Goal: Transaction & Acquisition: Purchase product/service

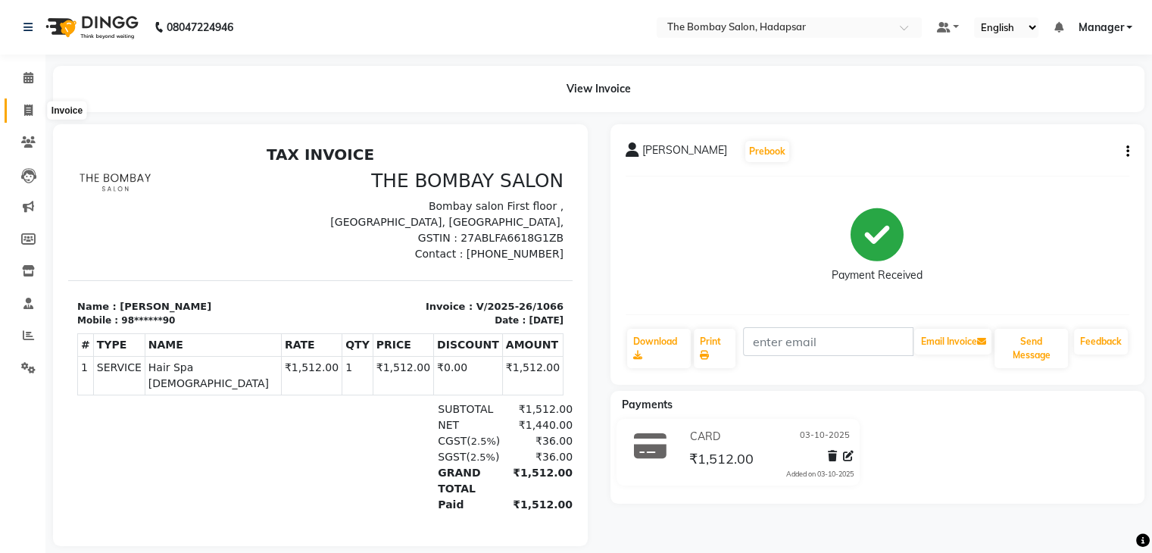
click at [26, 111] on icon at bounding box center [28, 110] width 8 height 11
select select "8374"
select select "service"
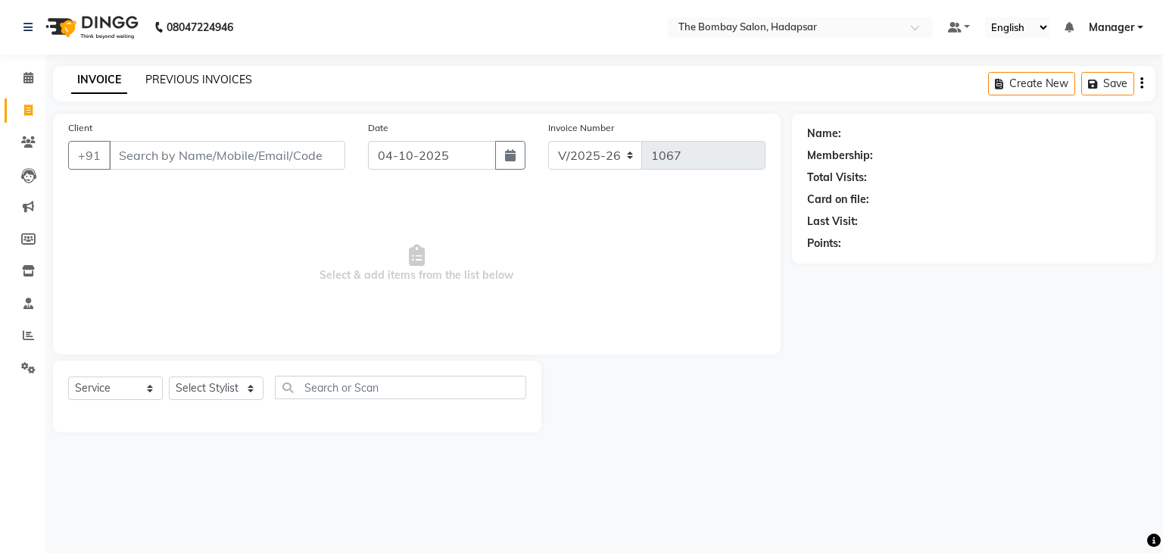
click at [244, 80] on link "PREVIOUS INVOICES" at bounding box center [198, 80] width 107 height 14
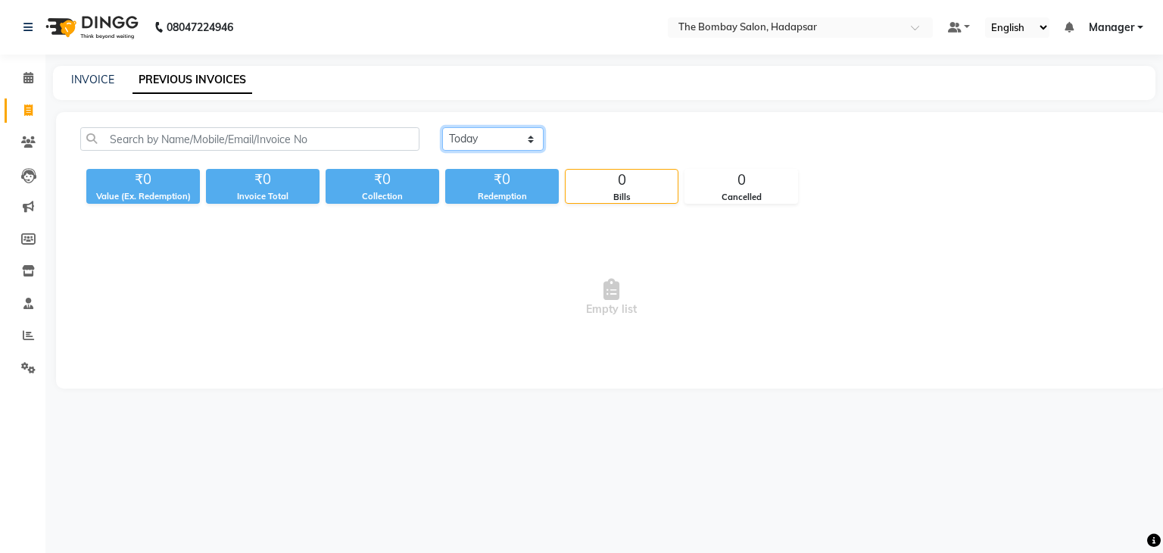
click at [493, 132] on select "[DATE] [DATE] Custom Range" at bounding box center [492, 138] width 101 height 23
select select "yesterday"
click at [442, 127] on select "[DATE] [DATE] Custom Range" at bounding box center [492, 138] width 101 height 23
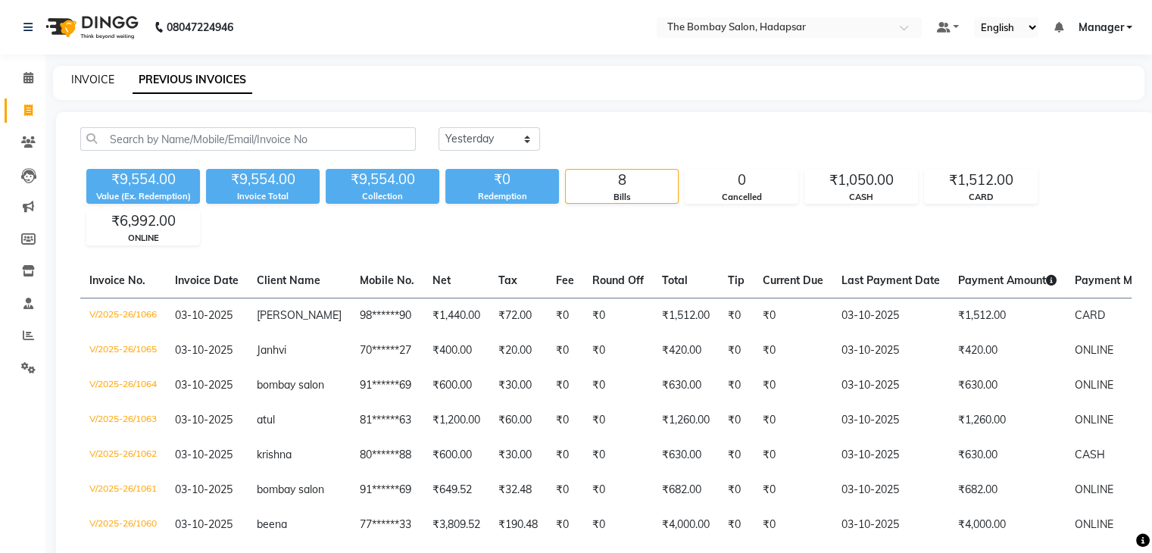
click at [91, 77] on link "INVOICE" at bounding box center [92, 80] width 43 height 14
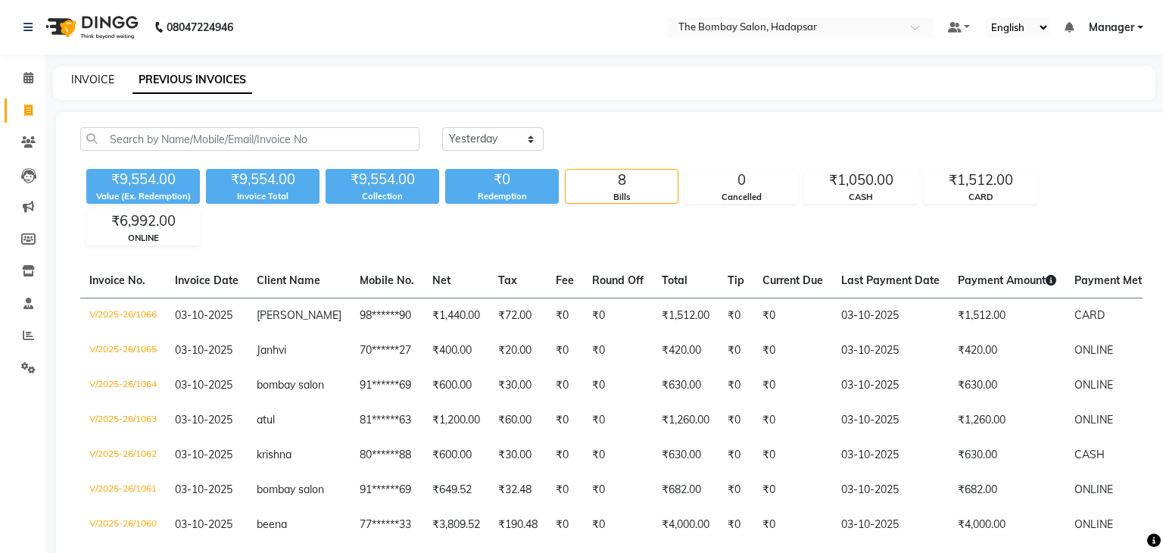
select select "8374"
select select "service"
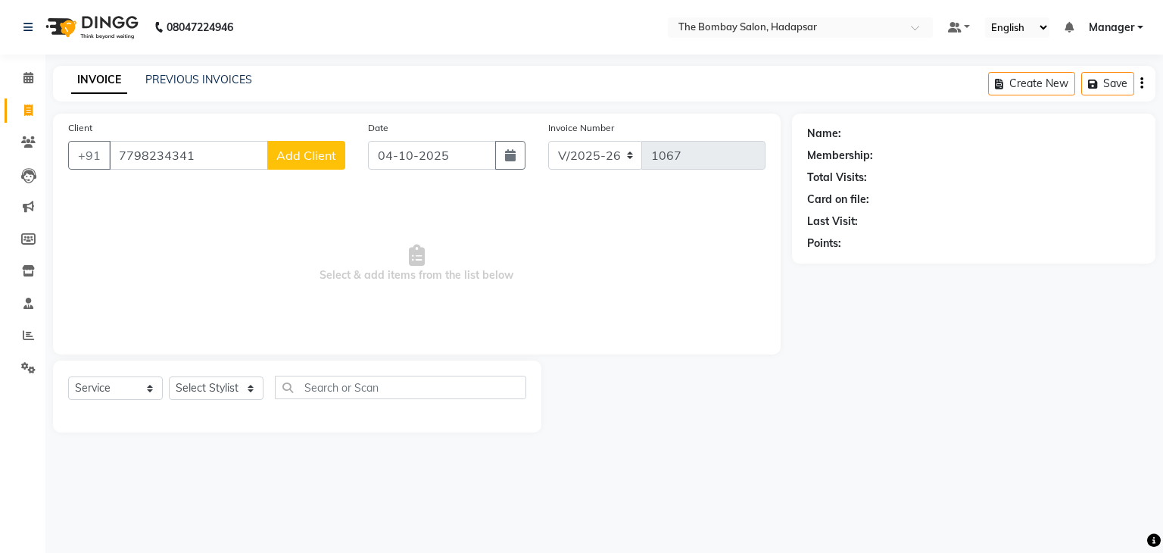
type input "7798234341"
click at [312, 158] on span "Add Client" at bounding box center [306, 155] width 60 height 15
select select "22"
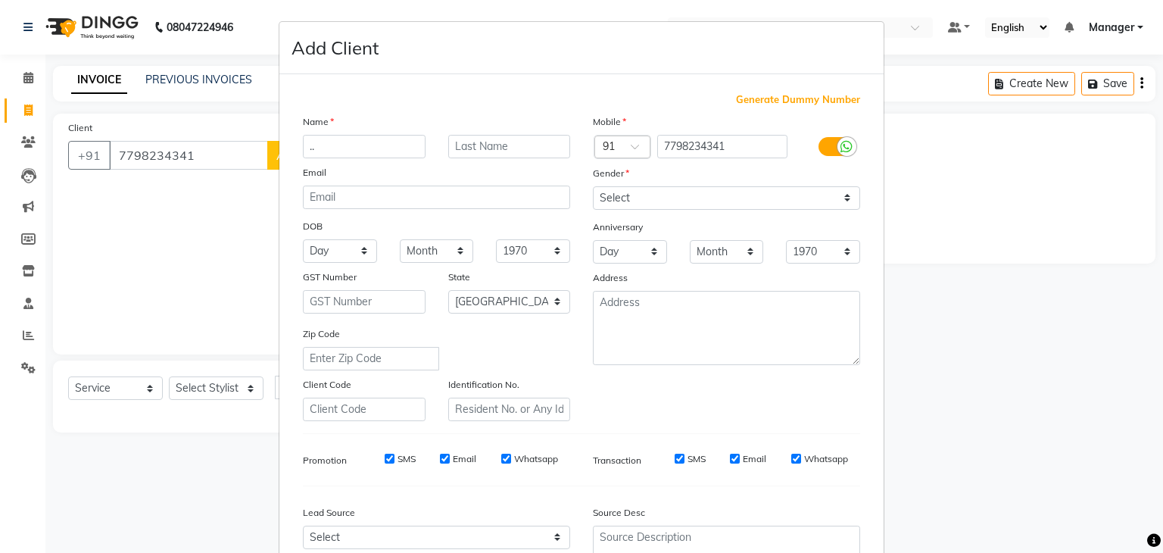
type input ".."
click at [645, 198] on select "Select [DEMOGRAPHIC_DATA] [DEMOGRAPHIC_DATA] Other Prefer Not To Say" at bounding box center [726, 197] width 267 height 23
click at [593, 187] on select "Select [DEMOGRAPHIC_DATA] [DEMOGRAPHIC_DATA] Other Prefer Not To Say" at bounding box center [726, 197] width 267 height 23
click at [639, 189] on select "Select [DEMOGRAPHIC_DATA] [DEMOGRAPHIC_DATA] Other Prefer Not To Say" at bounding box center [726, 197] width 267 height 23
select select "[DEMOGRAPHIC_DATA]"
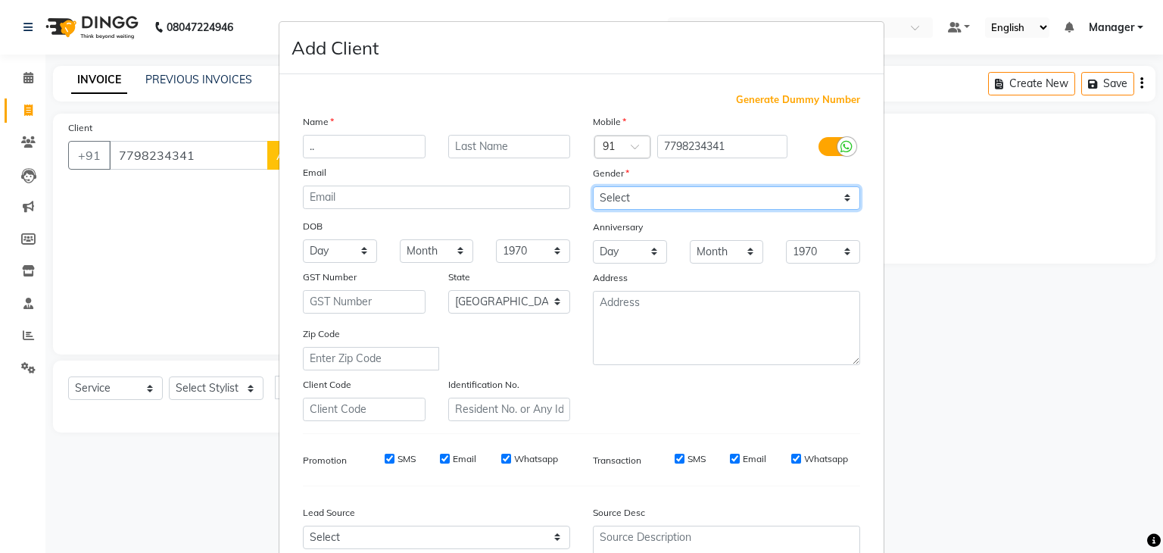
click at [593, 187] on select "Select [DEMOGRAPHIC_DATA] [DEMOGRAPHIC_DATA] Other Prefer Not To Say" at bounding box center [726, 197] width 267 height 23
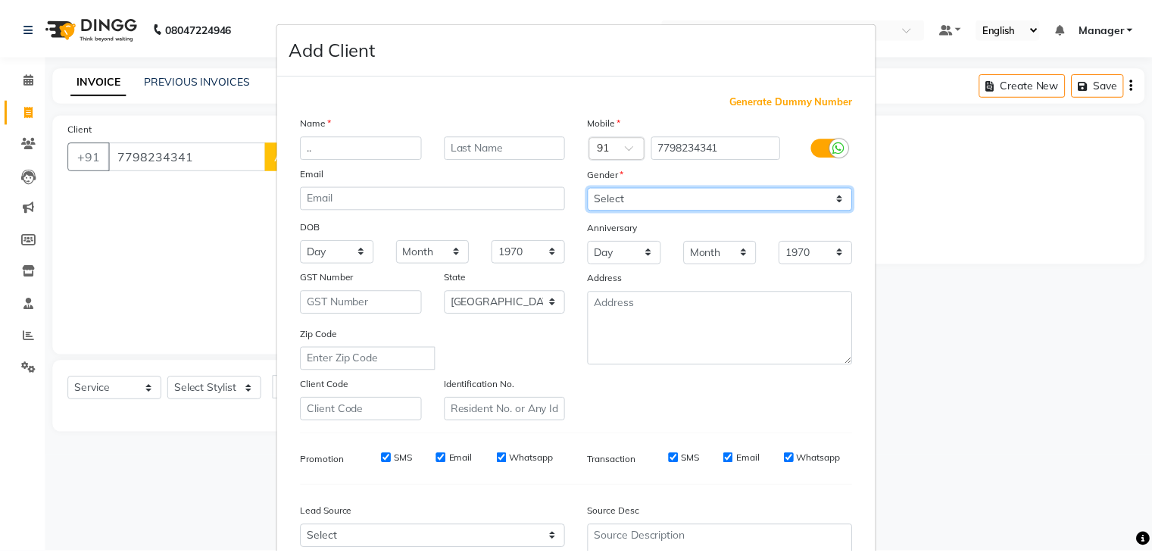
scroll to position [154, 0]
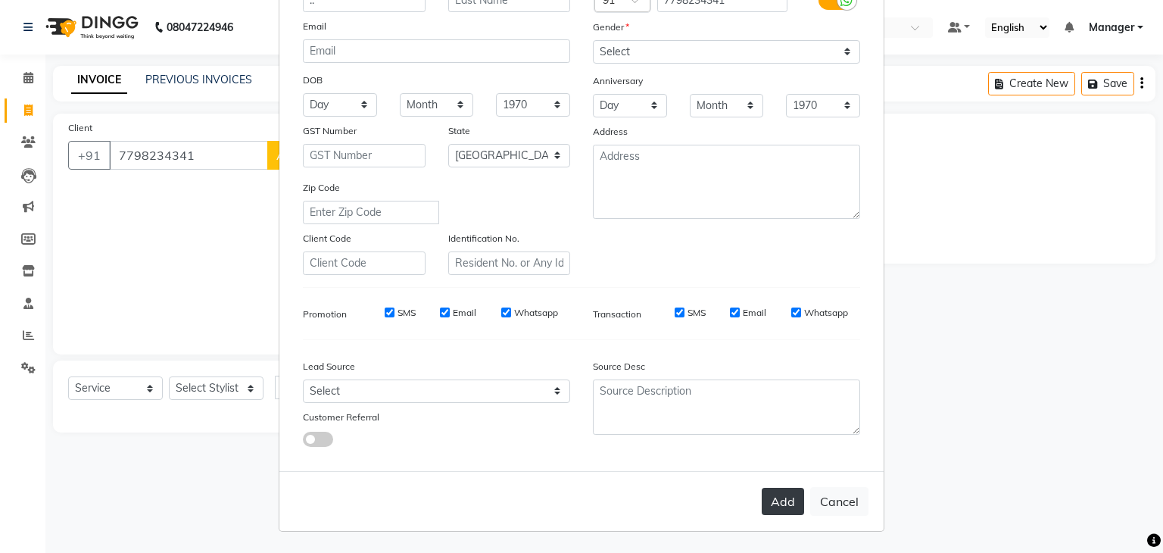
click at [771, 495] on button "Add" at bounding box center [783, 501] width 42 height 27
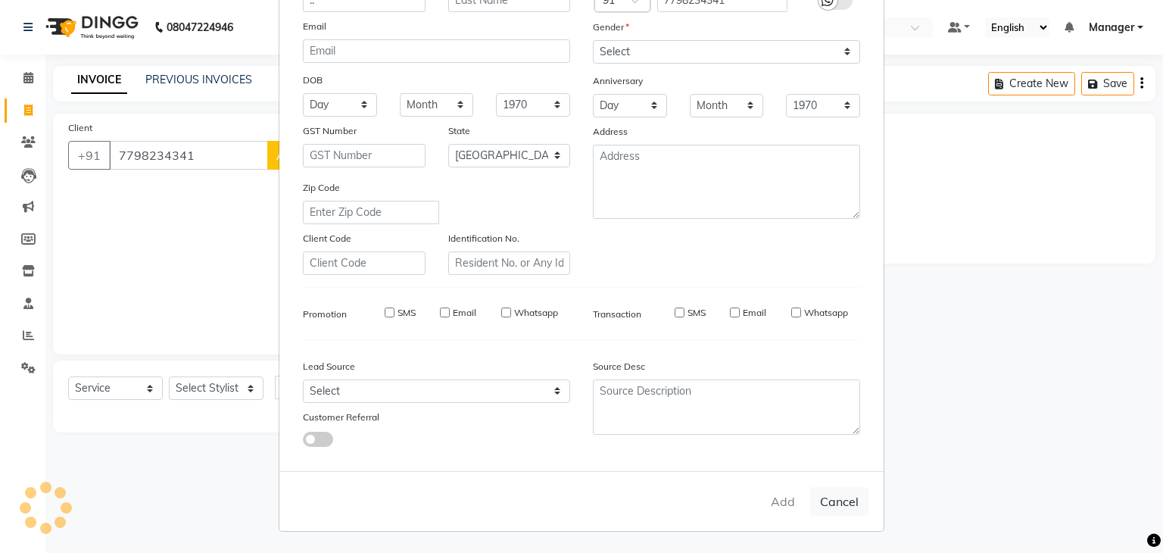
type input "77******41"
select select
select select "null"
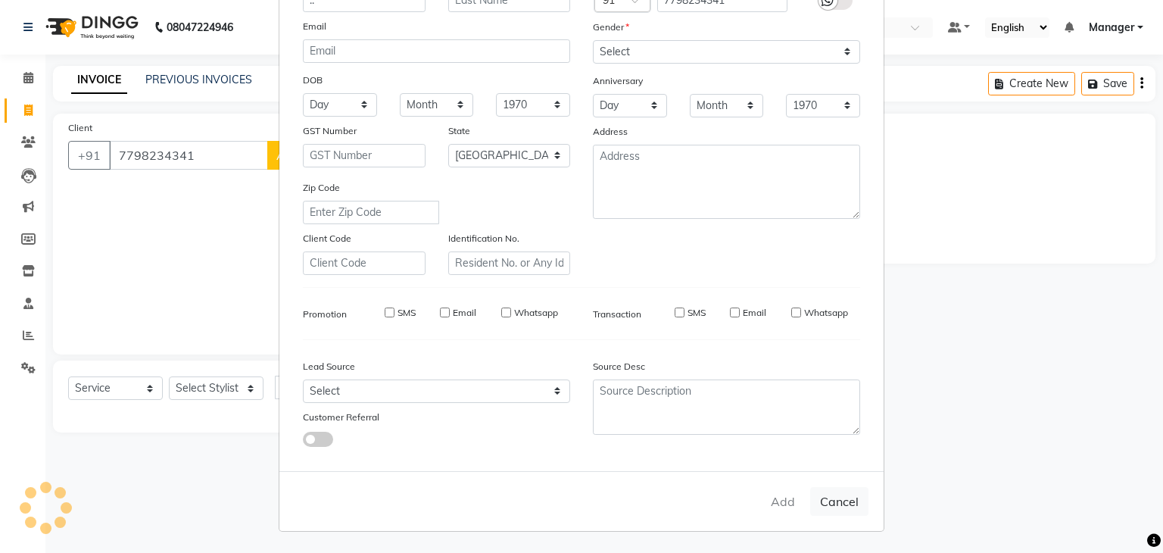
select select
checkbox input "false"
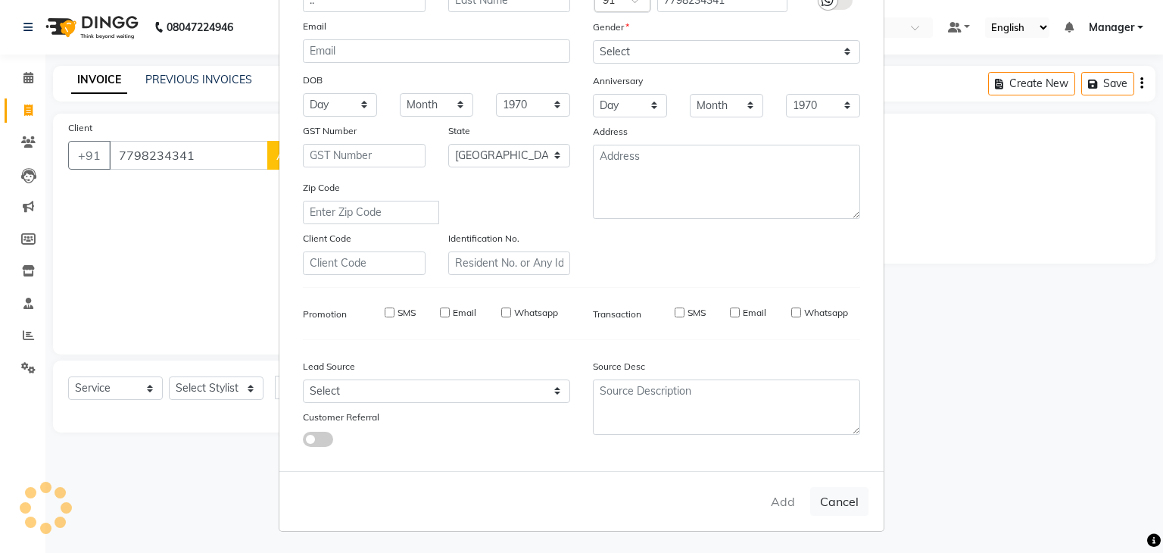
checkbox input "false"
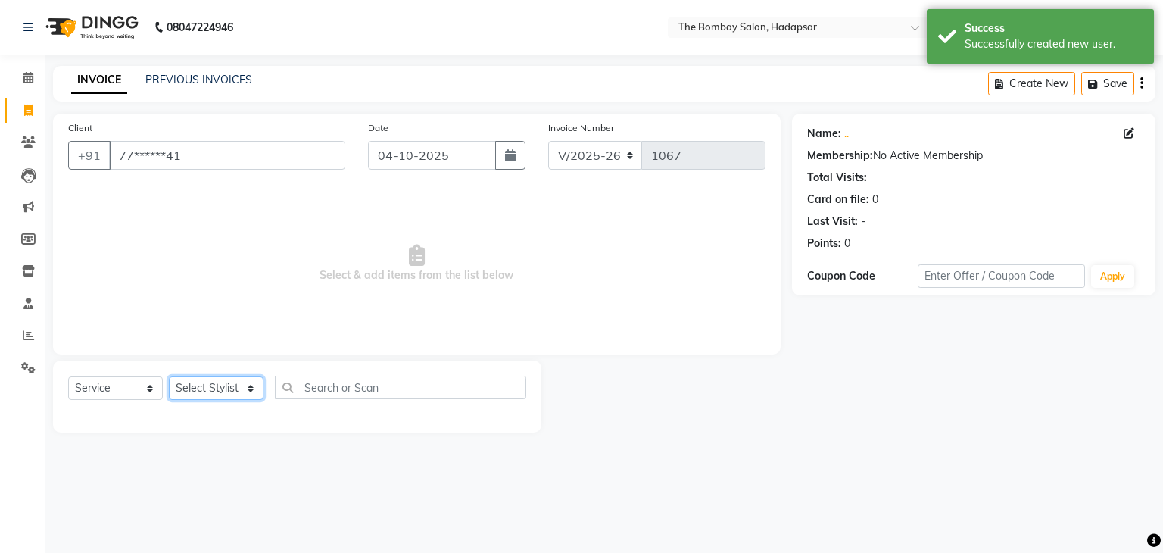
click at [238, 389] on select "Select Stylist [PERSON_NAME] hasn KASIF Manager [PERSON_NAME] MUKESH MUSARIK [P…" at bounding box center [216, 387] width 95 height 23
select select "91682"
click at [169, 377] on select "Select Stylist [PERSON_NAME] hasn KASIF Manager [PERSON_NAME] MUKESH MUSARIK [P…" at bounding box center [216, 387] width 95 height 23
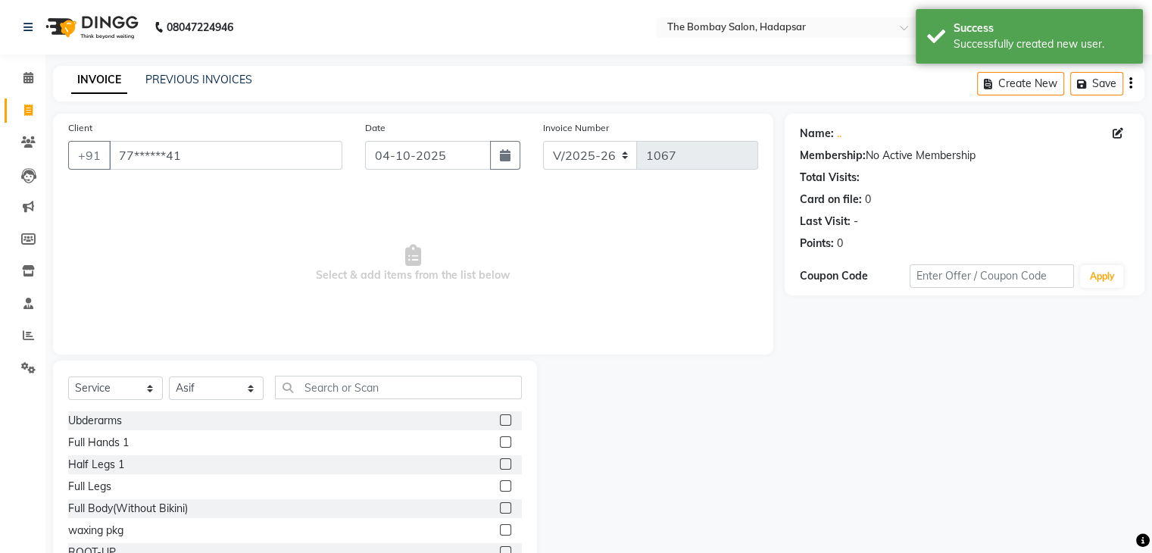
click at [315, 374] on div "Select Service Product Membership Package Voucher Prepaid Gift Card Select Styl…" at bounding box center [295, 472] width 484 height 223
click at [326, 395] on input "text" at bounding box center [398, 387] width 247 height 23
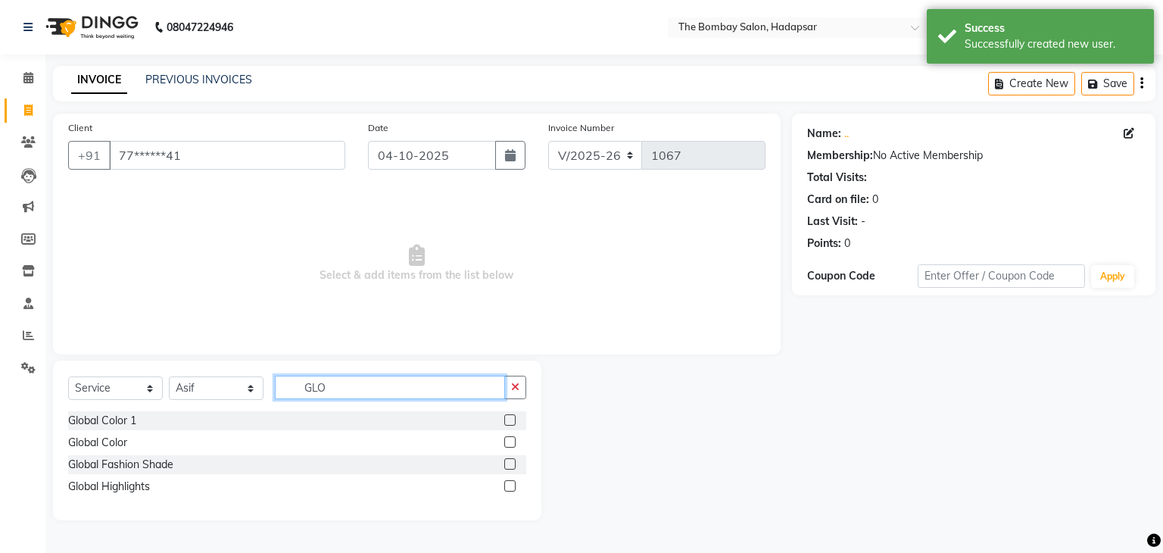
type input "GLO"
click at [510, 442] on label at bounding box center [509, 441] width 11 height 11
click at [510, 442] on input "checkbox" at bounding box center [509, 443] width 10 height 10
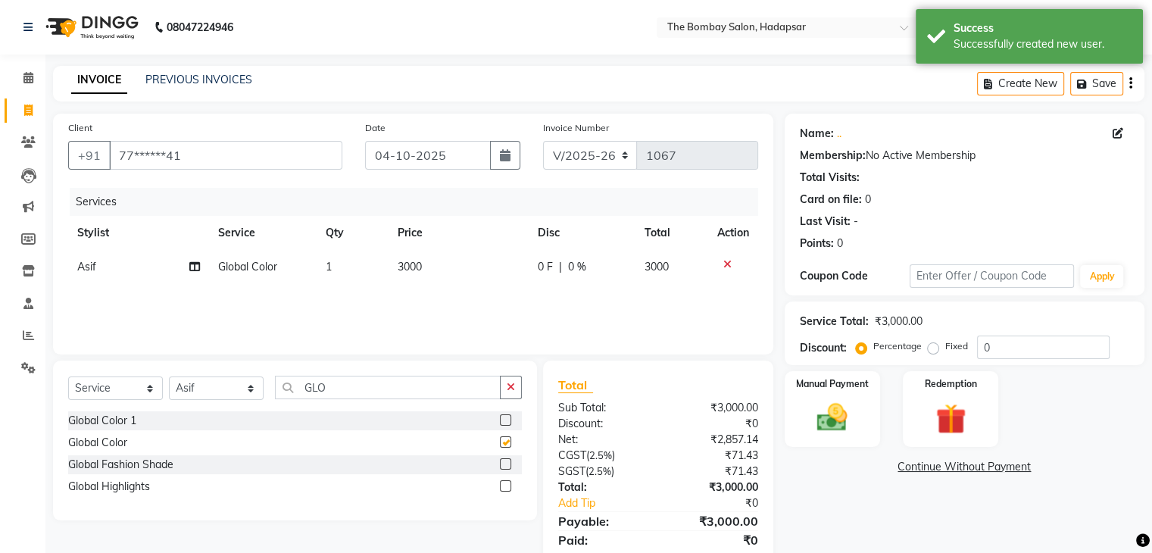
checkbox input "false"
click at [460, 274] on td "3000" at bounding box center [459, 267] width 140 height 34
select select "91682"
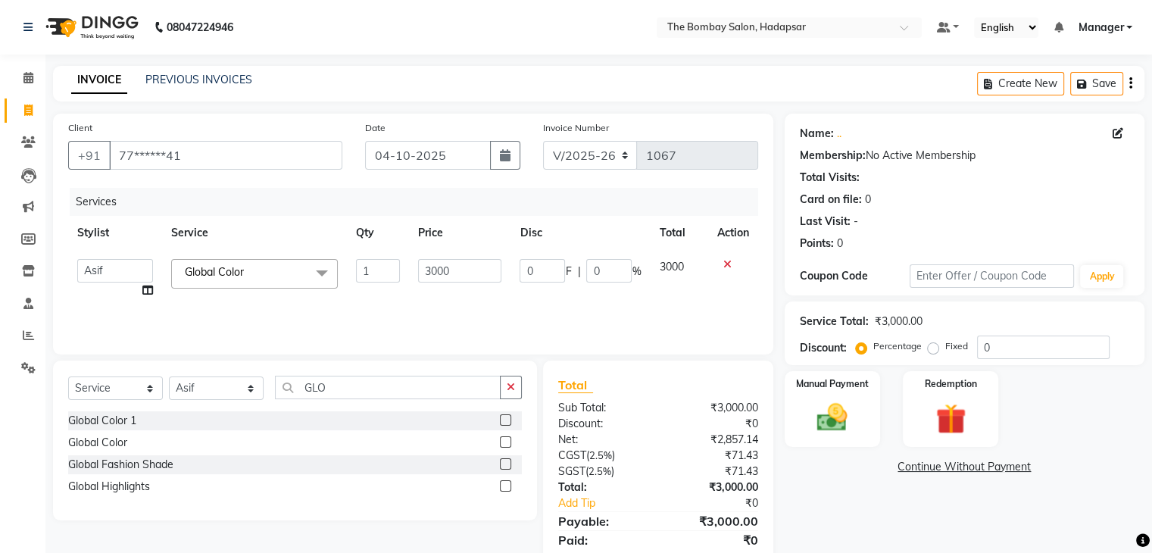
click at [460, 274] on input "3000" at bounding box center [459, 270] width 83 height 23
type input "4725"
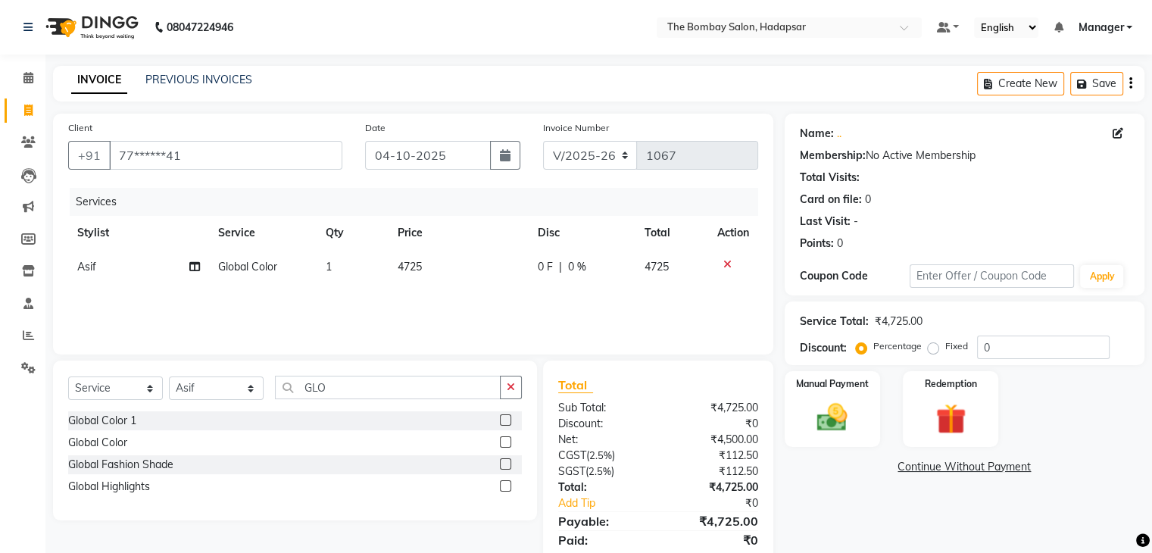
click at [502, 303] on div "Services Stylist Service Qty Price Disc Total Action Asif Global Color 1 4725 0…" at bounding box center [413, 263] width 690 height 151
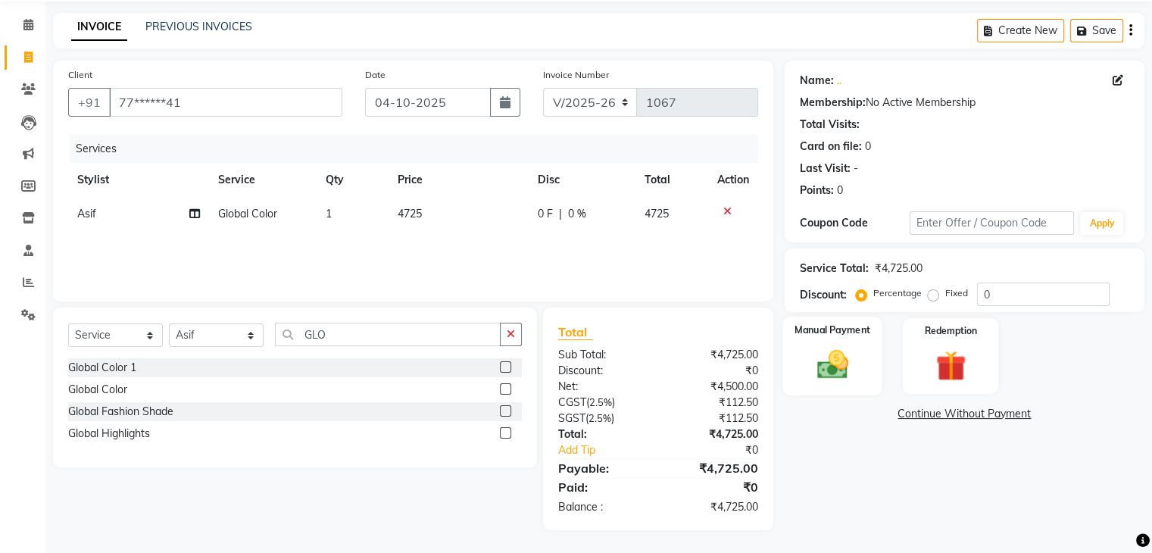
click at [860, 364] on div "Manual Payment" at bounding box center [831, 356] width 99 height 78
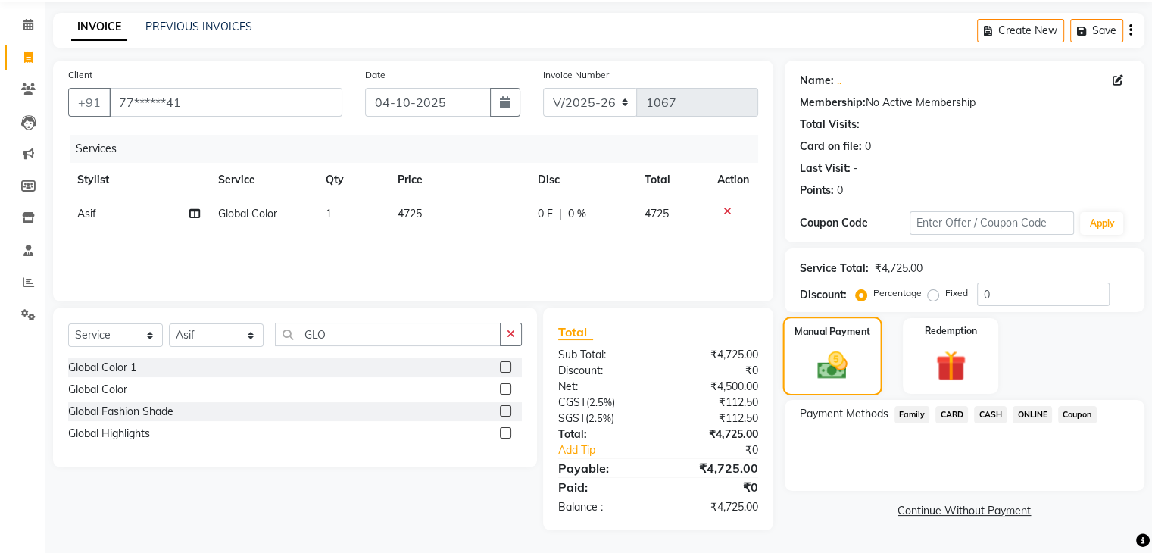
scroll to position [53, 0]
click at [512, 105] on button "button" at bounding box center [505, 102] width 30 height 29
select select "10"
select select "2025"
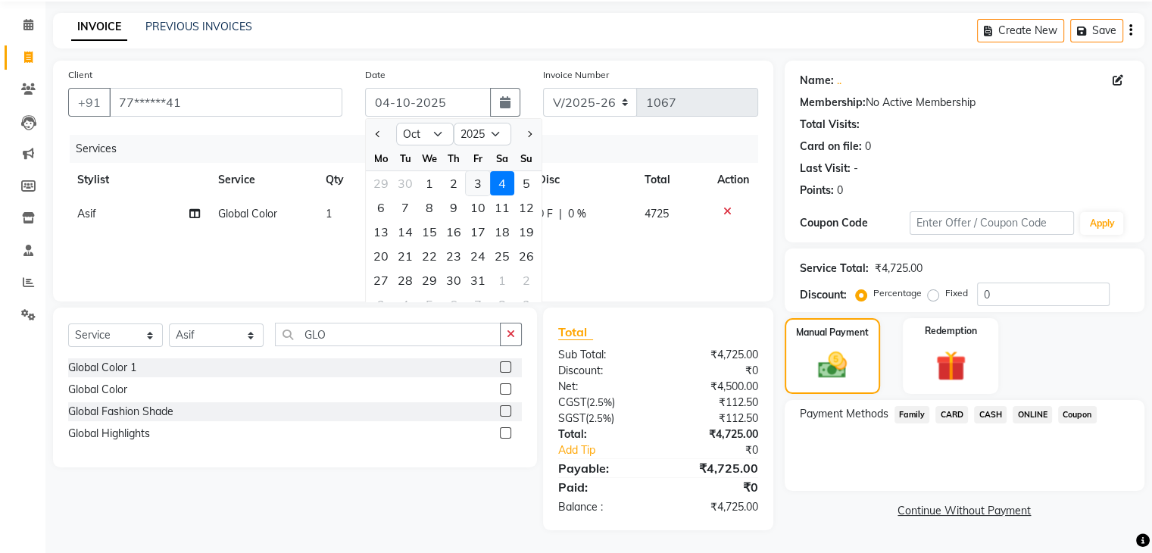
click at [482, 180] on div "3" at bounding box center [478, 183] width 24 height 24
type input "03-10-2025"
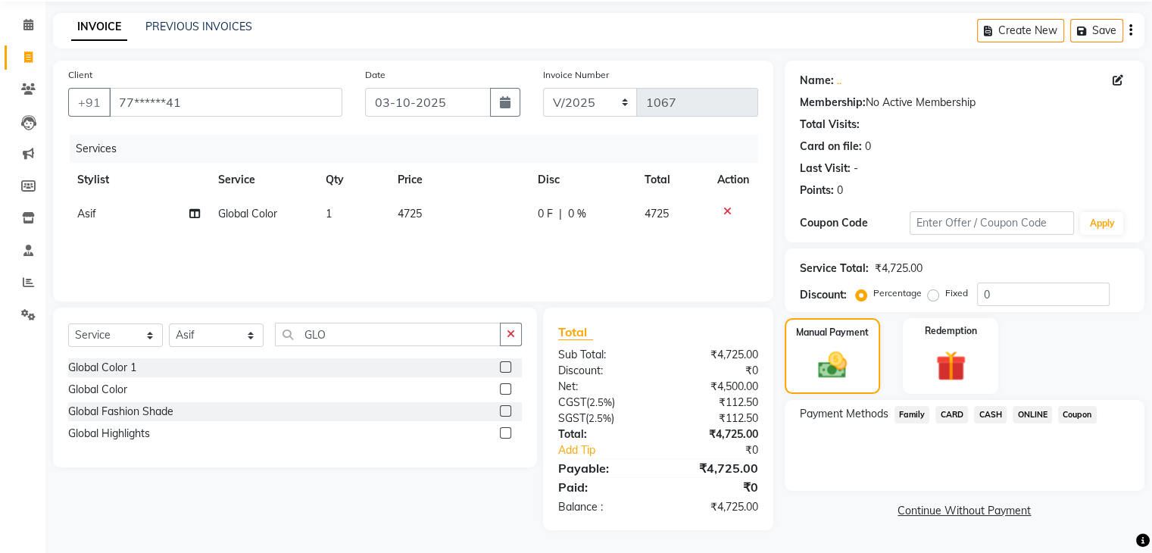
scroll to position [54, 0]
click at [1027, 414] on span "ONLINE" at bounding box center [1032, 414] width 39 height 17
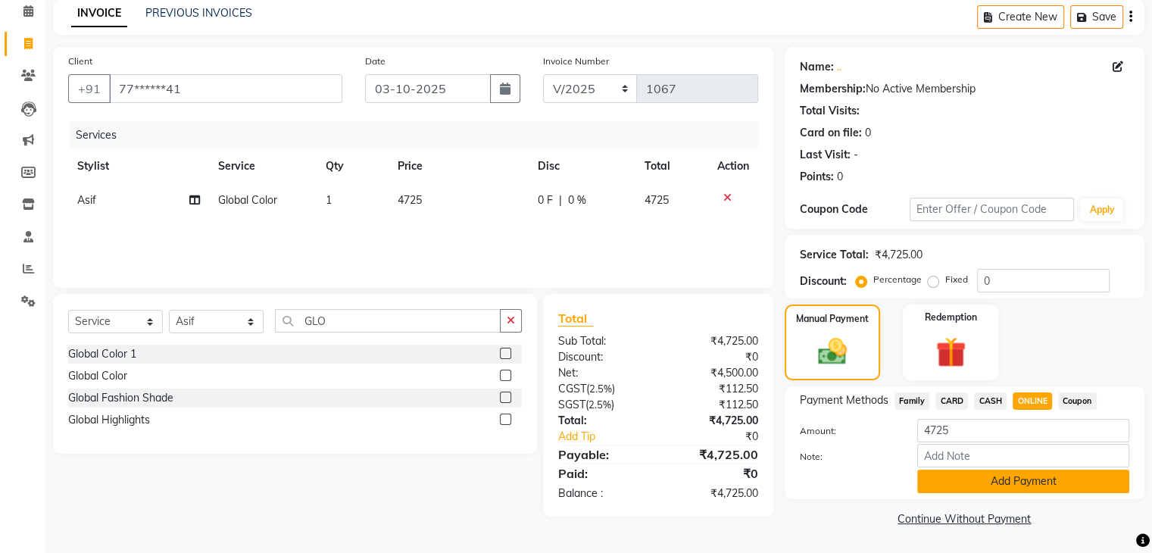
click at [988, 486] on button "Add Payment" at bounding box center [1023, 481] width 212 height 23
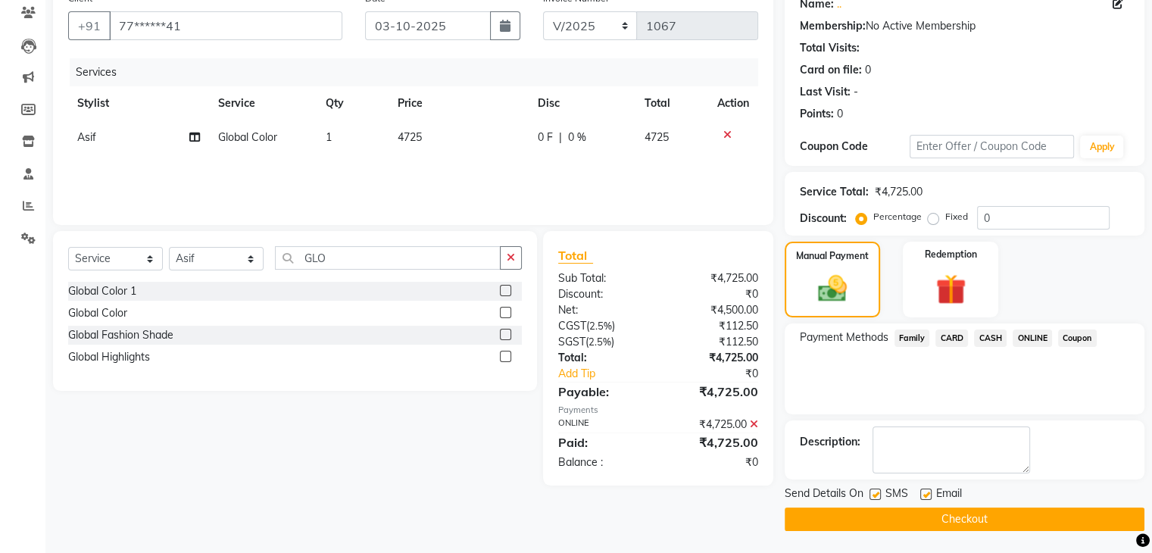
click at [975, 519] on button "Checkout" at bounding box center [965, 518] width 360 height 23
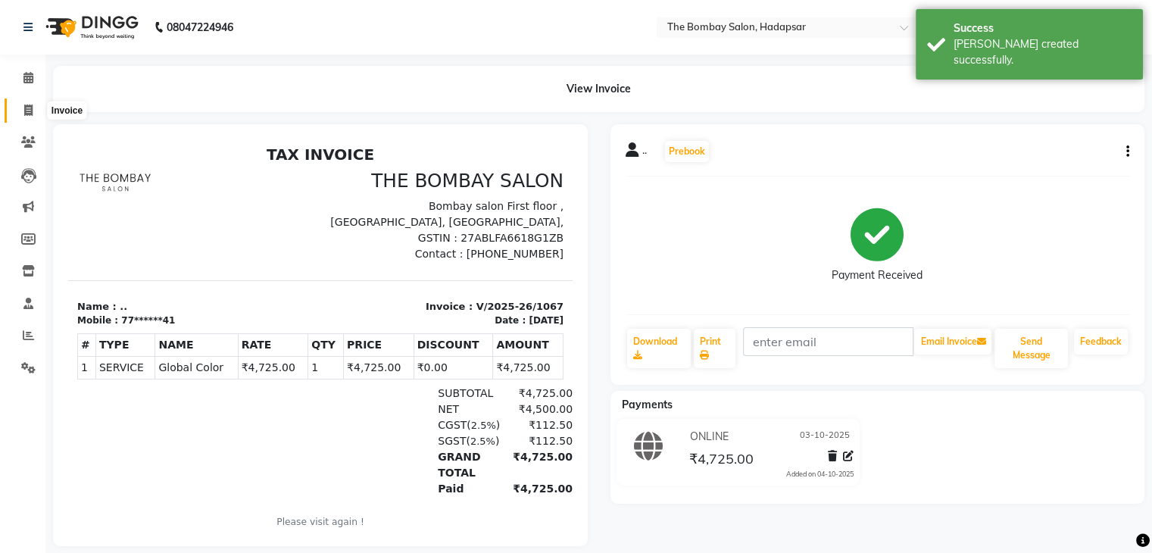
click at [24, 112] on icon at bounding box center [28, 110] width 8 height 11
select select "service"
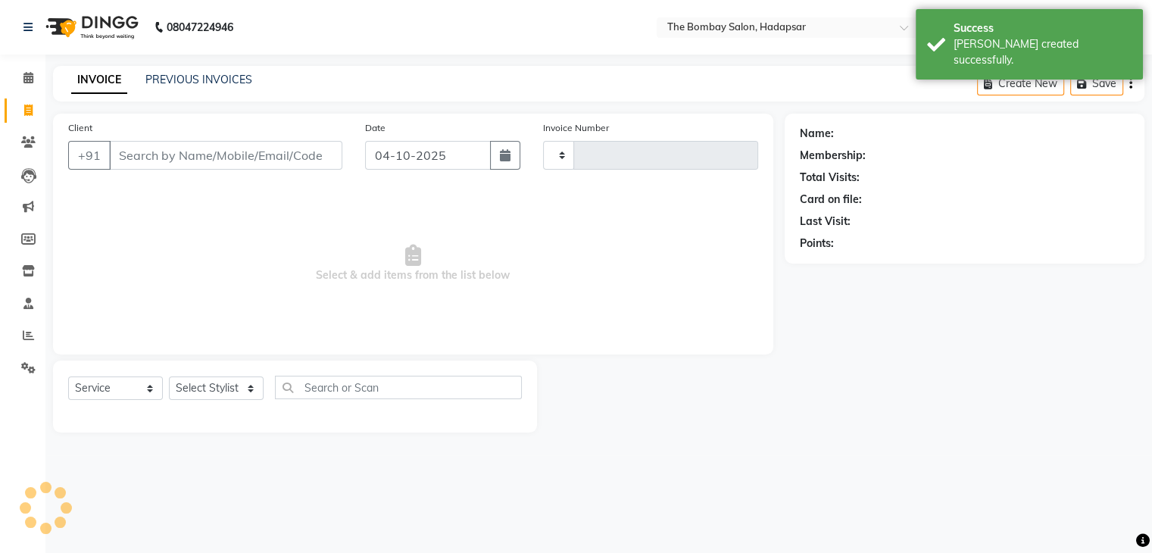
type input "1068"
select select "8374"
click at [220, 80] on link "PREVIOUS INVOICES" at bounding box center [198, 80] width 107 height 14
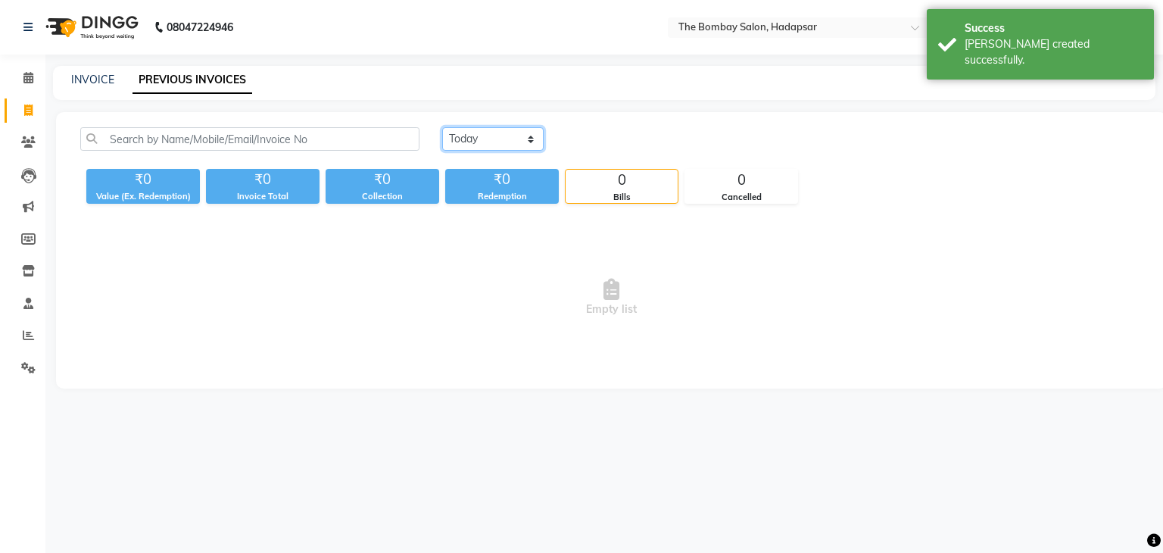
drag, startPoint x: 515, startPoint y: 134, endPoint x: 511, endPoint y: 203, distance: 69.1
click at [511, 203] on div "[DATE] [DATE] Custom Range ₹0 Value (Ex. Redemption) ₹0 Invoice Total ₹0 Collec…" at bounding box center [611, 165] width 1081 height 77
select select "range"
click at [442, 127] on select "[DATE] [DATE] Custom Range" at bounding box center [492, 138] width 101 height 23
click at [611, 140] on input "04-10-2025" at bounding box center [617, 139] width 106 height 21
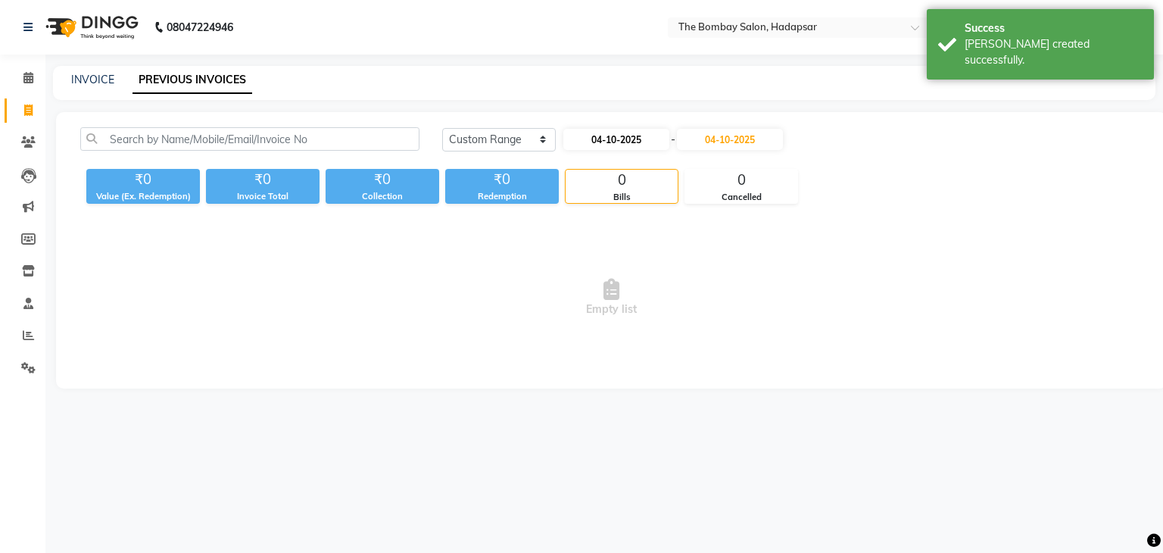
select select "10"
select select "2025"
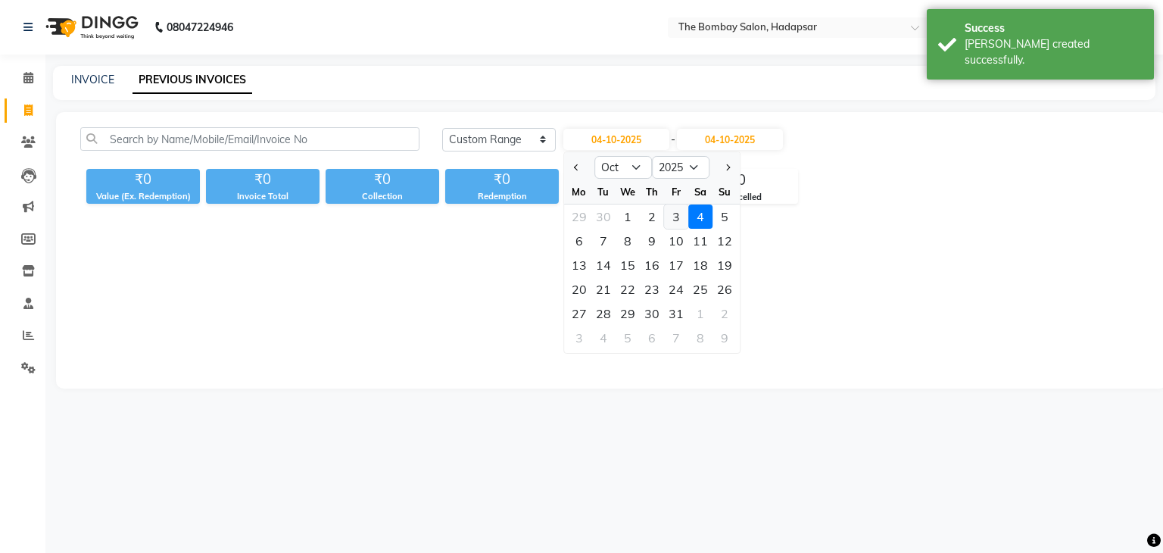
click at [679, 214] on div "3" at bounding box center [676, 217] width 24 height 24
type input "03-10-2025"
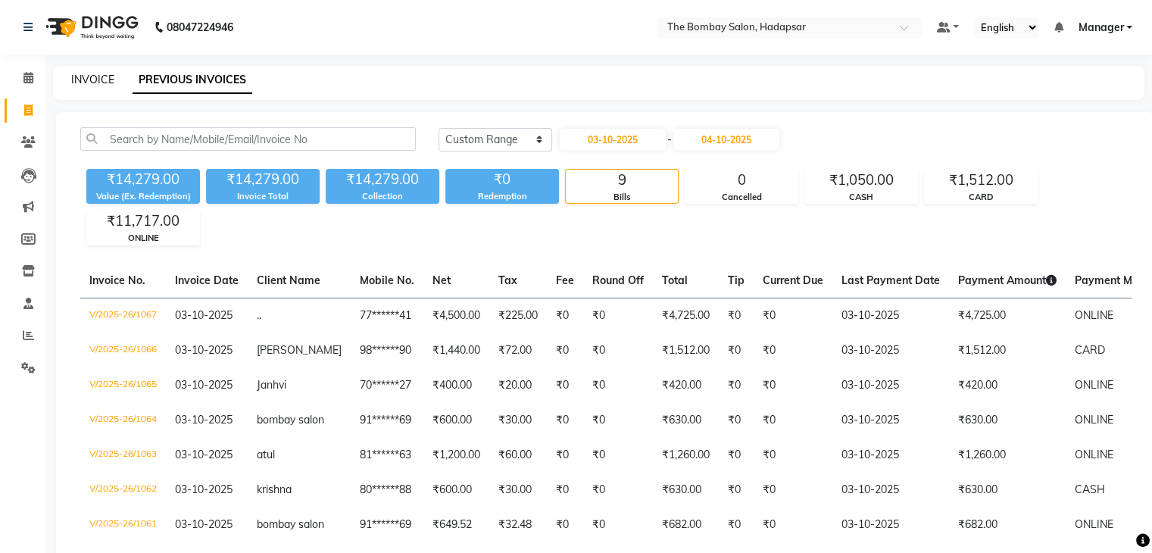
click at [82, 75] on link "INVOICE" at bounding box center [92, 80] width 43 height 14
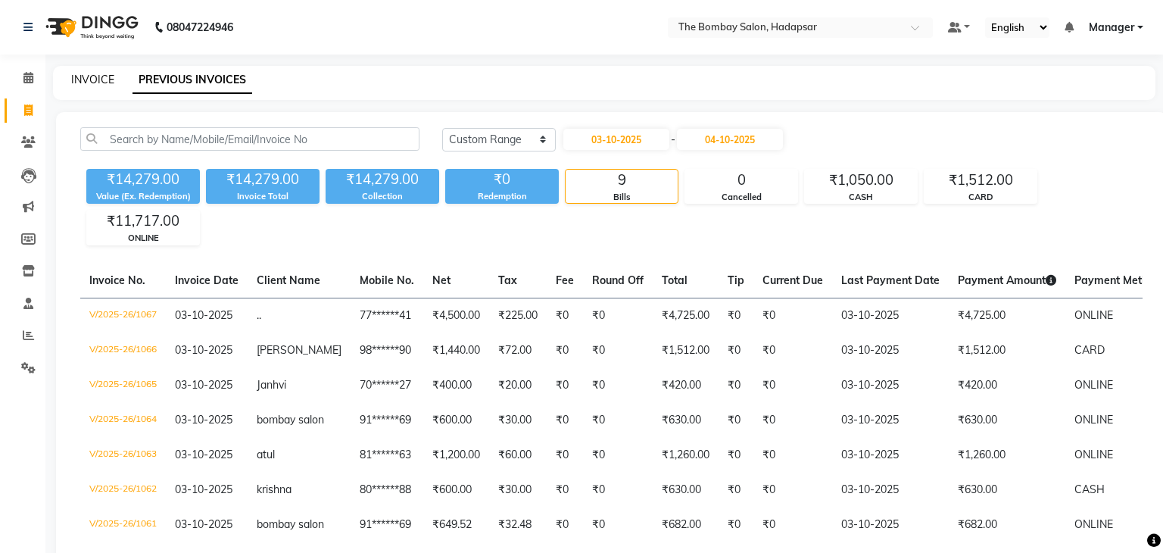
select select "8374"
select select "service"
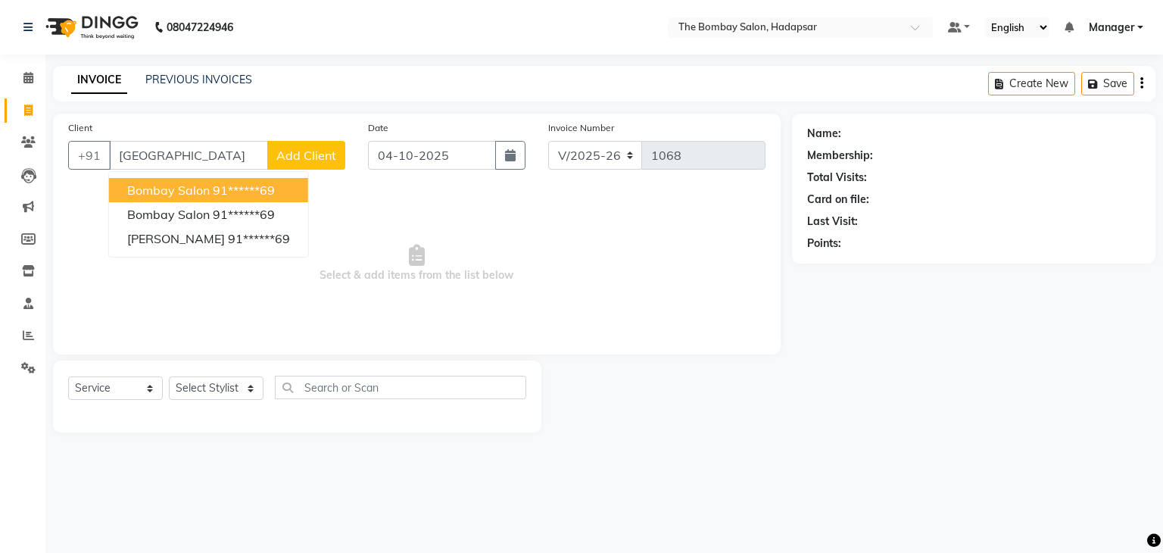
click at [282, 186] on button "bombay salon 91******69" at bounding box center [208, 190] width 199 height 24
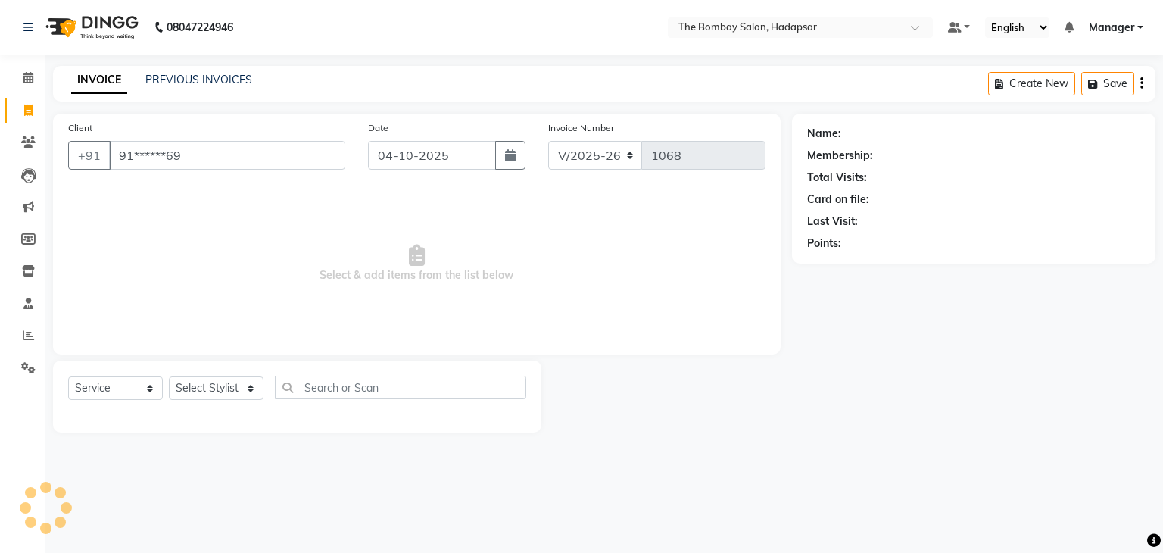
type input "91******69"
select select "1: Object"
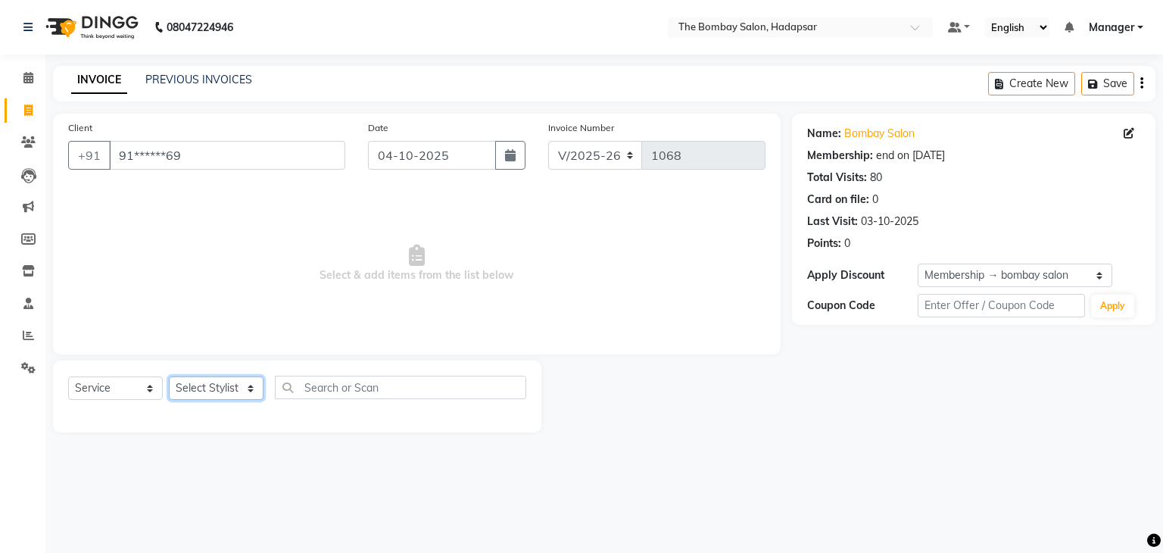
click at [242, 389] on select "Select Stylist [PERSON_NAME] hasn KASIF Manager [PERSON_NAME] MUKESH MUSARIK [P…" at bounding box center [216, 387] width 95 height 23
click at [169, 377] on select "Select Stylist [PERSON_NAME] hasn KASIF Manager [PERSON_NAME] MUKESH MUSARIK [P…" at bounding box center [216, 387] width 95 height 23
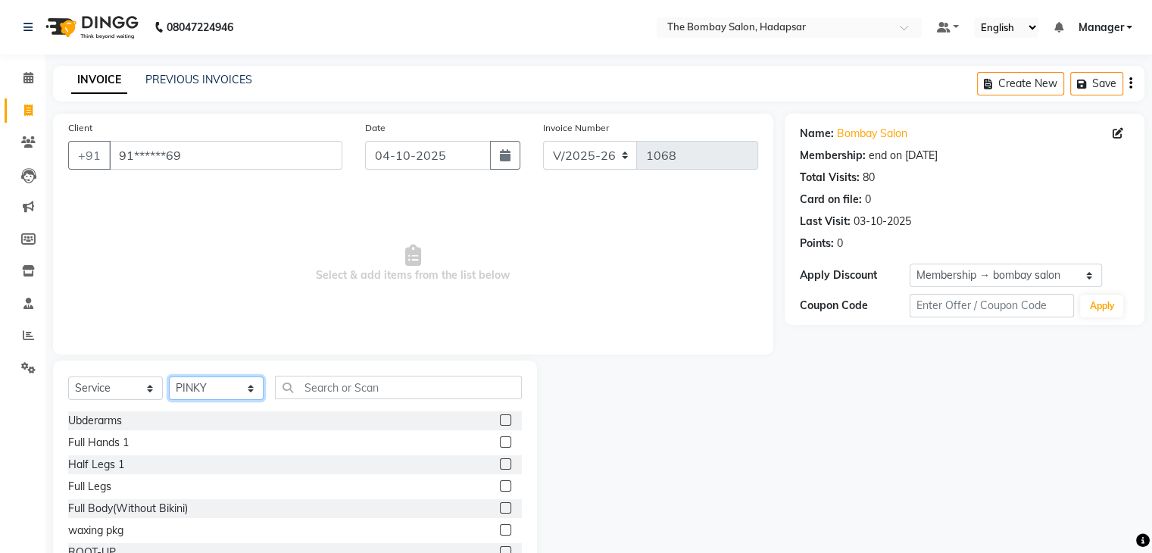
drag, startPoint x: 194, startPoint y: 379, endPoint x: 223, endPoint y: 252, distance: 130.6
click at [223, 252] on div "Client +91 91******69 Date [DATE] Invoice Number V/2025 V/[PHONE_NUMBER] Select…" at bounding box center [413, 349] width 743 height 470
select select "84977"
click at [169, 377] on select "Select Stylist [PERSON_NAME] hasn KASIF Manager [PERSON_NAME] MUKESH MUSARIK [P…" at bounding box center [216, 387] width 95 height 23
click at [356, 378] on input "text" at bounding box center [398, 387] width 247 height 23
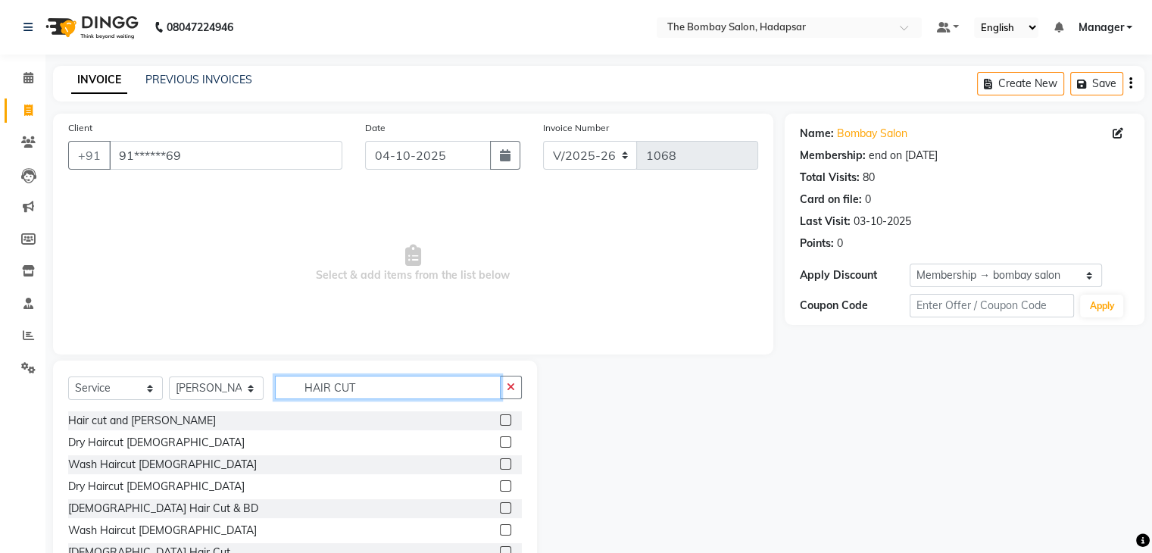
type input "HAIR CUT"
click at [500, 422] on label at bounding box center [505, 419] width 11 height 11
click at [500, 422] on input "checkbox" at bounding box center [505, 421] width 10 height 10
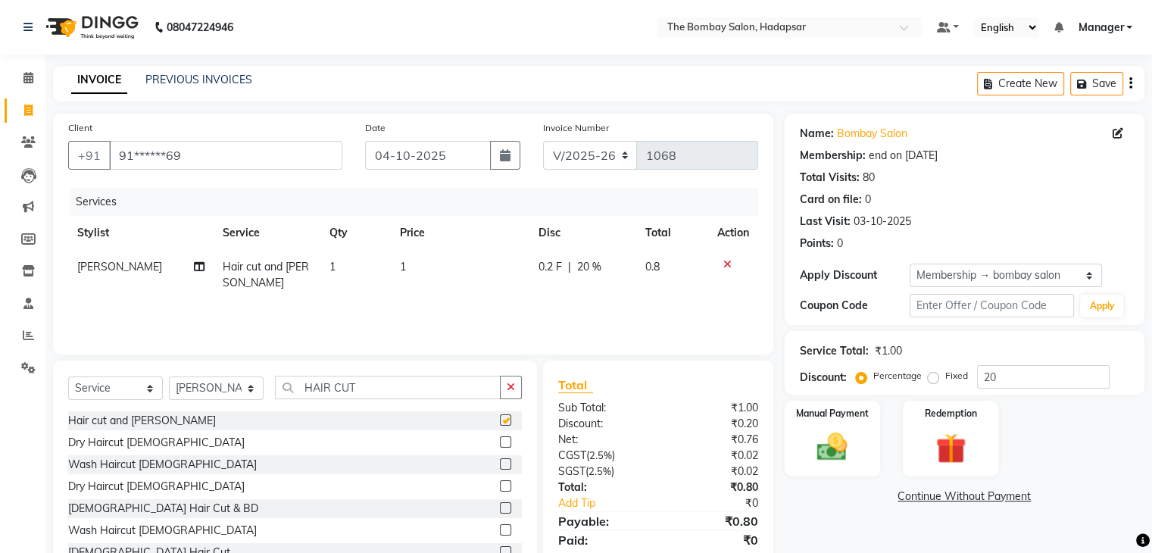
checkbox input "false"
click at [457, 272] on td "1" at bounding box center [460, 275] width 138 height 50
select select "84977"
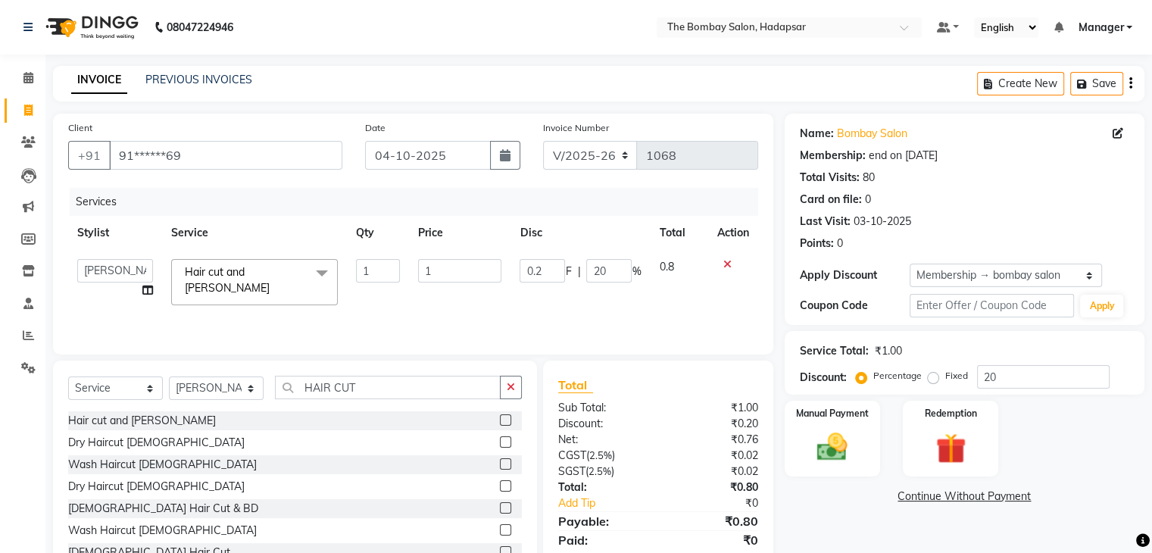
click at [457, 272] on input "1" at bounding box center [459, 270] width 83 height 23
type input "682"
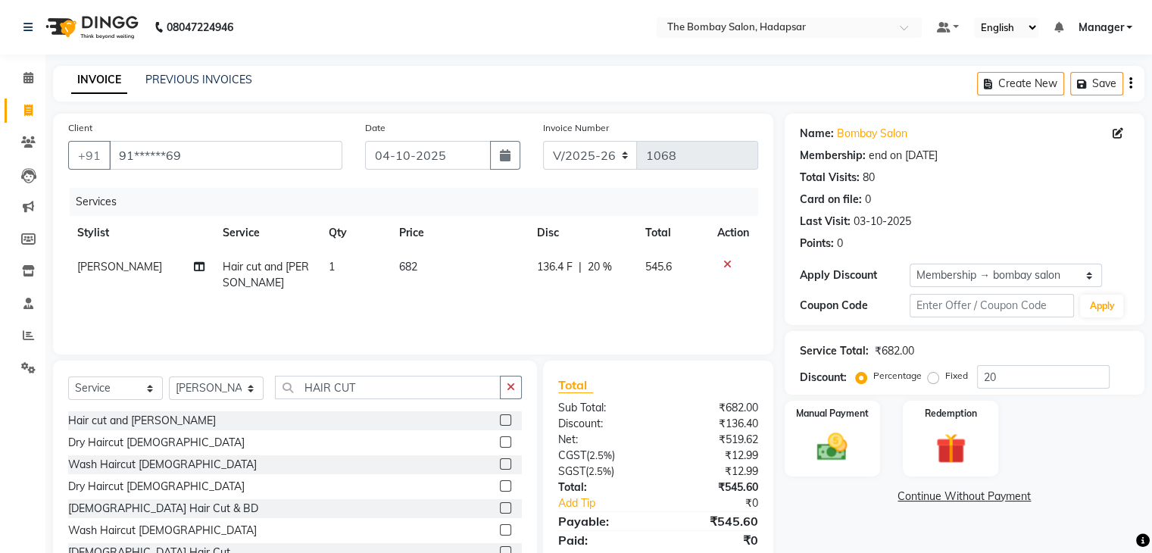
click at [551, 255] on td "136.4 F | 20 %" at bounding box center [582, 275] width 108 height 50
select select "84977"
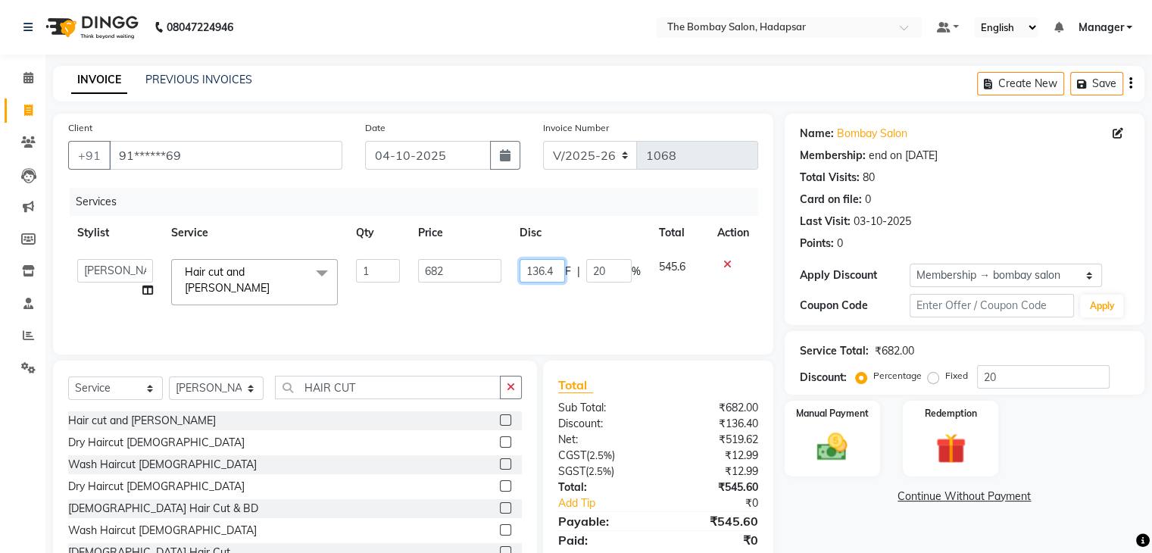
click at [551, 257] on td "136.4 F | 20 %" at bounding box center [580, 282] width 139 height 64
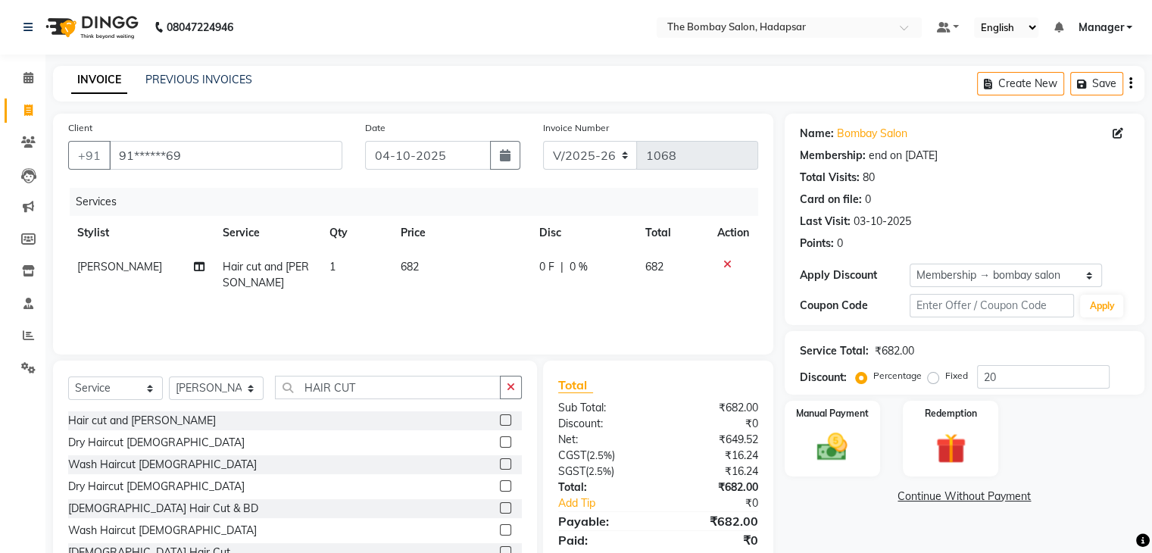
click at [499, 327] on div "Services Stylist Service Qty Price Disc Total Action [PERSON_NAME] Hair cut and…" at bounding box center [413, 263] width 690 height 151
click at [509, 146] on button "button" at bounding box center [505, 155] width 30 height 29
select select "10"
select select "2025"
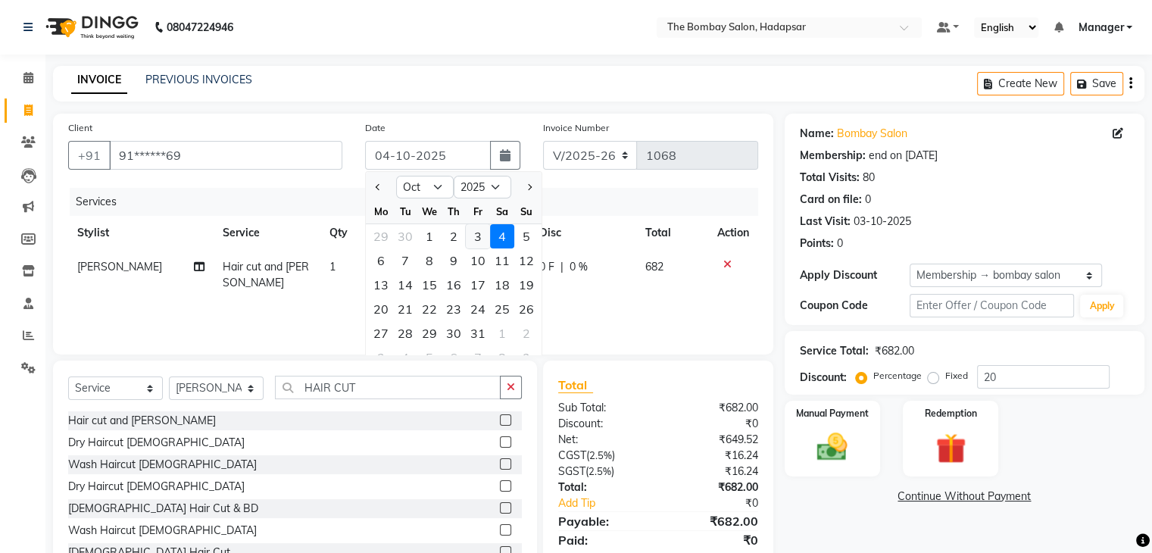
click at [479, 240] on div "3" at bounding box center [478, 236] width 24 height 24
type input "03-10-2025"
type input "0"
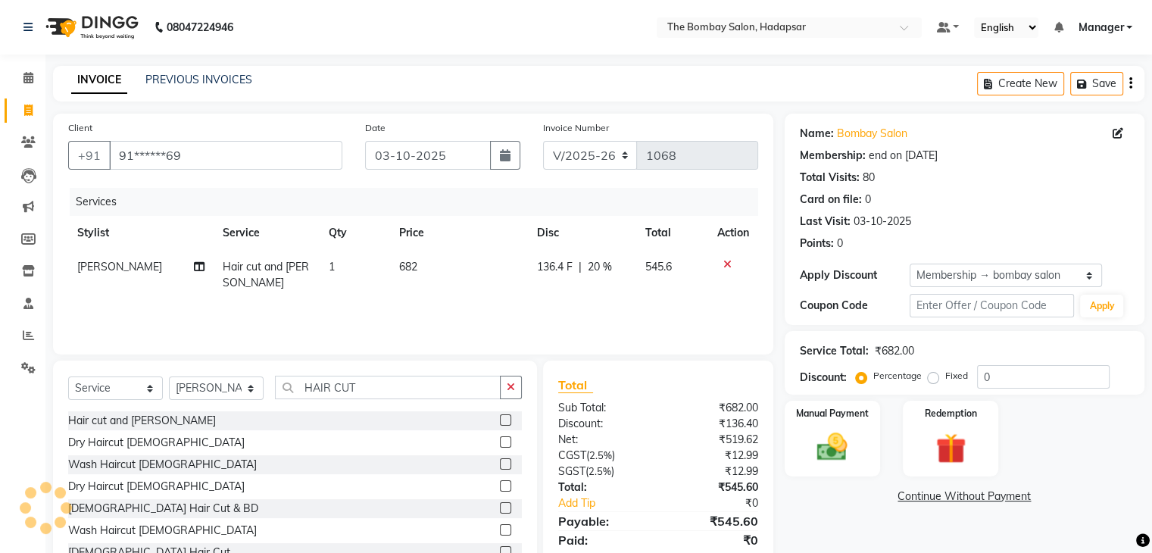
scroll to position [2, 0]
click at [551, 273] on span "136.4 F" at bounding box center [555, 267] width 36 height 16
select select "84977"
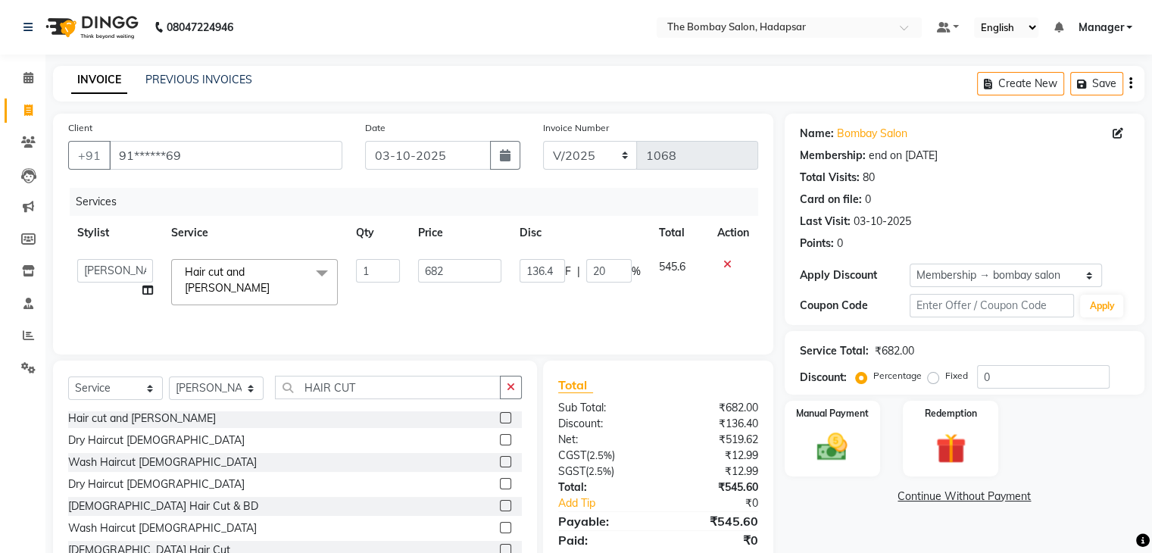
click at [551, 273] on input "136.4" at bounding box center [542, 270] width 45 height 23
type input "1"
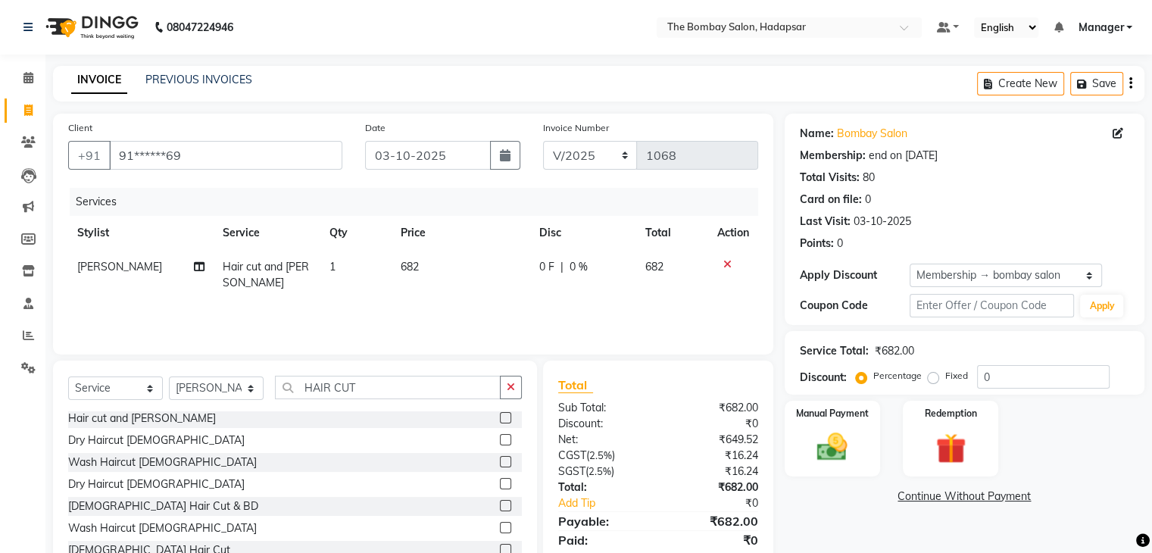
click at [552, 294] on td "0 F | 0 %" at bounding box center [583, 275] width 106 height 50
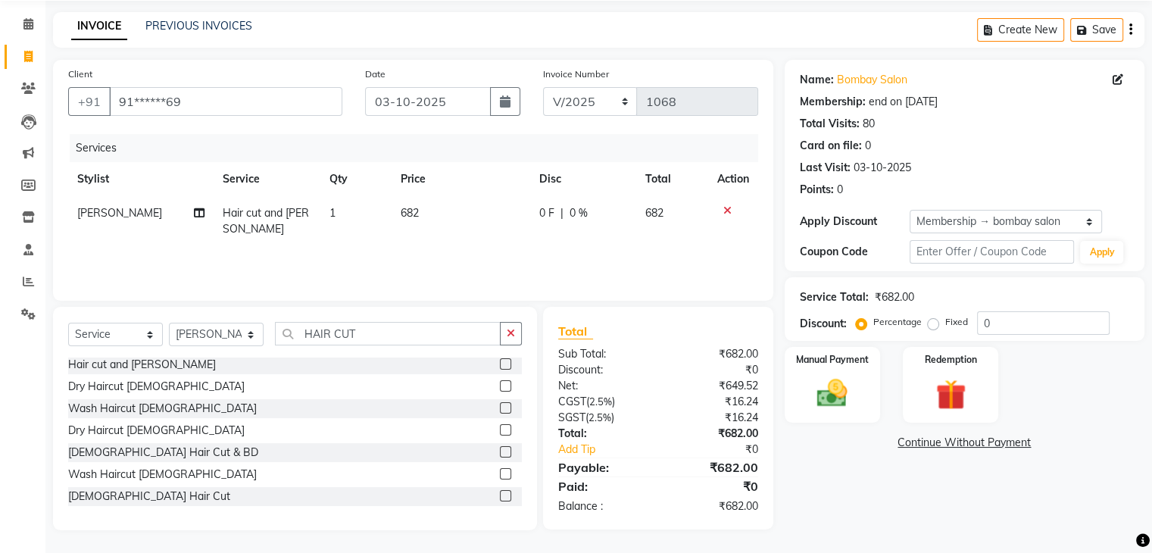
select select "84977"
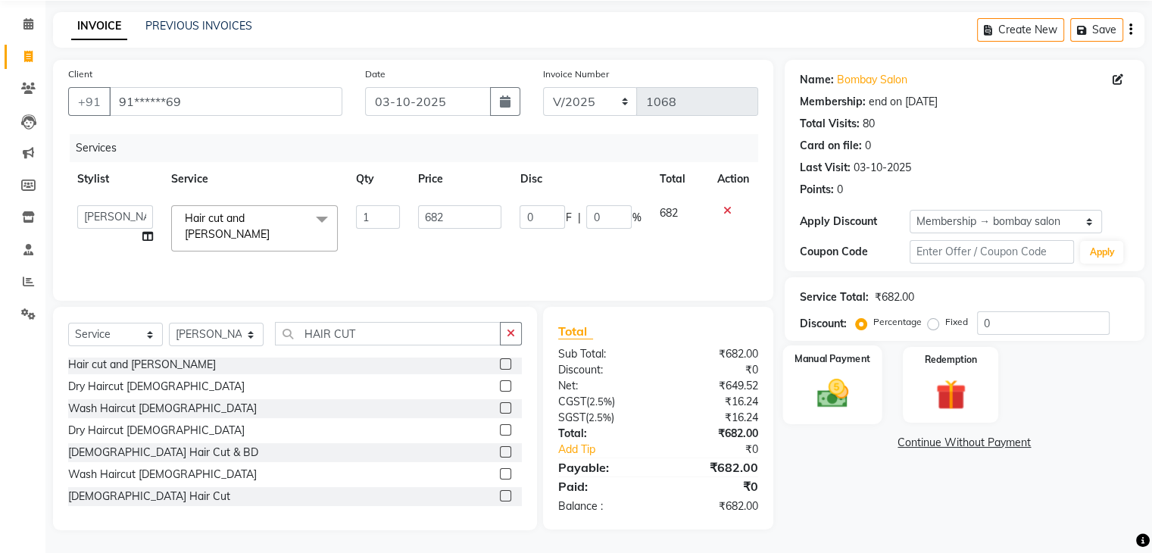
click at [848, 381] on img at bounding box center [832, 394] width 51 height 36
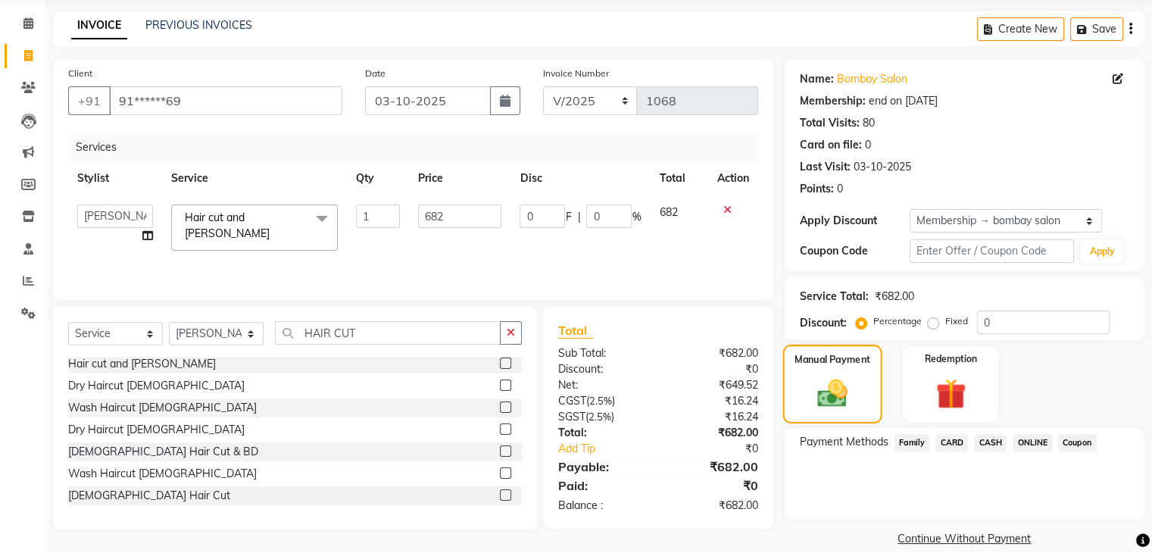
scroll to position [73, 0]
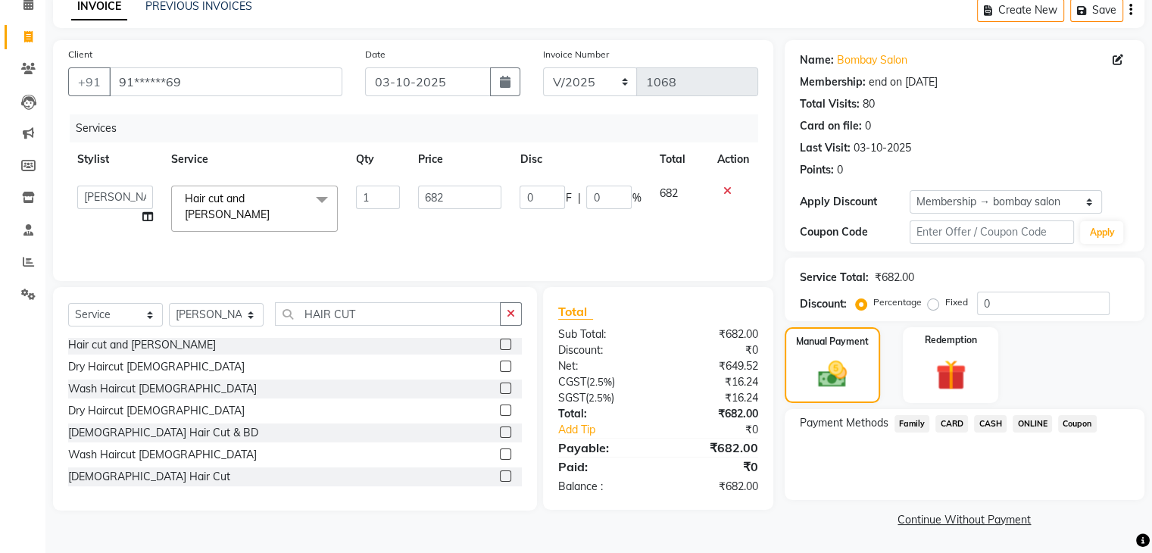
click at [1019, 428] on span "ONLINE" at bounding box center [1032, 423] width 39 height 17
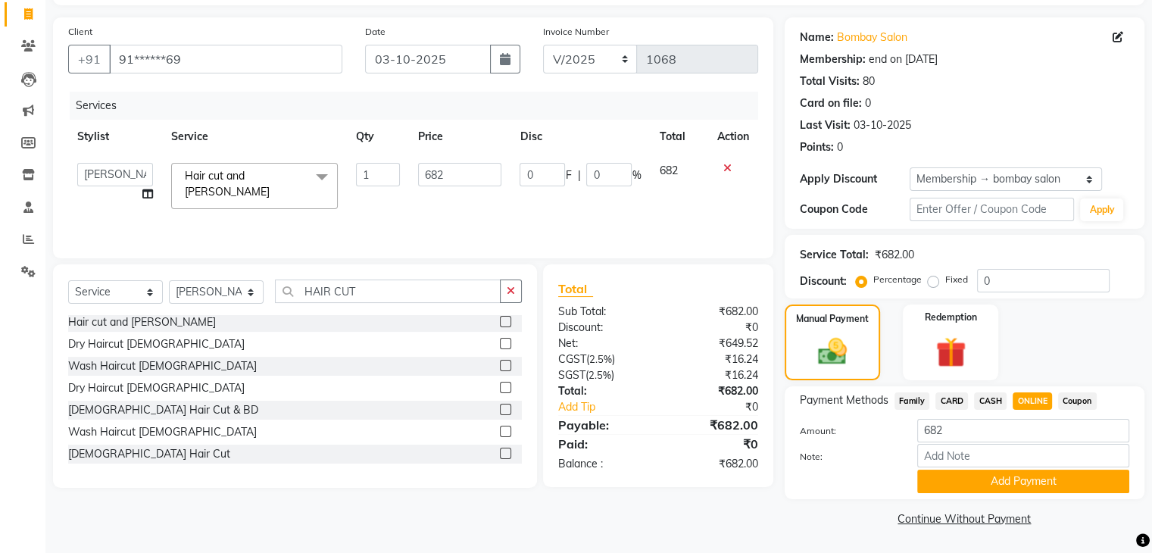
click at [1001, 494] on div "Payment Methods Family CARD CASH ONLINE Coupon Amount: 682 Note: Add Payment" at bounding box center [965, 442] width 360 height 113
click at [1005, 472] on button "Add Payment" at bounding box center [1023, 481] width 212 height 23
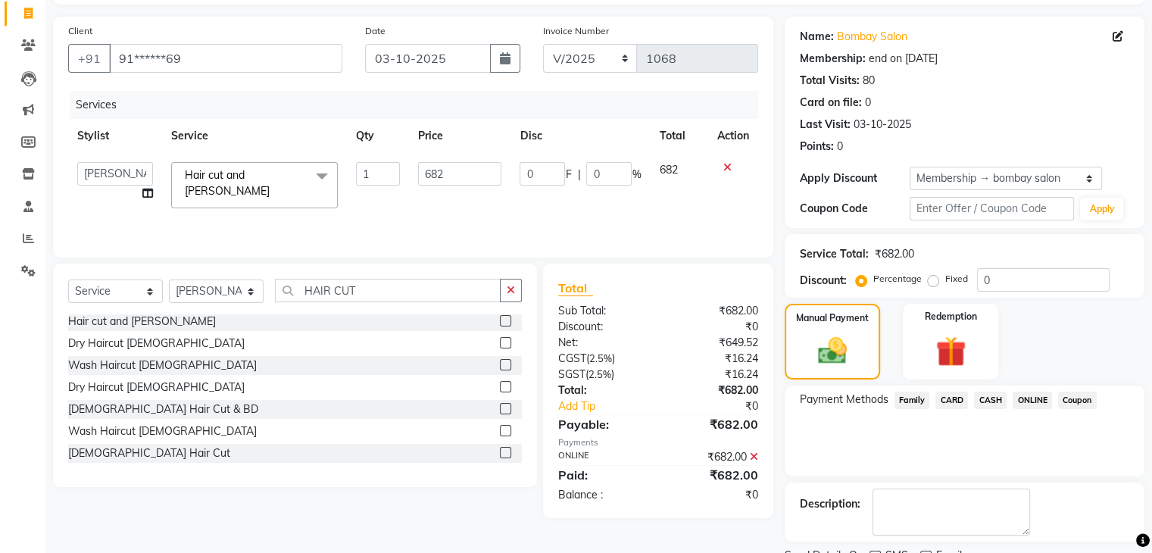
scroll to position [158, 0]
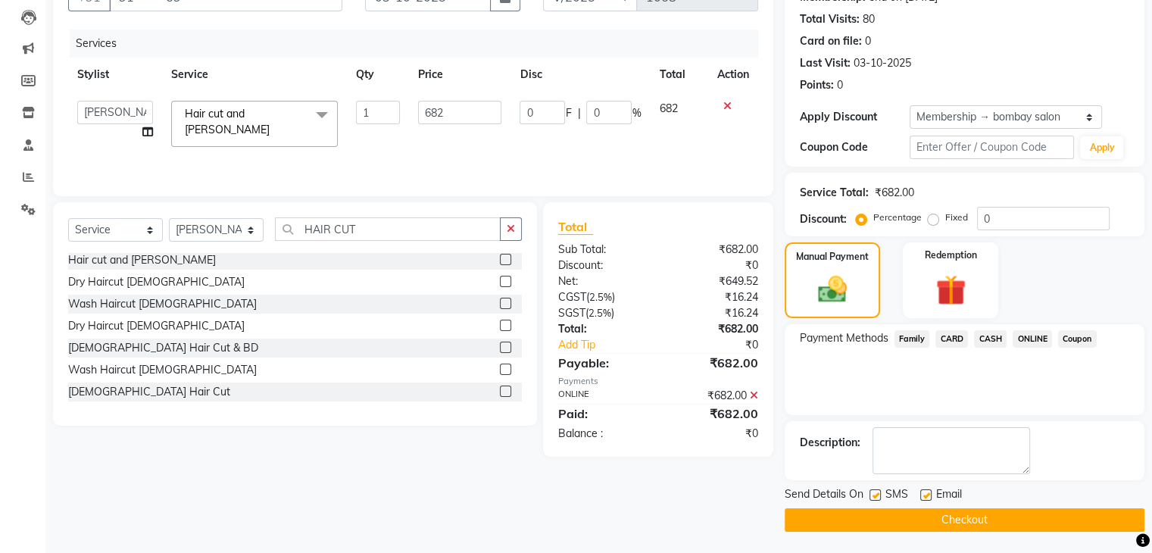
click at [985, 528] on button "Checkout" at bounding box center [965, 519] width 360 height 23
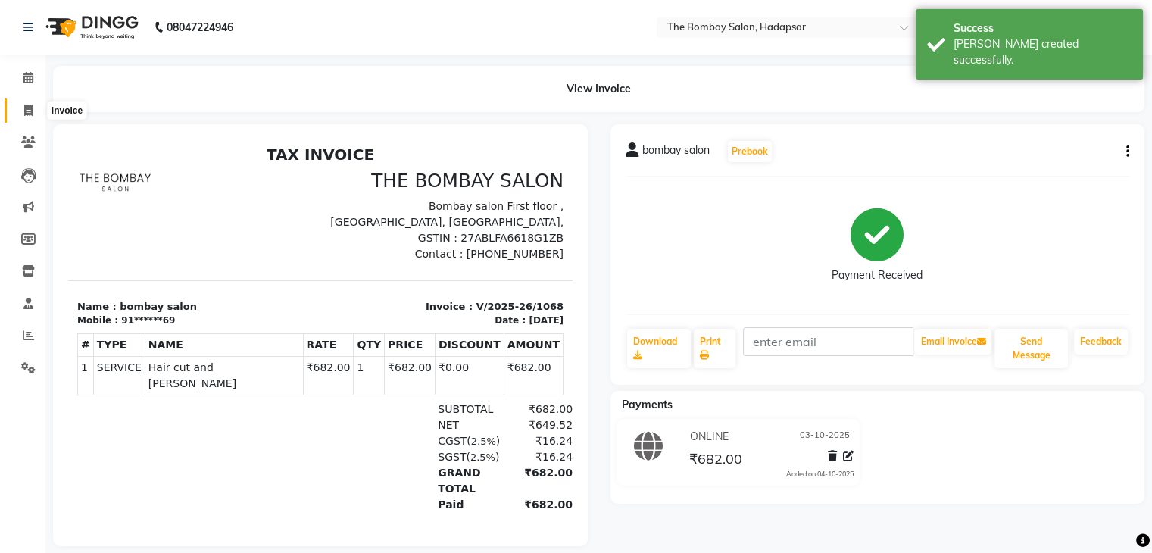
click at [27, 113] on icon at bounding box center [28, 110] width 8 height 11
select select "service"
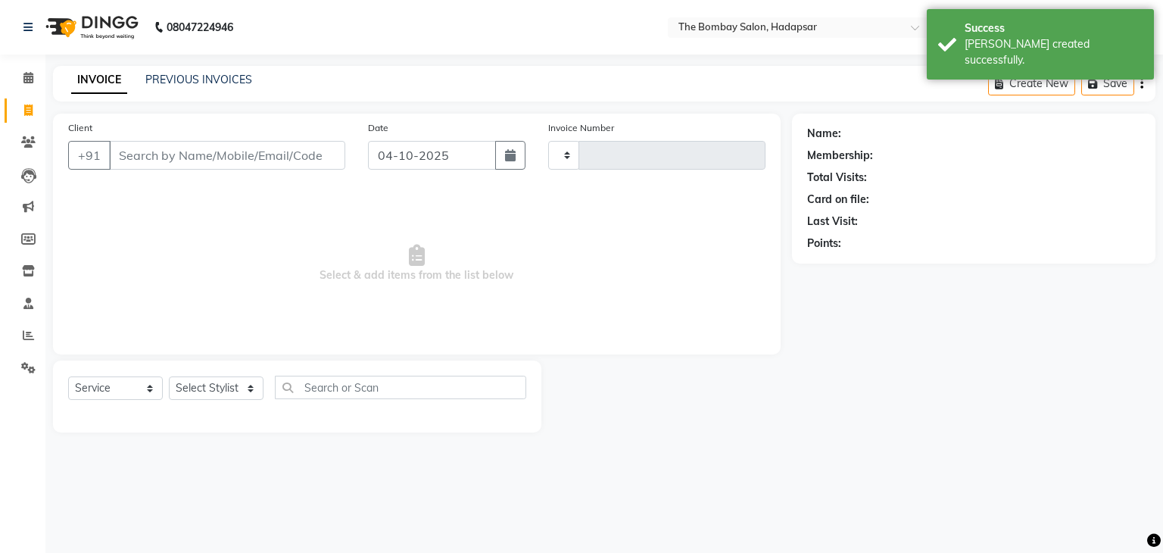
type input "1069"
select select "8374"
click at [213, 80] on link "PREVIOUS INVOICES" at bounding box center [198, 80] width 107 height 14
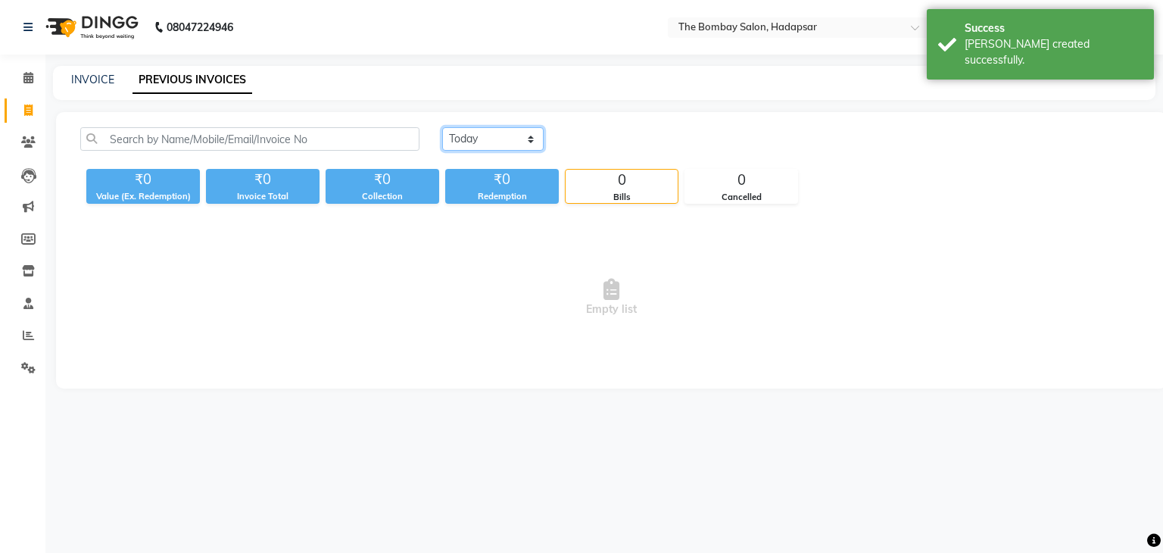
click at [473, 134] on select "[DATE] [DATE] Custom Range" at bounding box center [492, 138] width 101 height 23
select select "yesterday"
click at [442, 127] on select "[DATE] [DATE] Custom Range" at bounding box center [492, 138] width 101 height 23
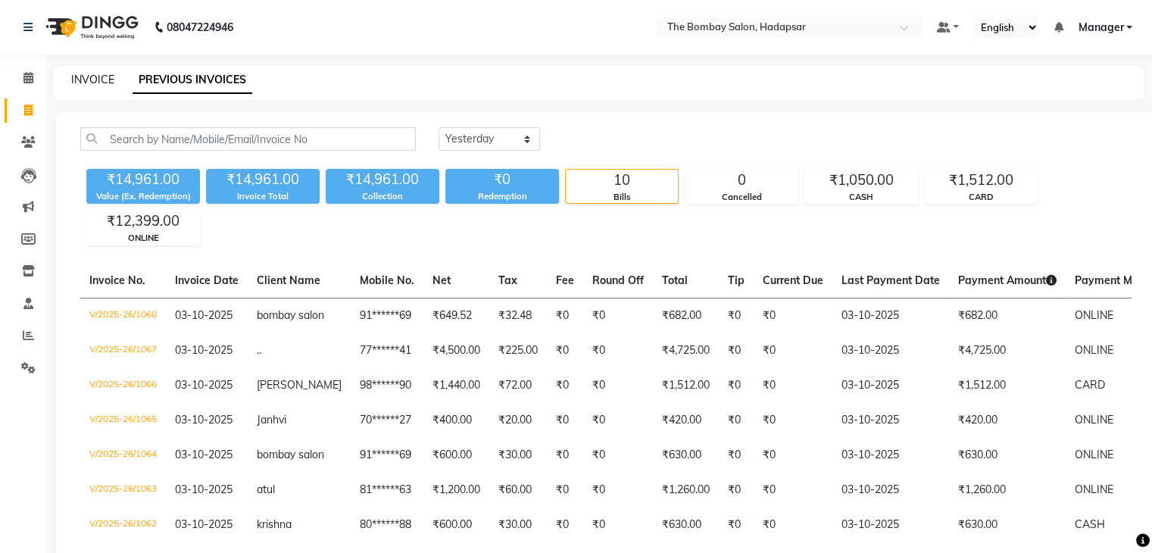
click at [101, 85] on link "INVOICE" at bounding box center [92, 80] width 43 height 14
select select "service"
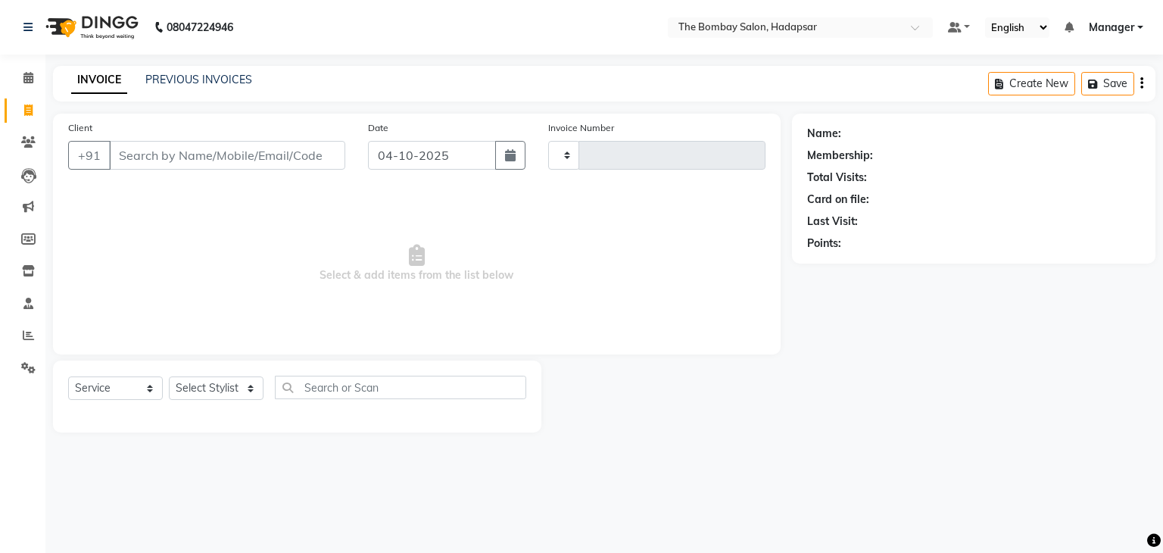
type input "1069"
select select "8374"
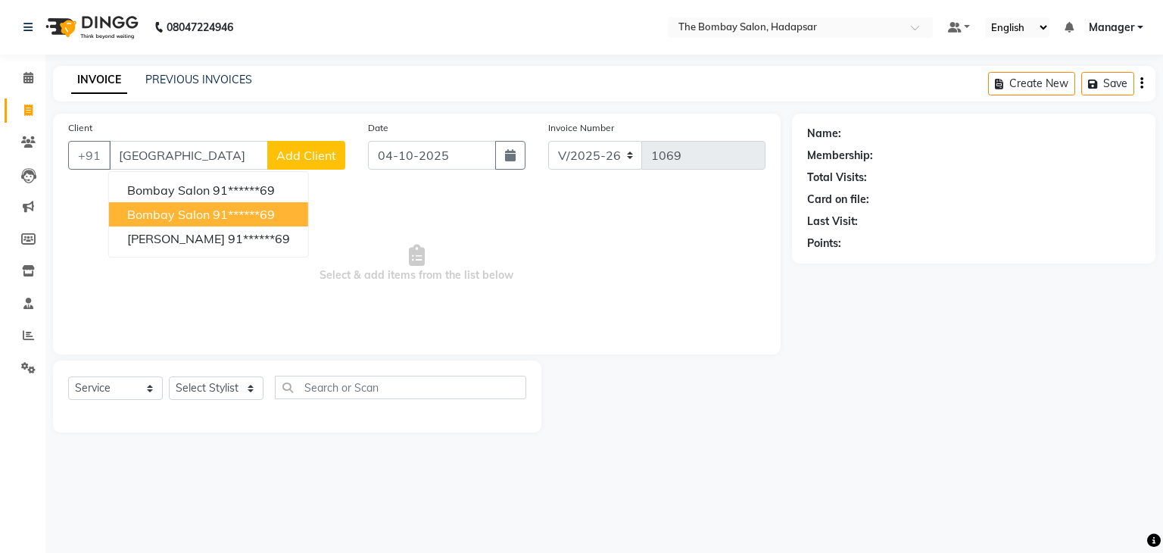
click at [230, 223] on button "bombay salon 91******69" at bounding box center [208, 214] width 199 height 24
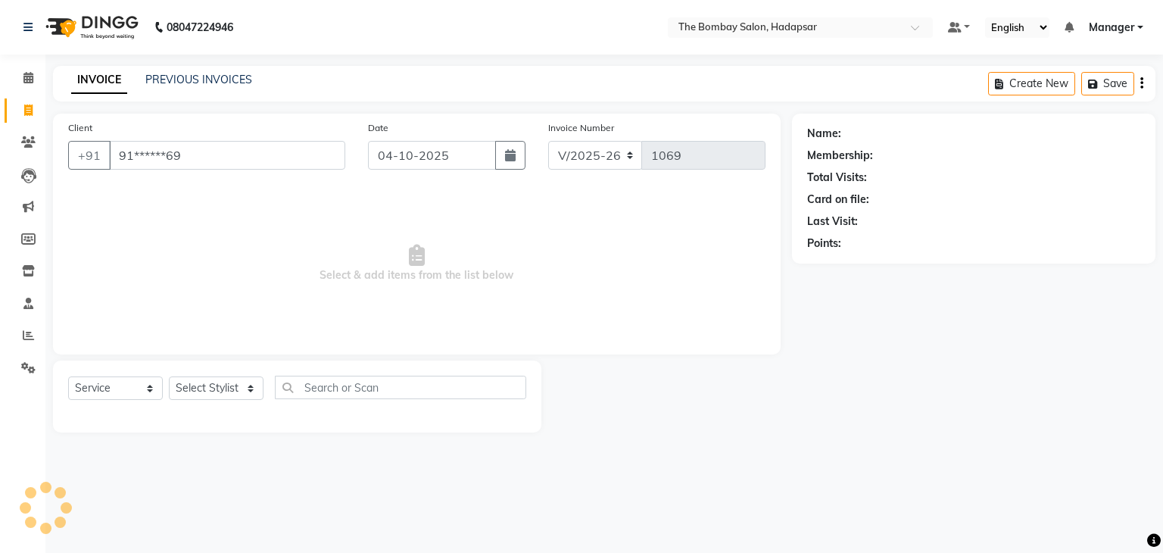
type input "91******69"
click at [194, 386] on select "Select Stylist [PERSON_NAME] hasn KASIF Manager [PERSON_NAME] MUKESH MUSARIK [P…" at bounding box center [216, 387] width 95 height 23
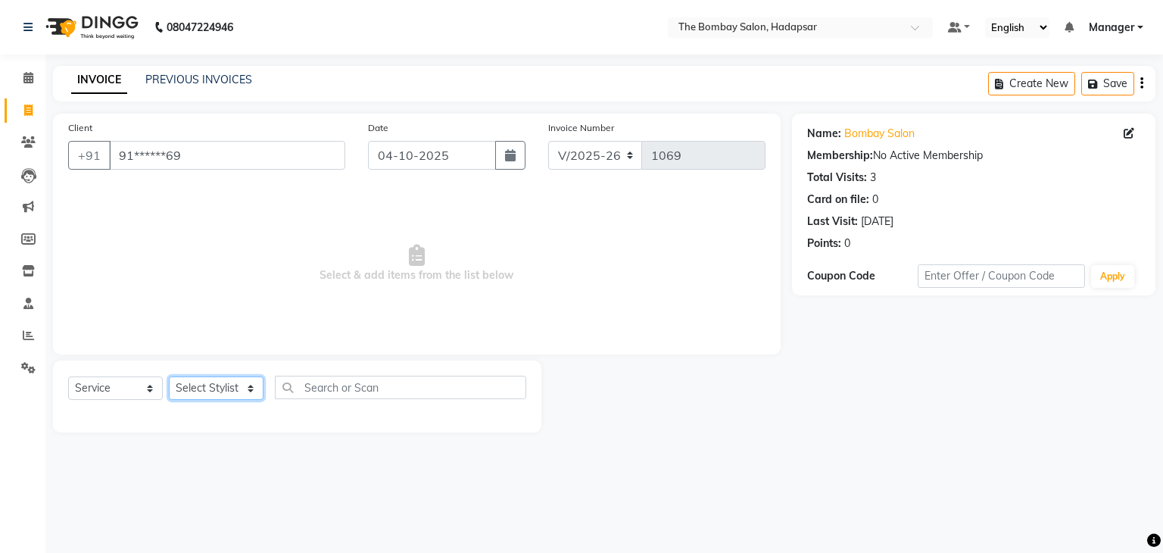
select select "83192"
click at [169, 377] on select "Select Stylist [PERSON_NAME] hasn KASIF Manager [PERSON_NAME] MUKESH MUSARIK [P…" at bounding box center [216, 387] width 95 height 23
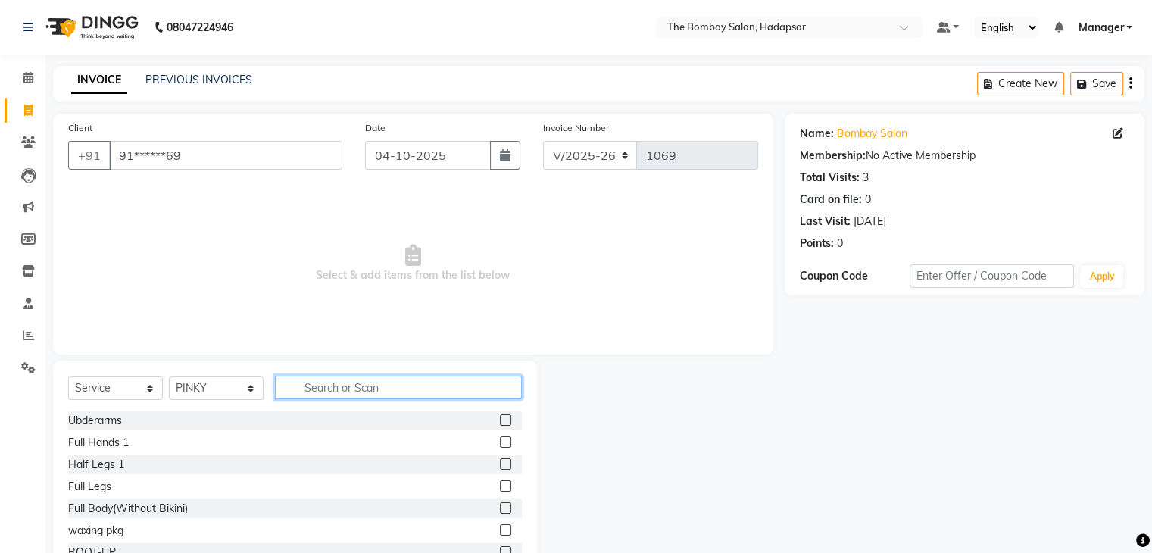
click at [292, 379] on input "text" at bounding box center [398, 387] width 247 height 23
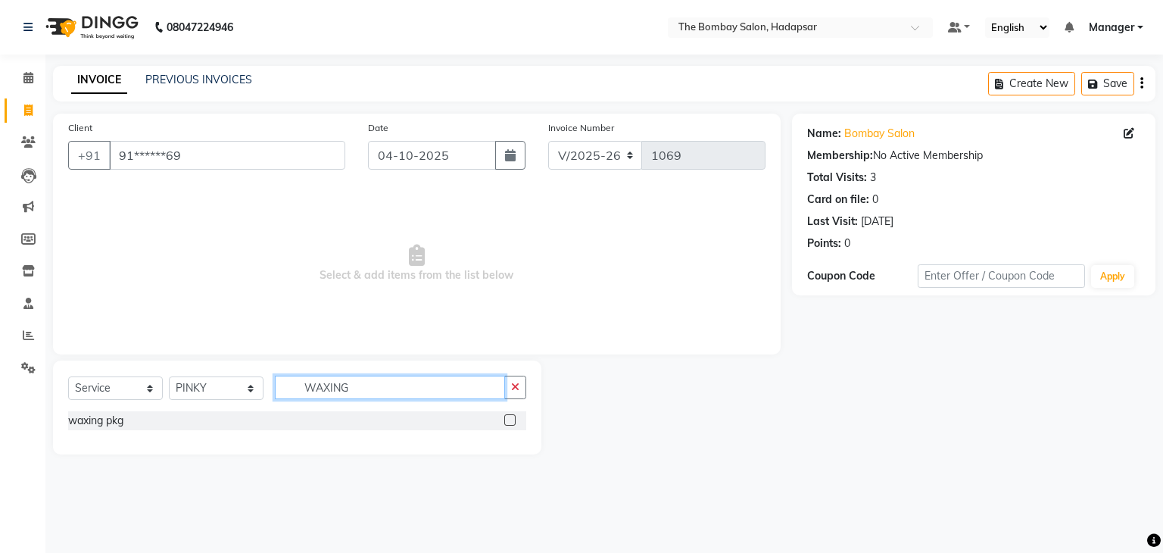
type input "WAXING"
click at [513, 419] on label at bounding box center [509, 419] width 11 height 11
click at [513, 419] on input "checkbox" at bounding box center [509, 421] width 10 height 10
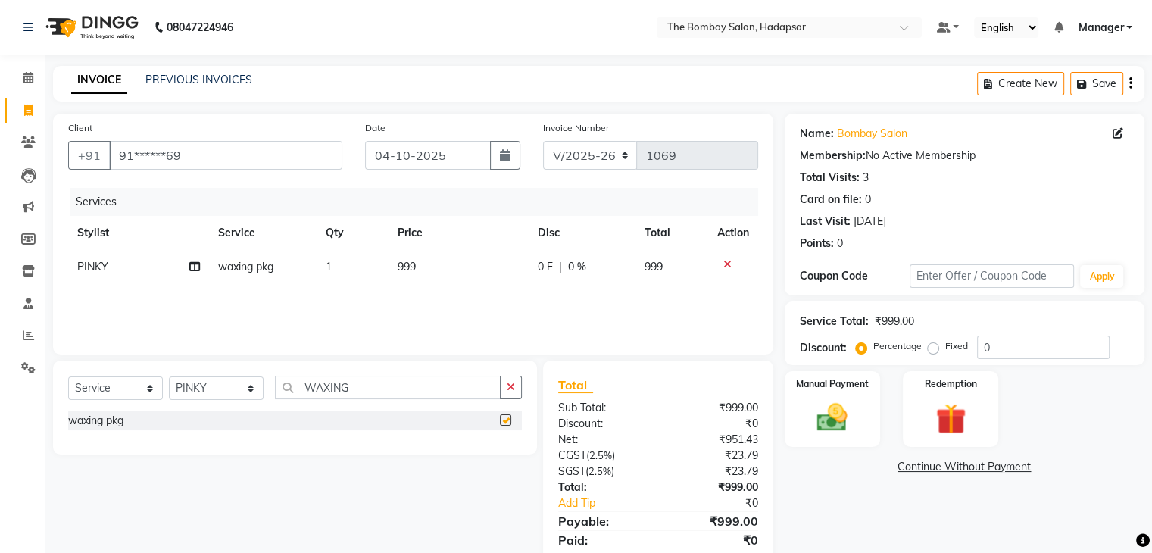
checkbox input "false"
click at [412, 270] on span "999" at bounding box center [407, 267] width 18 height 14
select select "83192"
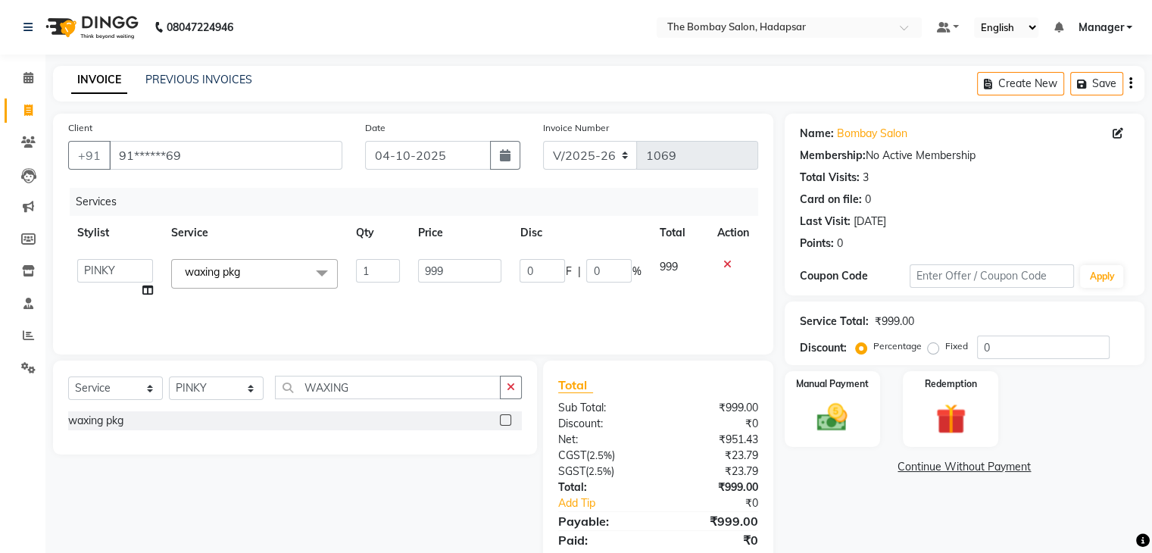
click at [412, 270] on td "999" at bounding box center [459, 279] width 101 height 58
click at [484, 273] on input "999" at bounding box center [459, 270] width 83 height 23
type input "9"
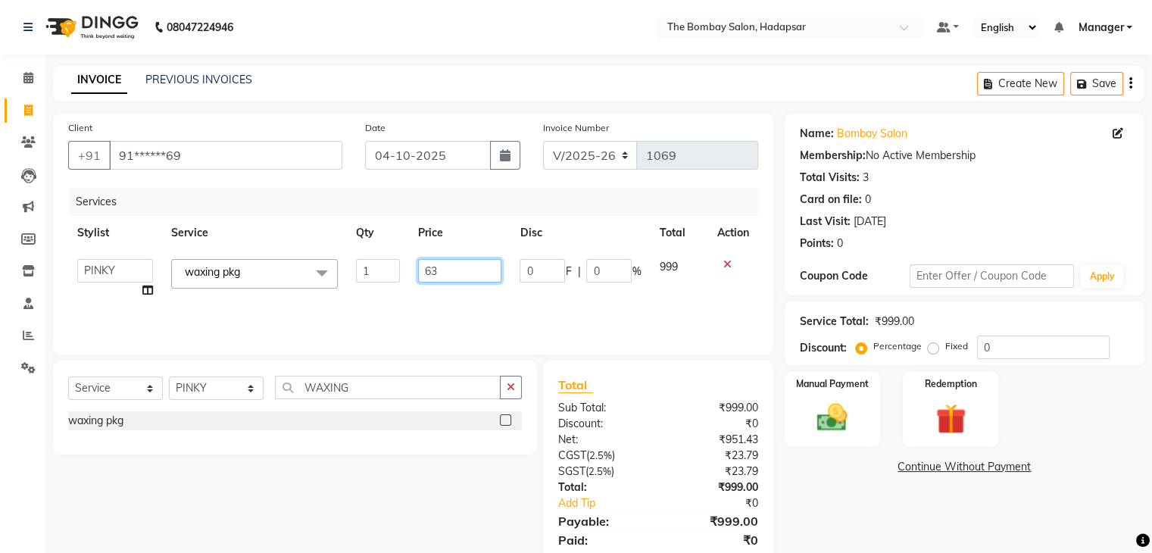
type input "630"
click at [503, 292] on div "Services Stylist Service Qty Price Disc Total Action [PERSON_NAME] hasn KASIF M…" at bounding box center [413, 263] width 690 height 151
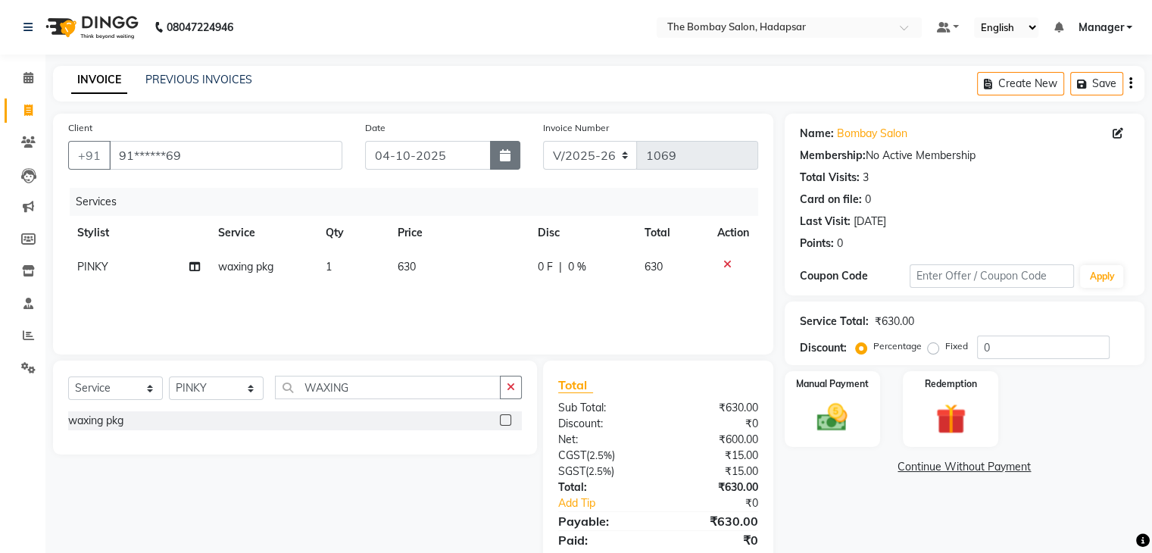
click at [500, 154] on icon "button" at bounding box center [505, 155] width 11 height 12
select select "10"
select select "2025"
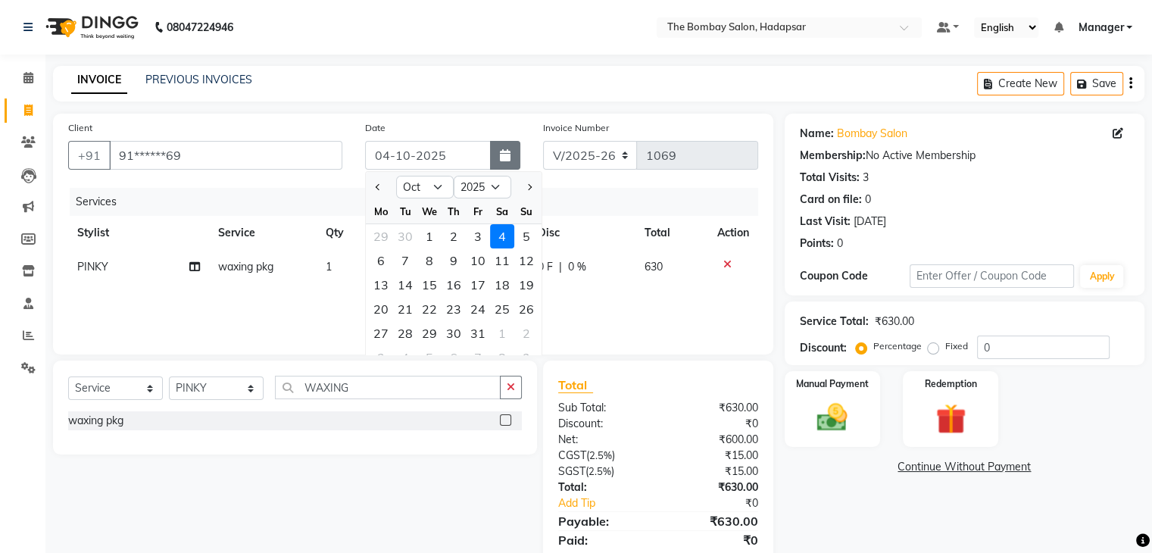
click at [500, 154] on icon "button" at bounding box center [505, 155] width 11 height 12
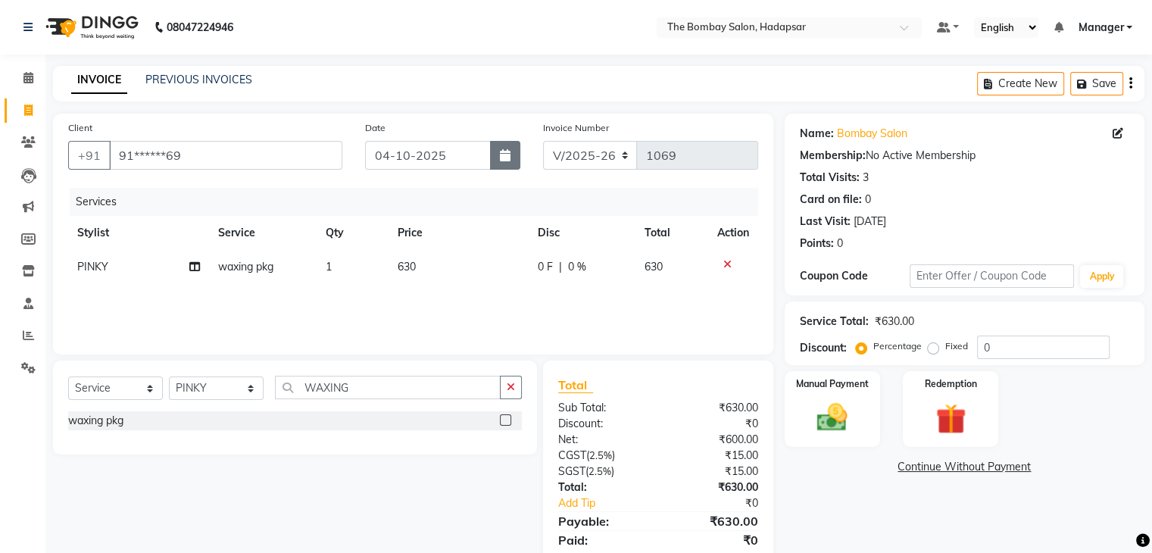
click at [503, 161] on button "button" at bounding box center [505, 155] width 30 height 29
select select "10"
select select "2025"
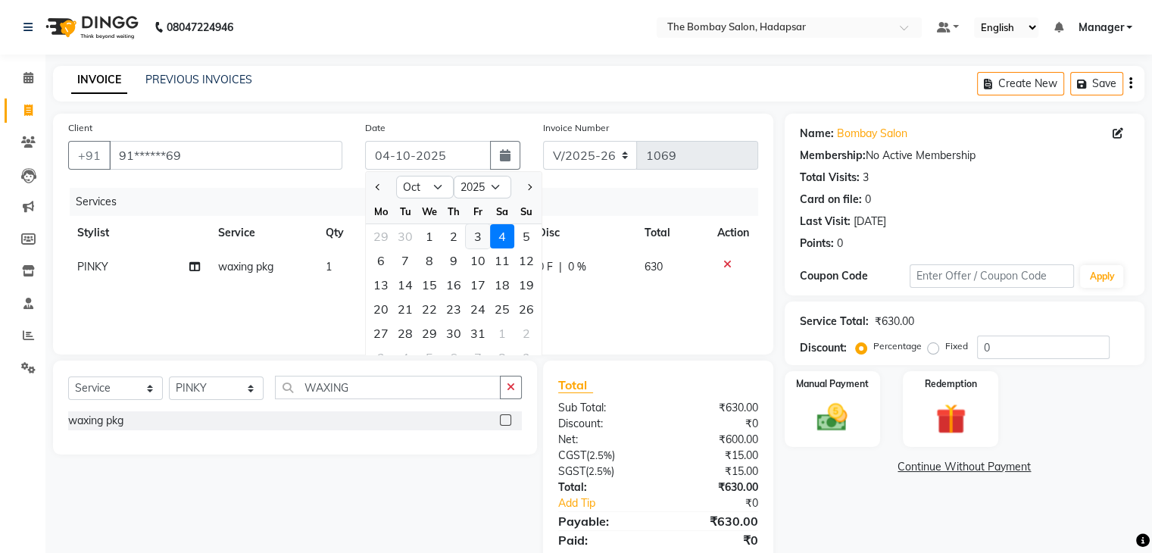
click at [474, 236] on div "3" at bounding box center [478, 236] width 24 height 24
type input "03-10-2025"
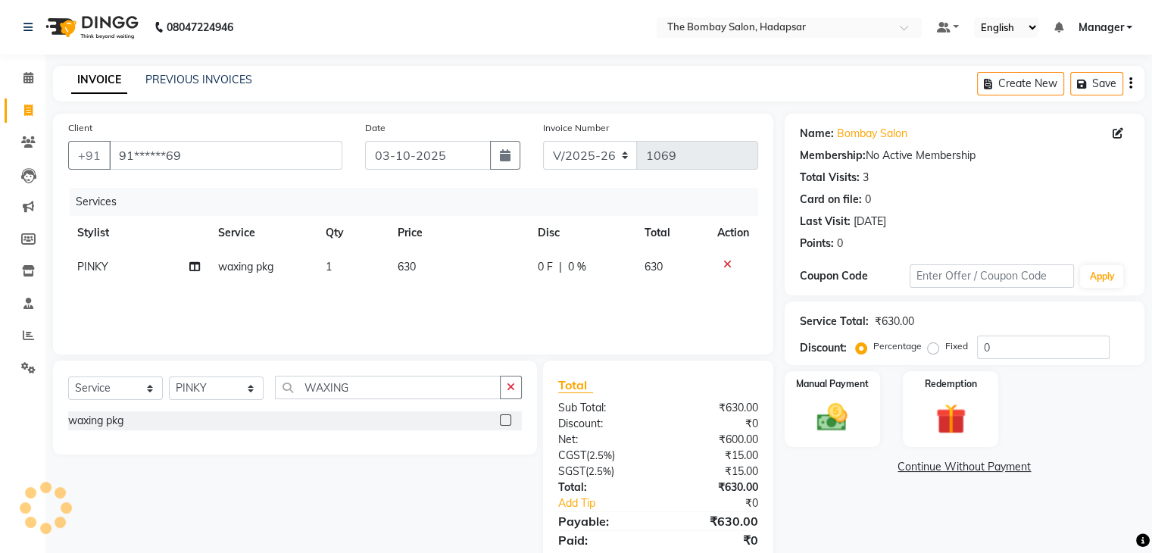
scroll to position [54, 0]
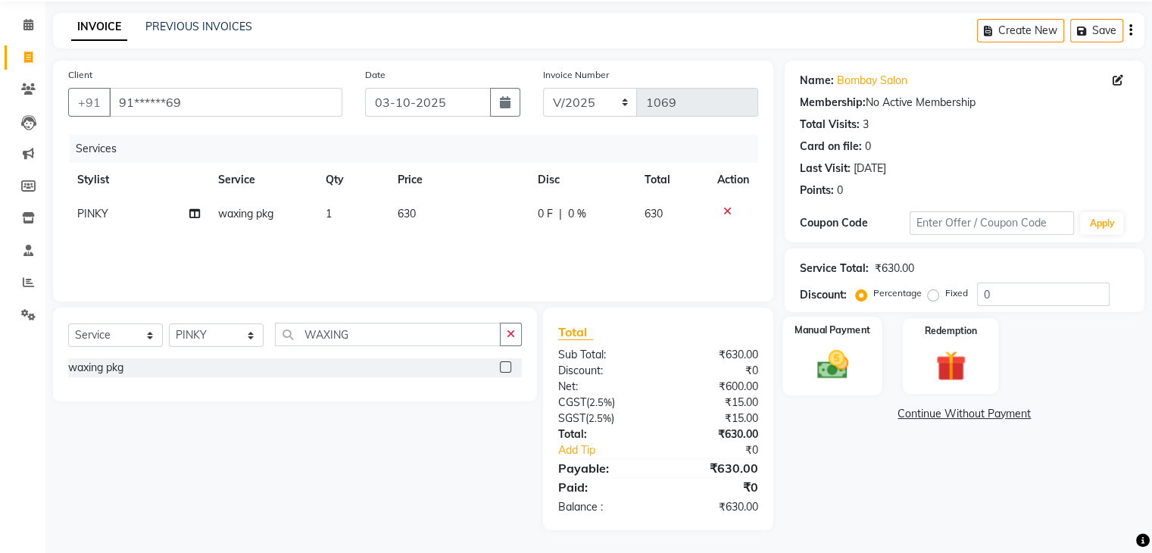
click at [840, 358] on img at bounding box center [832, 365] width 51 height 36
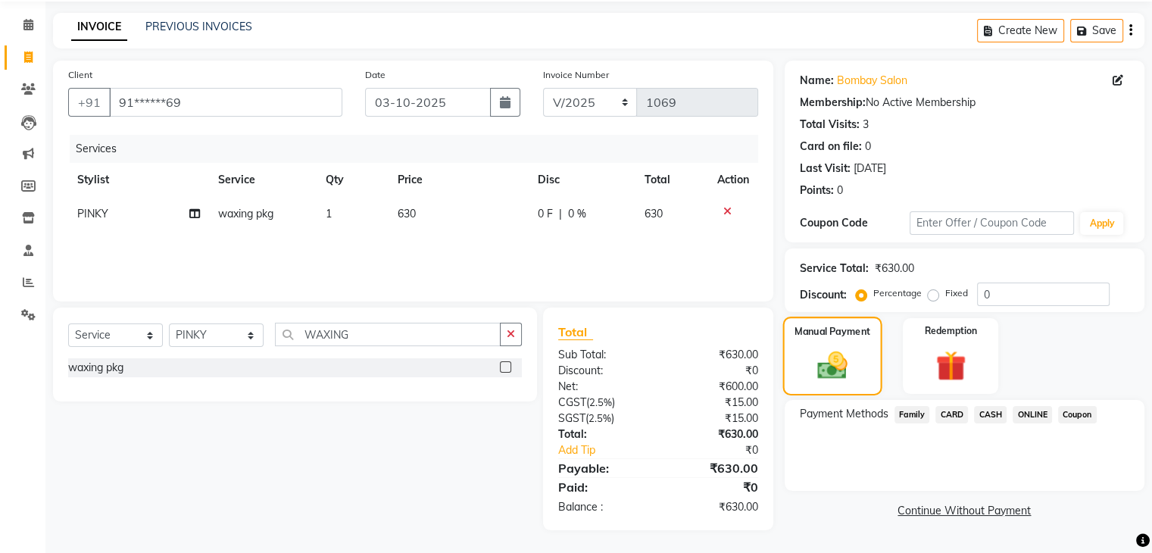
scroll to position [53, 0]
click at [1030, 411] on span "ONLINE" at bounding box center [1032, 414] width 39 height 17
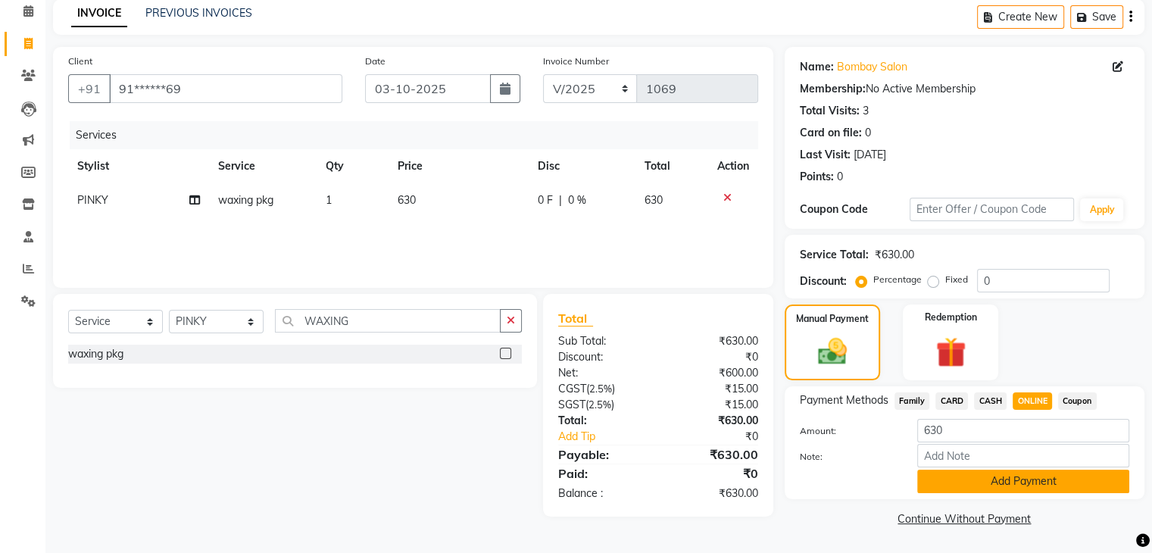
click at [1009, 473] on button "Add Payment" at bounding box center [1023, 481] width 212 height 23
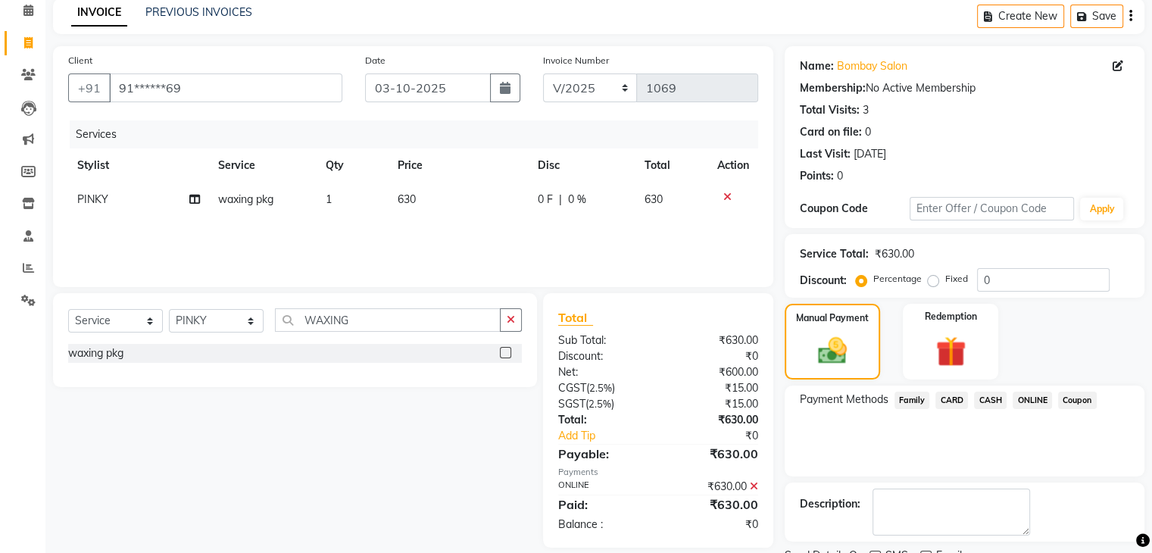
scroll to position [130, 0]
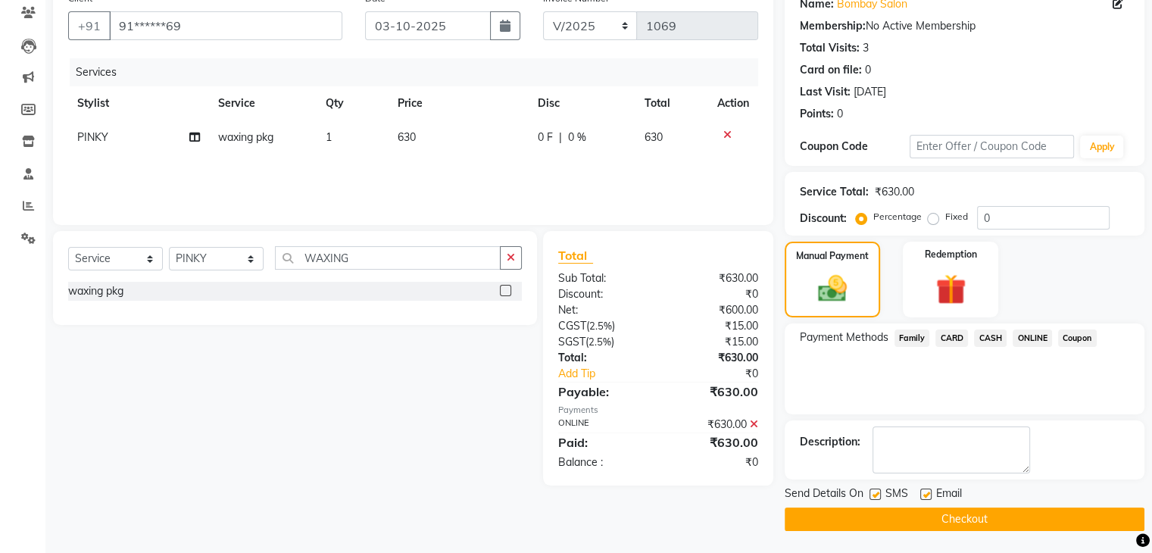
click at [986, 514] on button "Checkout" at bounding box center [965, 518] width 360 height 23
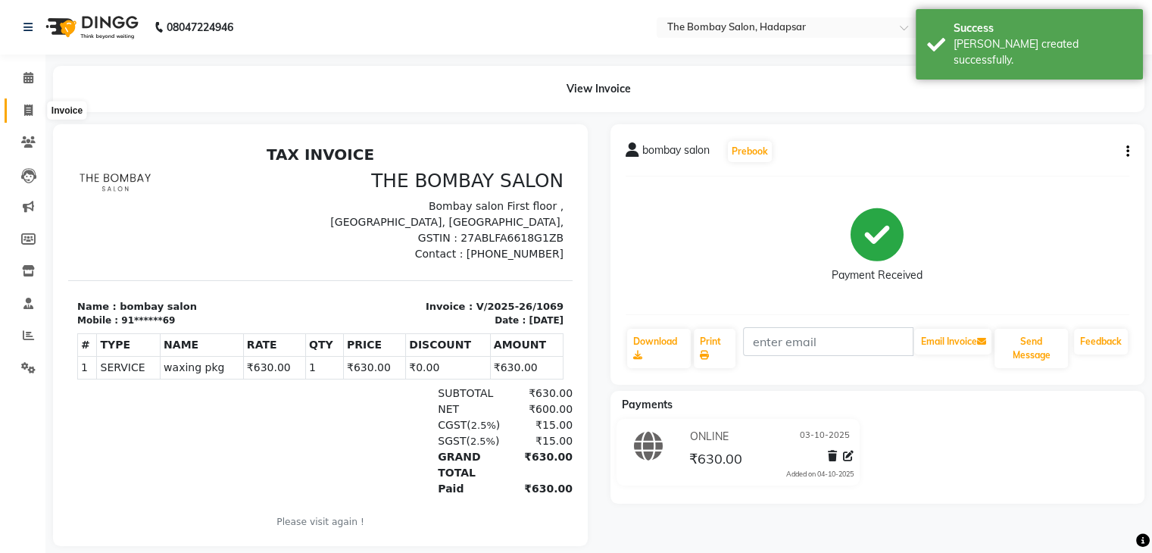
click at [33, 109] on span at bounding box center [28, 110] width 27 height 17
select select "service"
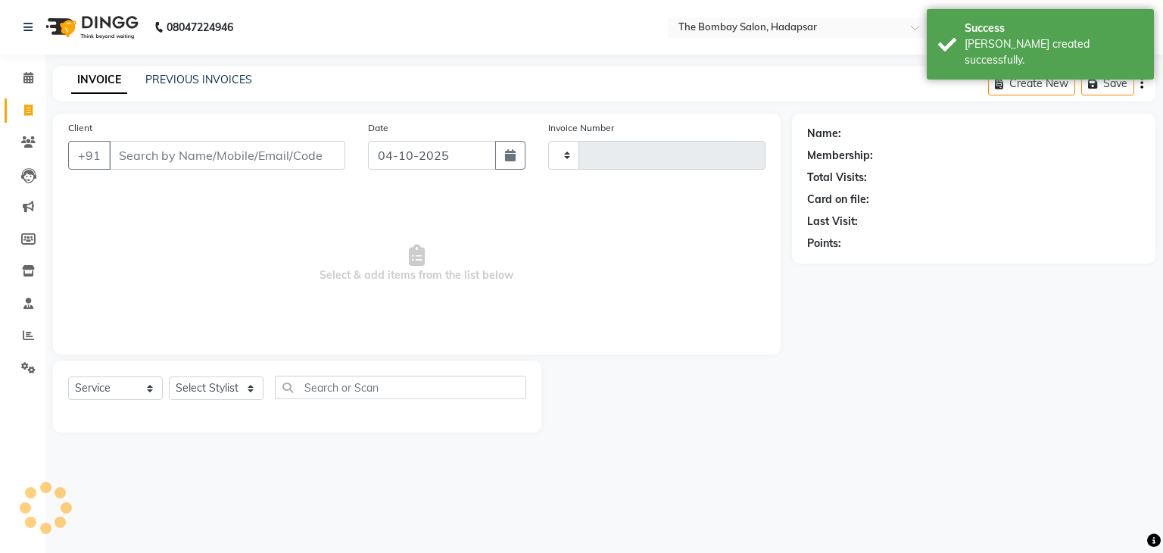
type input "1070"
select select "8374"
click at [236, 85] on link "PREVIOUS INVOICES" at bounding box center [198, 80] width 107 height 14
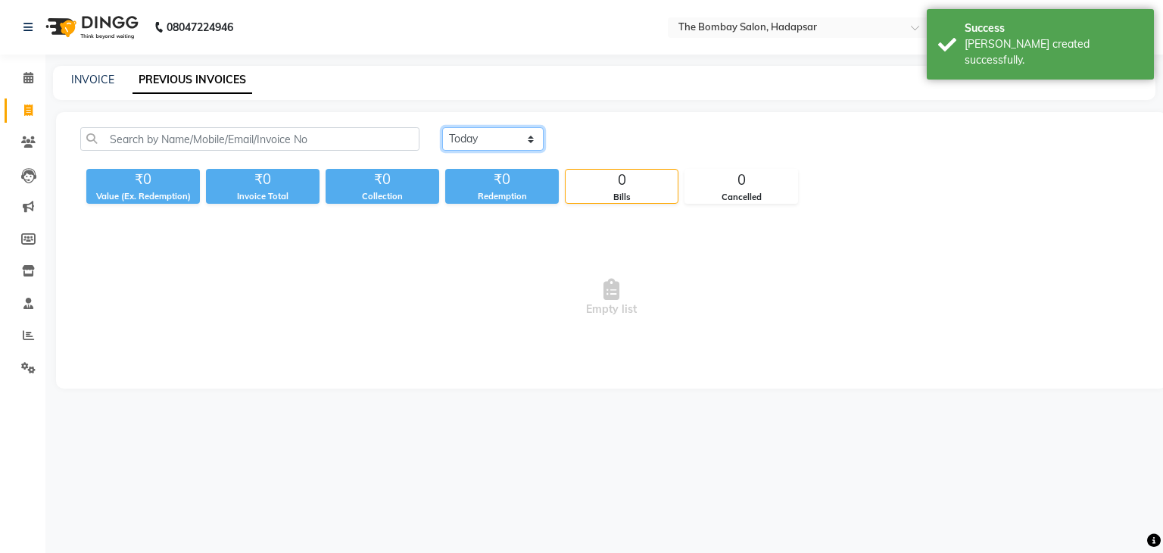
click at [511, 134] on select "[DATE] [DATE] Custom Range" at bounding box center [492, 138] width 101 height 23
select select "yesterday"
click at [442, 127] on select "[DATE] [DATE] Custom Range" at bounding box center [492, 138] width 101 height 23
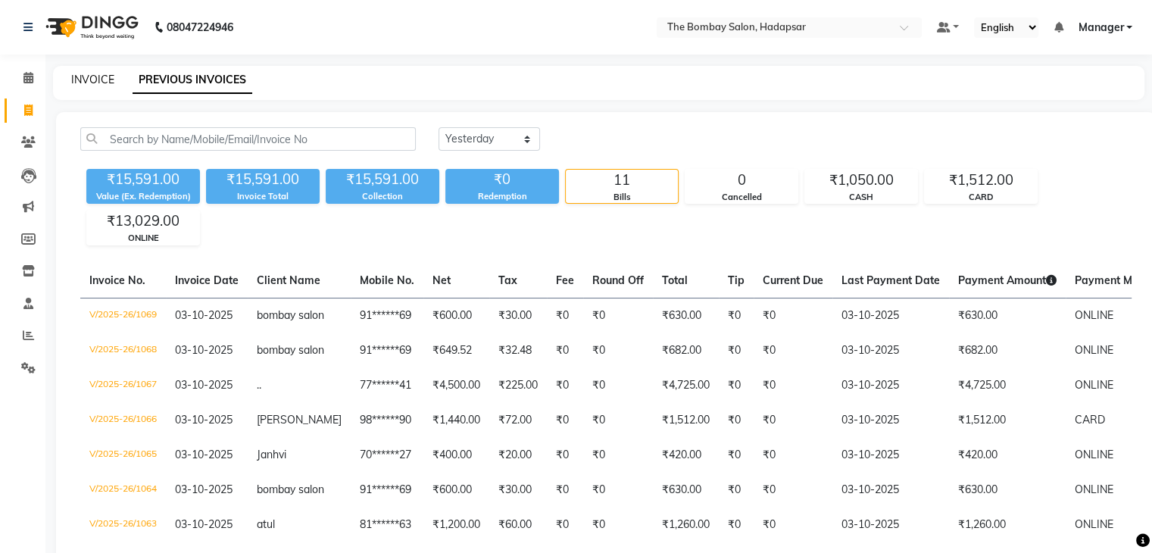
click at [97, 83] on link "INVOICE" at bounding box center [92, 80] width 43 height 14
select select "8374"
select select "service"
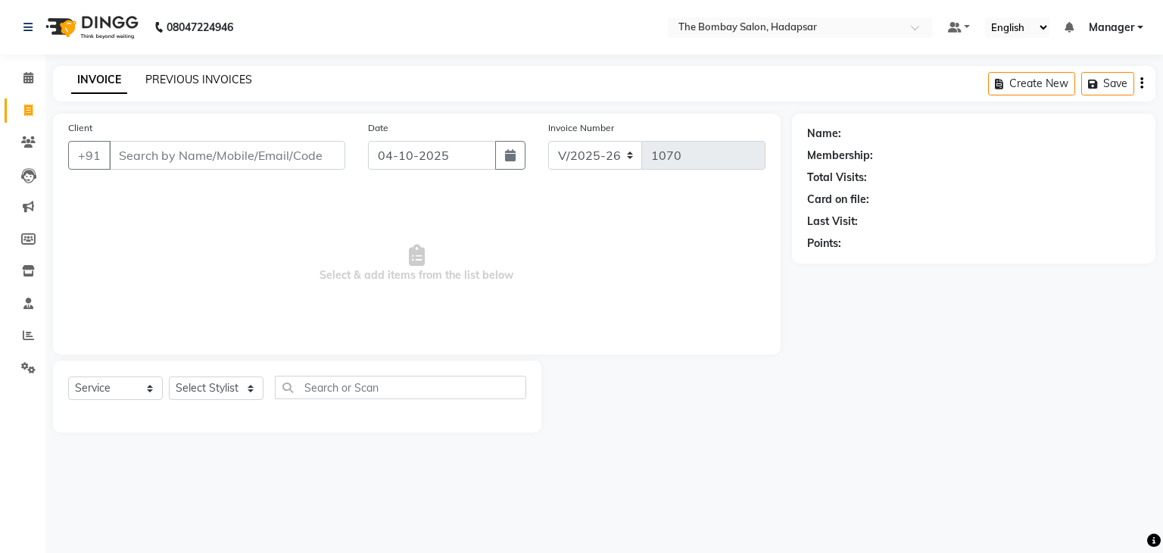
click at [213, 83] on link "PREVIOUS INVOICES" at bounding box center [198, 80] width 107 height 14
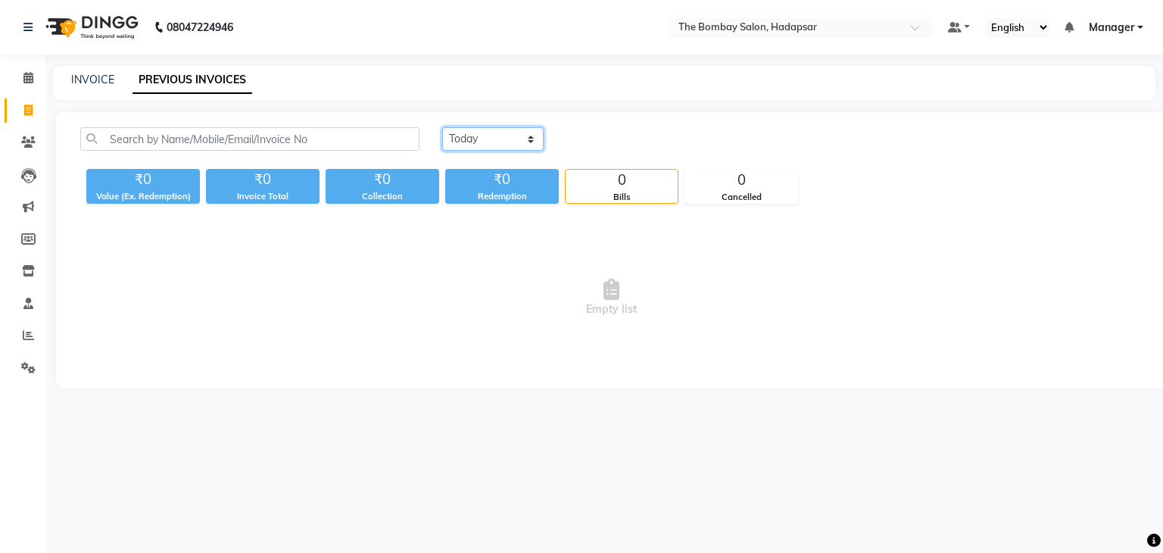
click at [463, 136] on select "[DATE] [DATE] Custom Range" at bounding box center [492, 138] width 101 height 23
select select "range"
click at [442, 127] on select "[DATE] [DATE] Custom Range" at bounding box center [492, 138] width 101 height 23
click at [604, 133] on input "04-10-2025" at bounding box center [617, 139] width 106 height 21
select select "10"
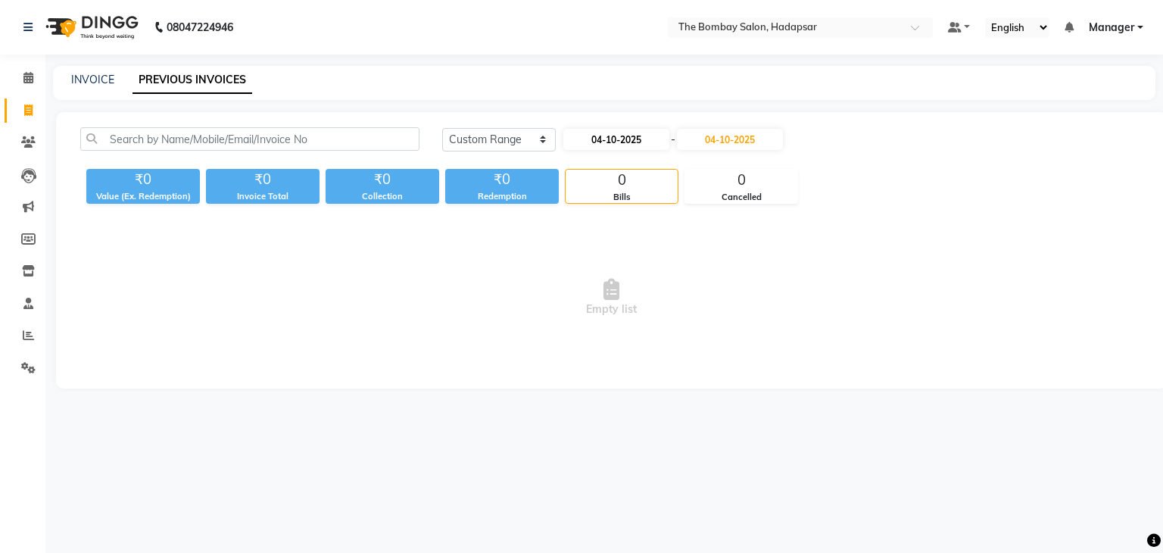
select select "2025"
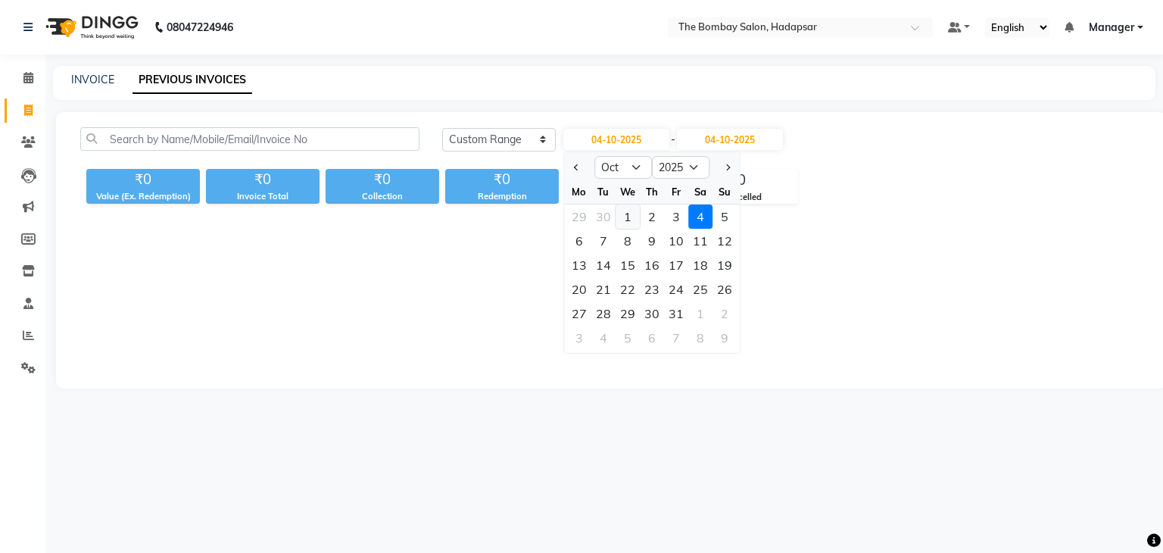
click at [635, 219] on div "1" at bounding box center [628, 217] width 24 height 24
type input "01-10-2025"
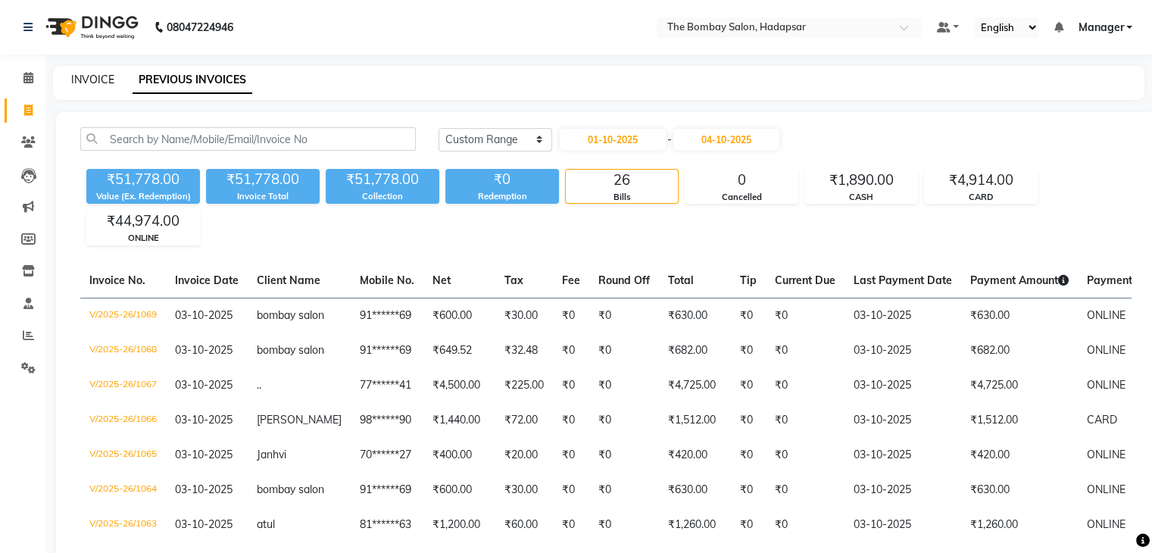
click at [78, 81] on link "INVOICE" at bounding box center [92, 80] width 43 height 14
select select "service"
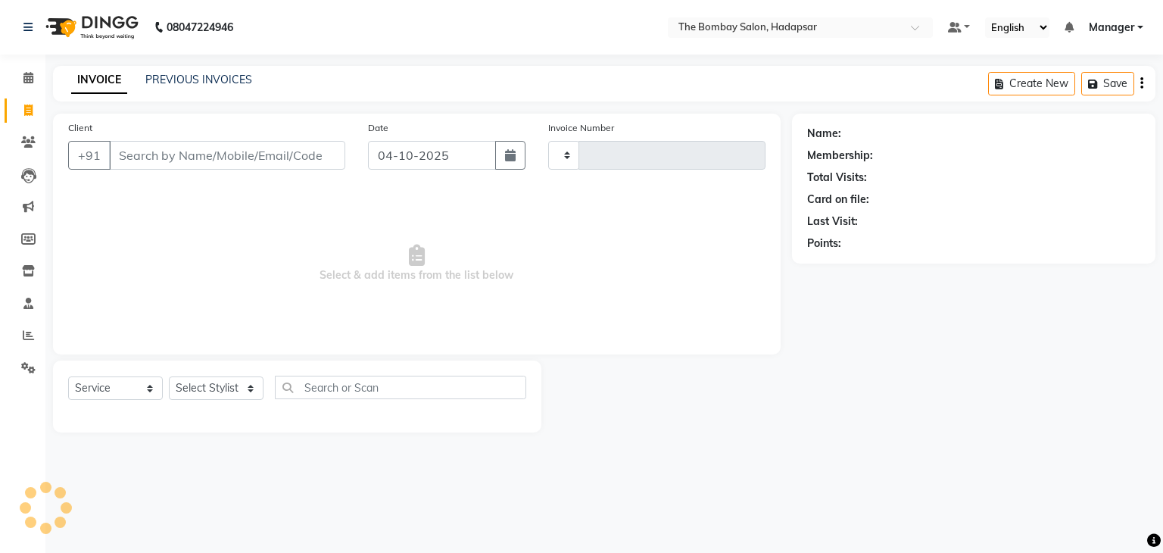
type input "1070"
select select "8374"
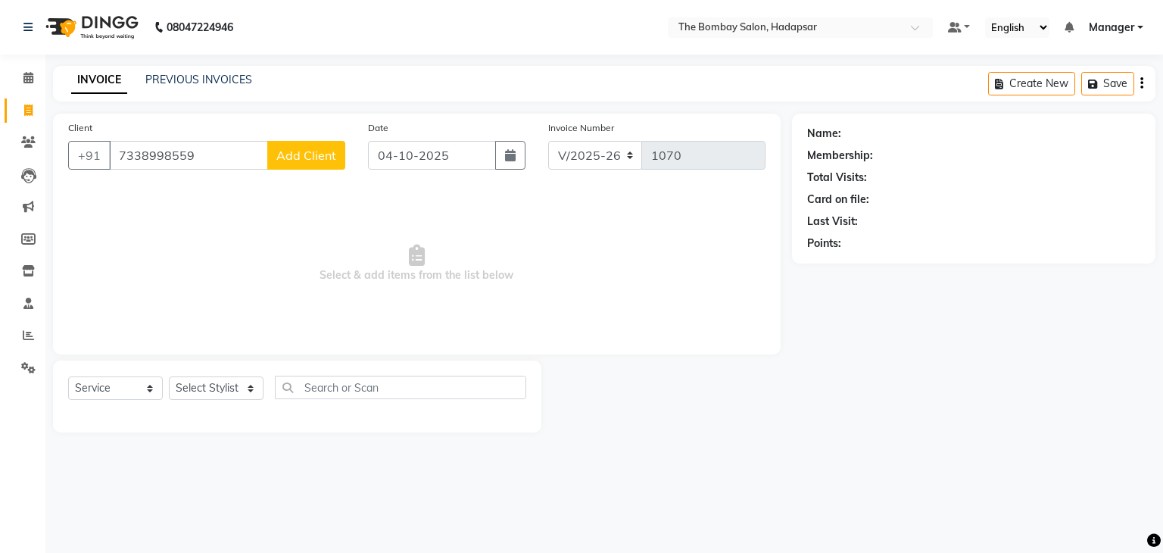
type input "7338998559"
click at [295, 146] on button "Add Client" at bounding box center [306, 155] width 78 height 29
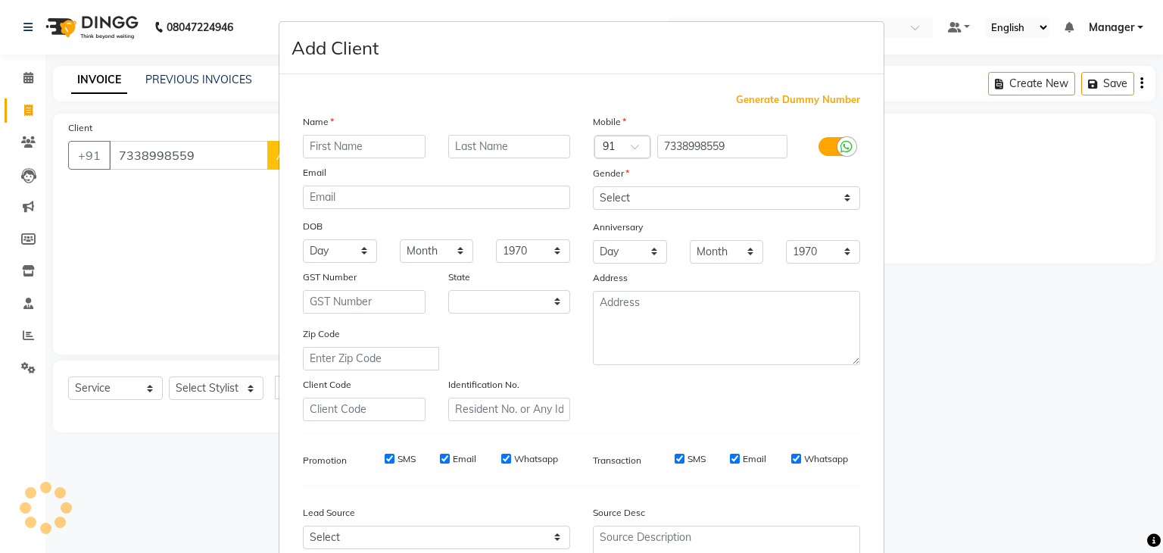
select select "22"
type input "[PERSON_NAME]"
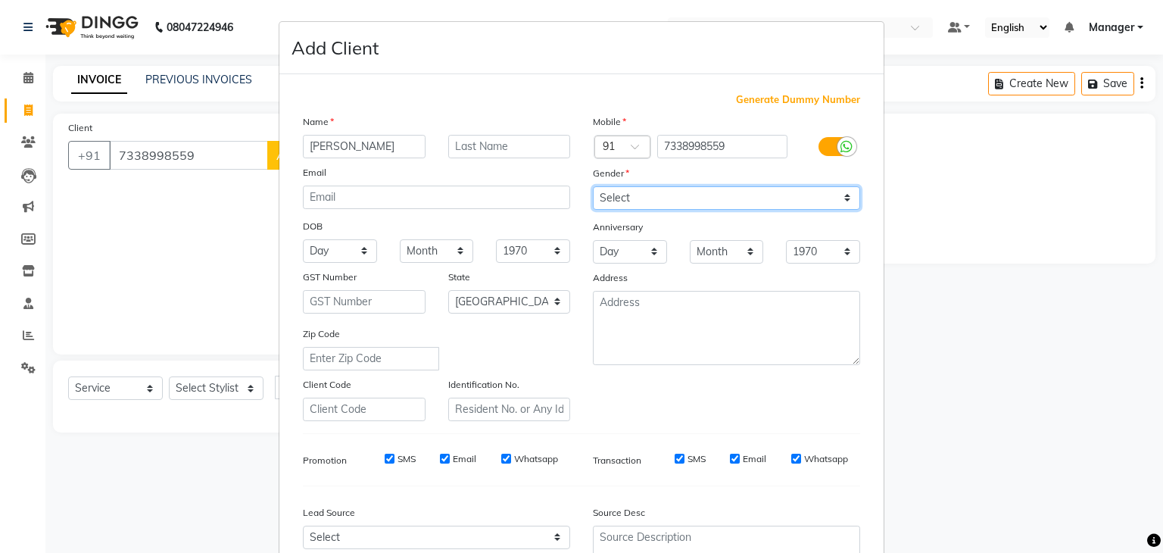
click at [638, 201] on select "Select [DEMOGRAPHIC_DATA] [DEMOGRAPHIC_DATA] Other Prefer Not To Say" at bounding box center [726, 197] width 267 height 23
select select "[DEMOGRAPHIC_DATA]"
click at [593, 187] on select "Select [DEMOGRAPHIC_DATA] [DEMOGRAPHIC_DATA] Other Prefer Not To Say" at bounding box center [726, 197] width 267 height 23
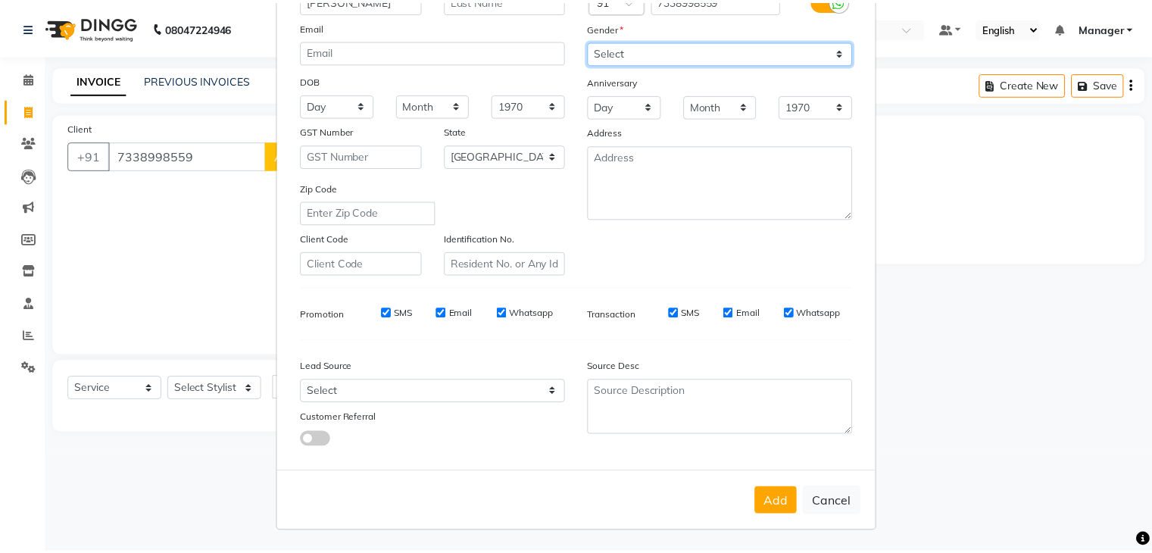
scroll to position [153, 0]
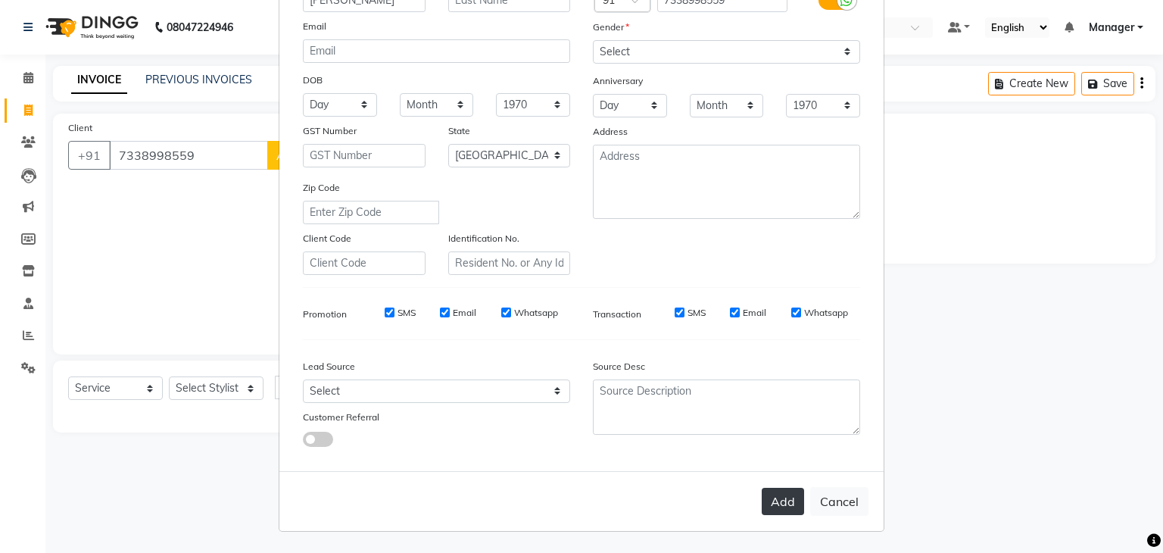
click at [786, 500] on button "Add" at bounding box center [783, 501] width 42 height 27
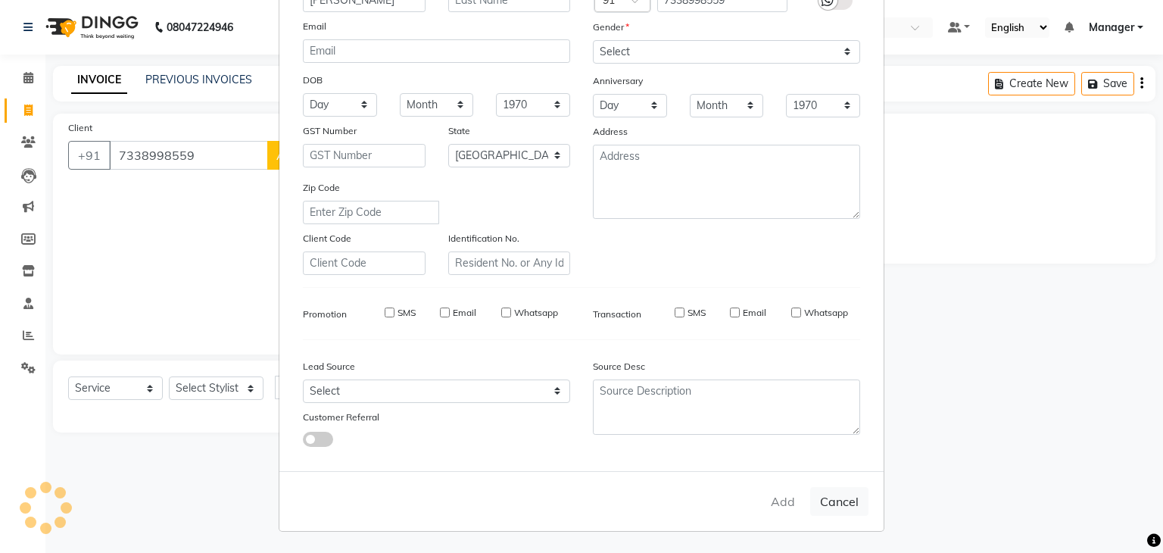
type input "73******59"
select select
select select "null"
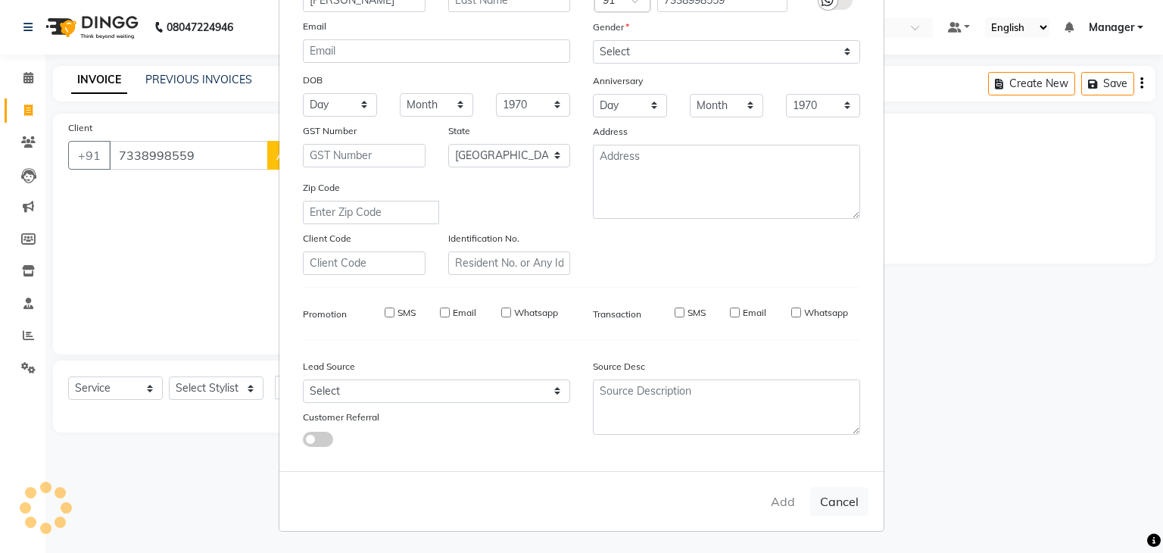
select select
checkbox input "false"
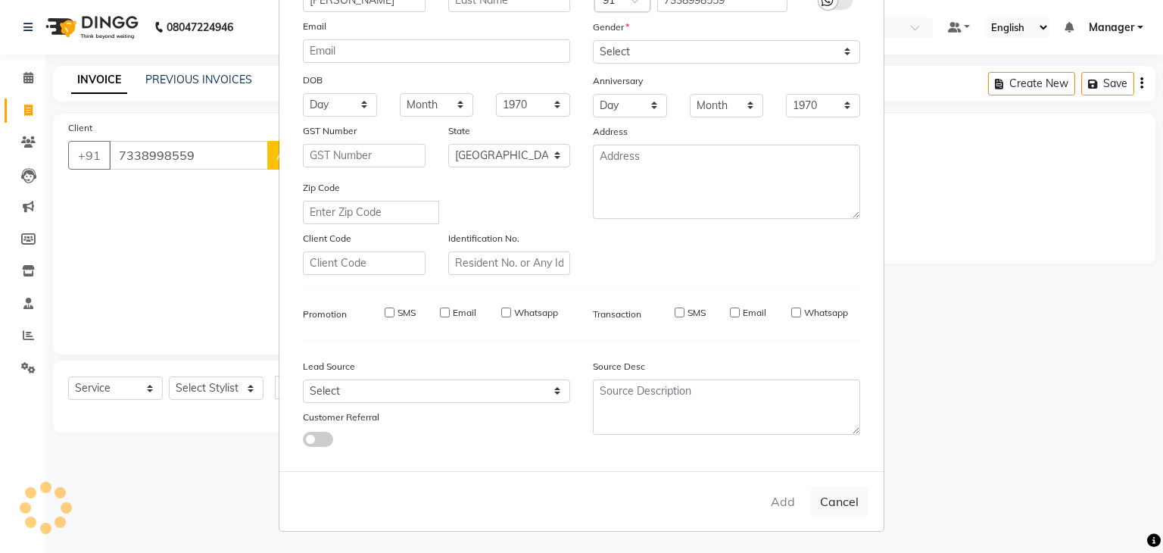
checkbox input "false"
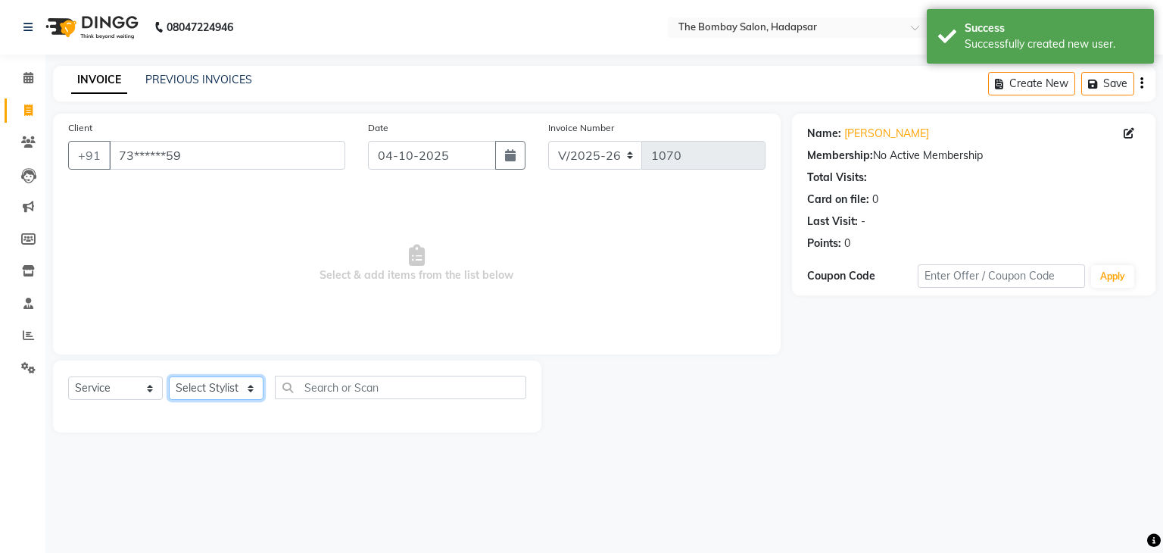
click at [214, 396] on select "Select Stylist [PERSON_NAME] hasn KASIF Manager [PERSON_NAME] MUKESH MUSARIK [P…" at bounding box center [216, 387] width 95 height 23
select select "83192"
click at [169, 377] on select "Select Stylist [PERSON_NAME] hasn KASIF Manager [PERSON_NAME] MUKESH MUSARIK [P…" at bounding box center [216, 387] width 95 height 23
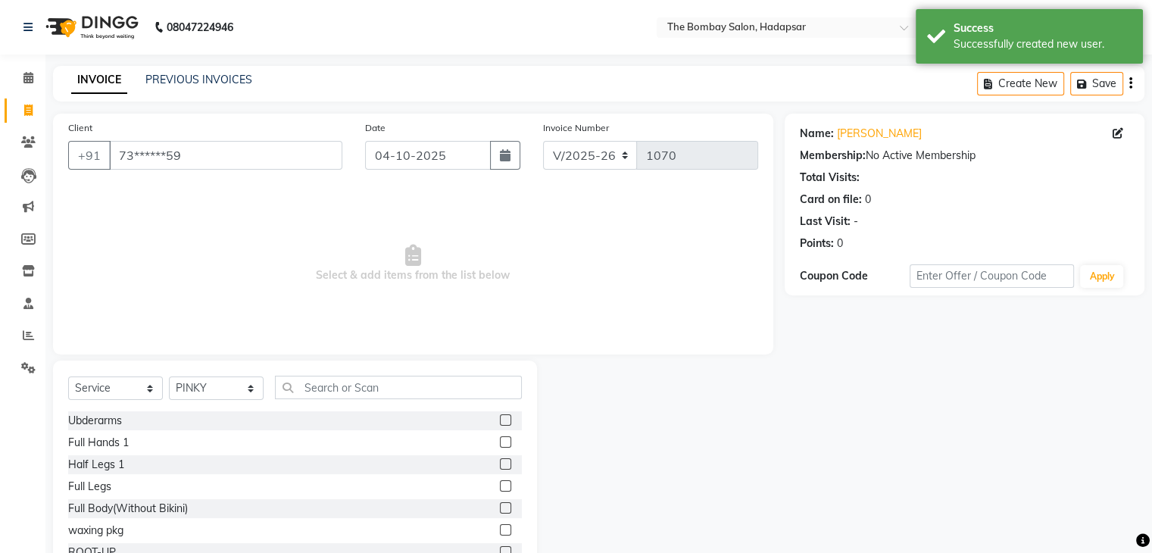
click at [428, 374] on div "Select Service Product Membership Package Voucher Prepaid Gift Card Select Styl…" at bounding box center [295, 472] width 484 height 223
click at [423, 390] on input "text" at bounding box center [398, 387] width 247 height 23
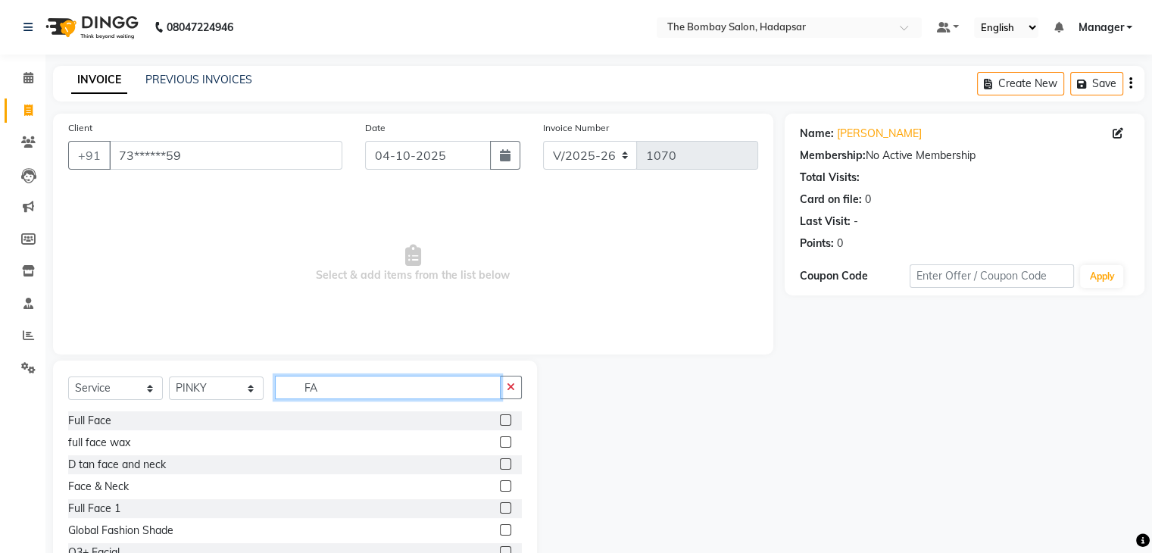
type input "F"
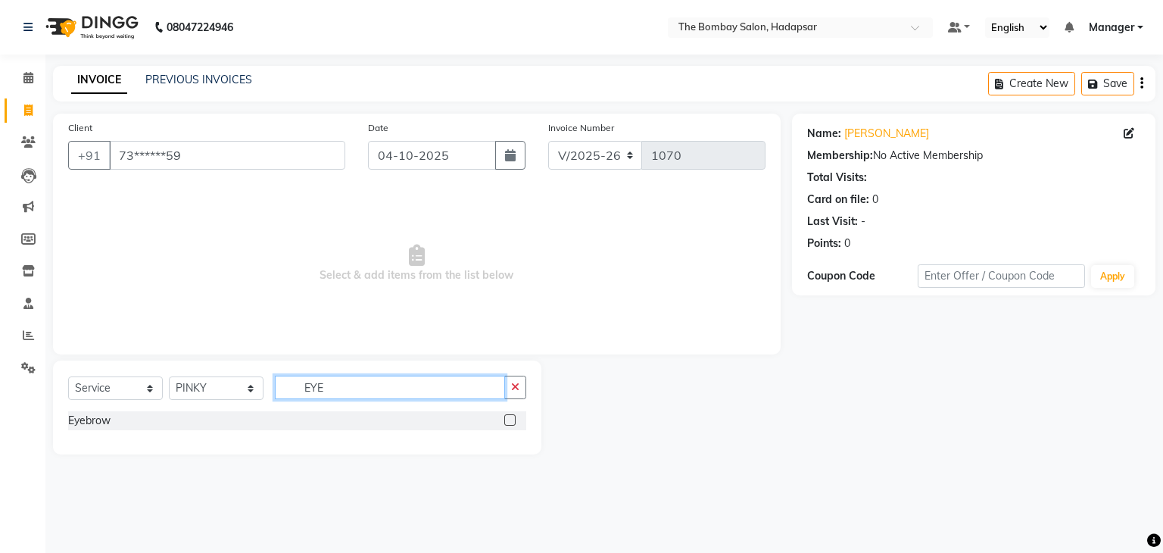
type input "EYE"
click at [509, 422] on label at bounding box center [509, 419] width 11 height 11
click at [509, 422] on input "checkbox" at bounding box center [509, 421] width 10 height 10
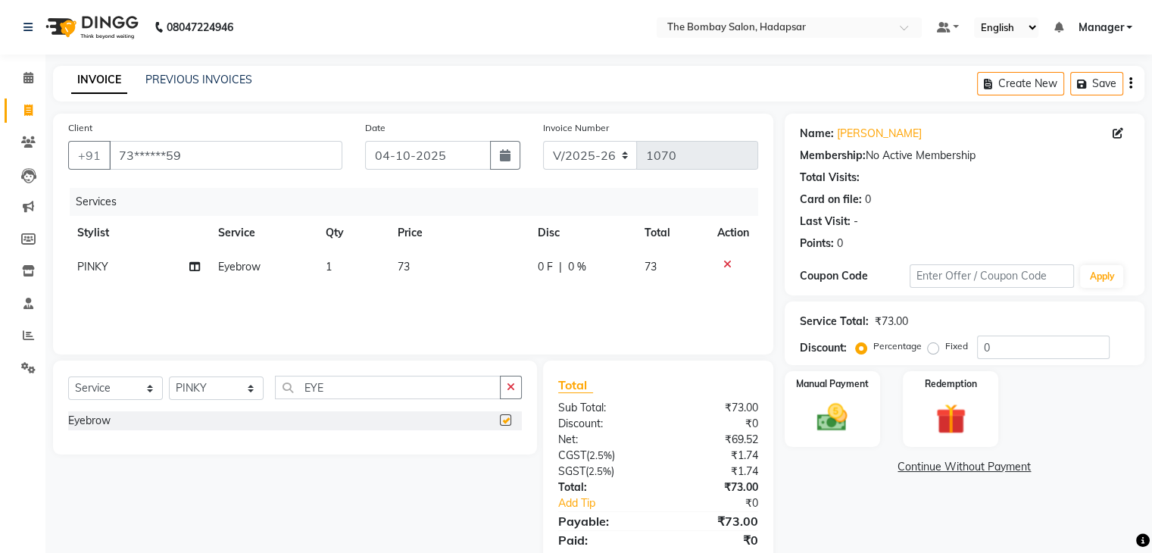
checkbox input "false"
click at [520, 386] on button "button" at bounding box center [511, 387] width 22 height 23
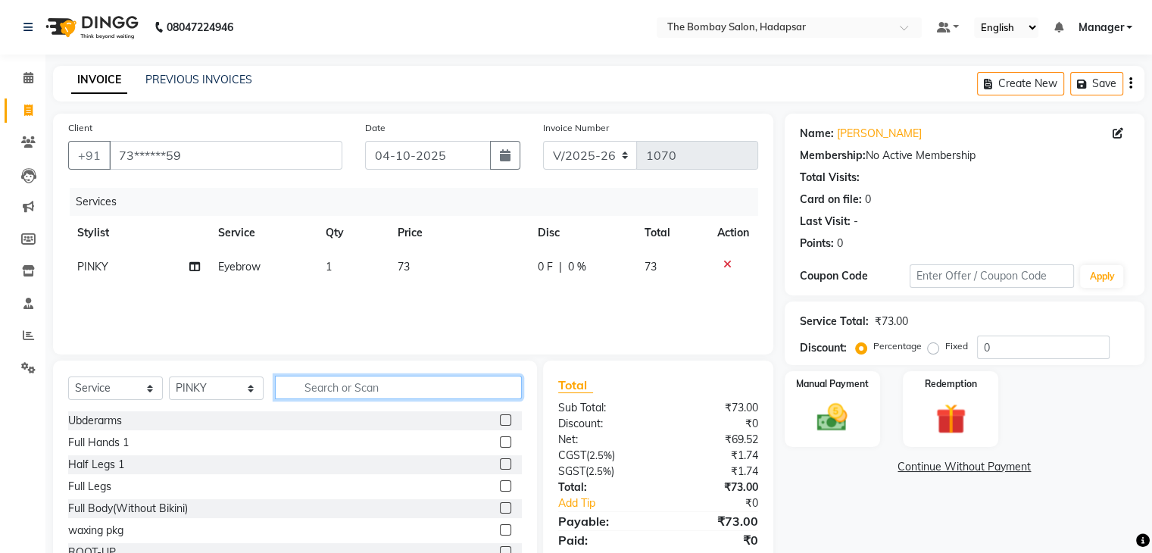
click at [424, 391] on input "text" at bounding box center [398, 387] width 247 height 23
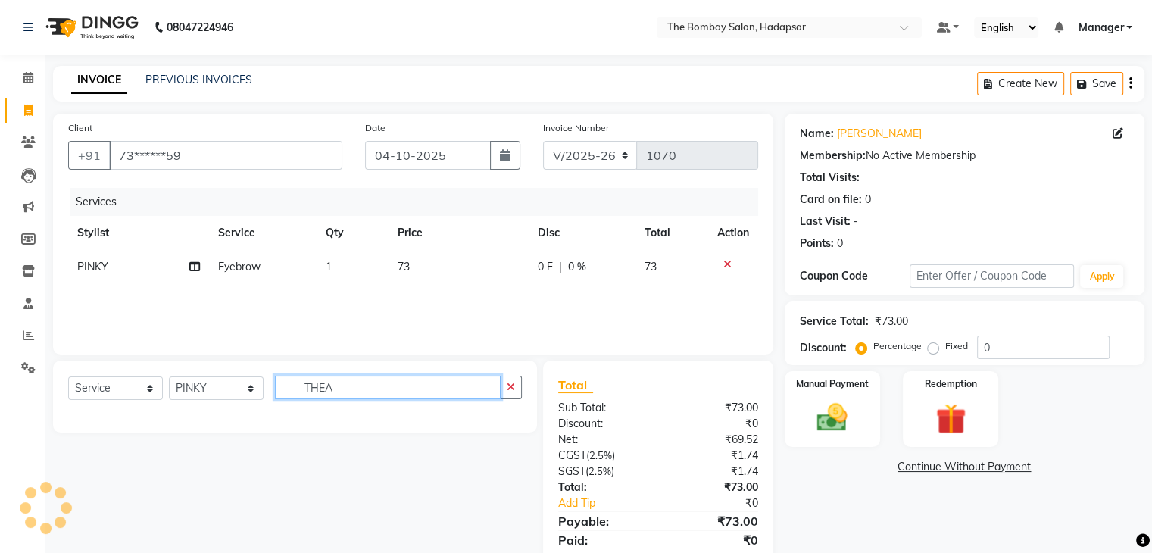
type input "THEA"
click at [458, 279] on td "73" at bounding box center [459, 267] width 140 height 34
select select "83192"
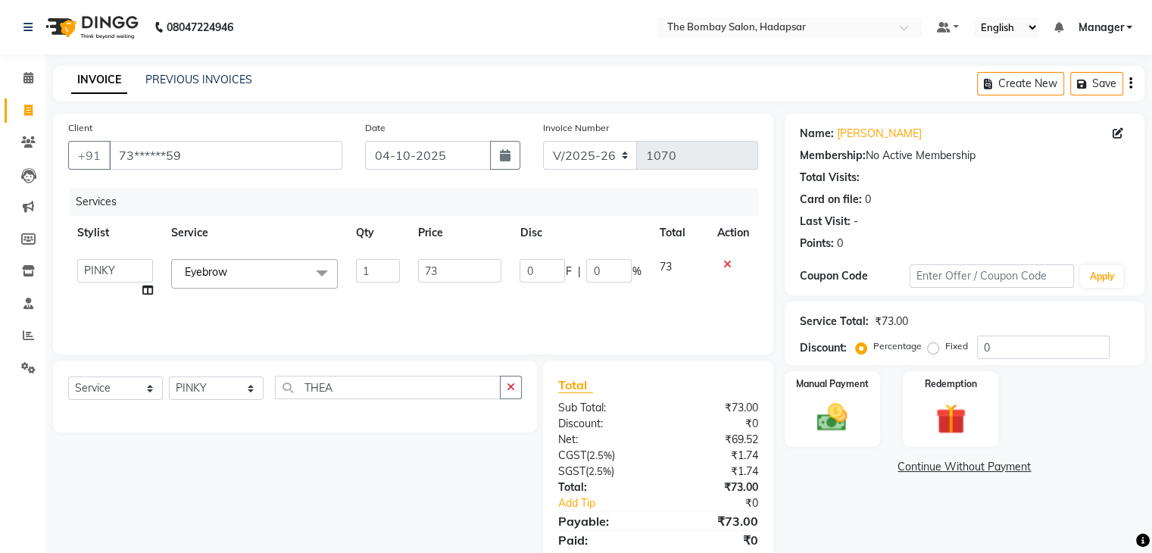
click at [458, 279] on input "73" at bounding box center [459, 270] width 83 height 23
type input "283"
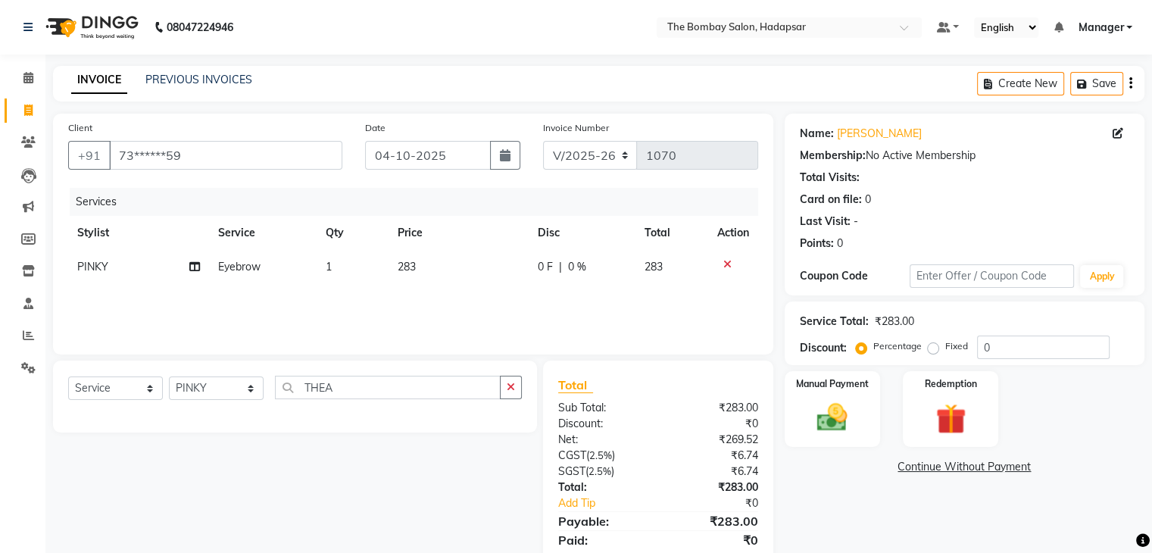
click at [412, 301] on div "Services Stylist Service Qty Price Disc Total Action PINKY Eyebrow 1 283 0 F | …" at bounding box center [413, 263] width 690 height 151
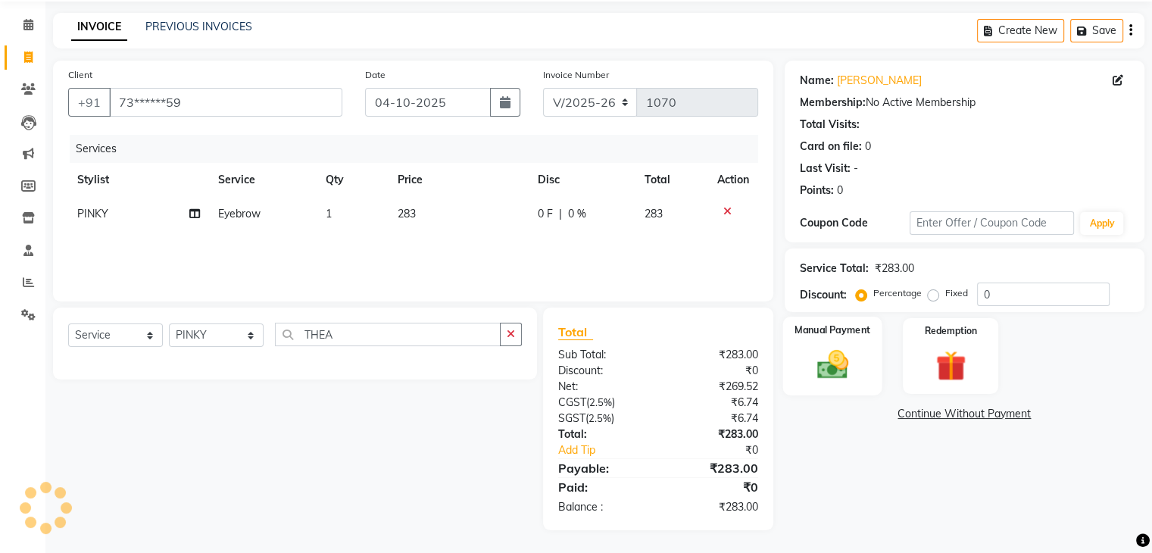
click at [827, 361] on img at bounding box center [832, 365] width 51 height 36
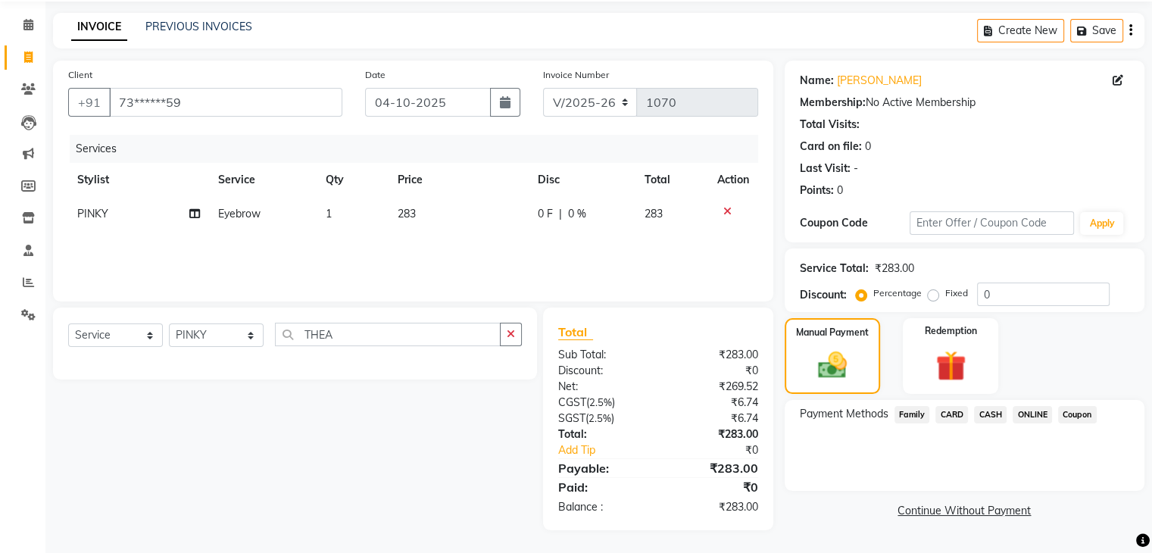
click at [1027, 416] on span "ONLINE" at bounding box center [1032, 414] width 39 height 17
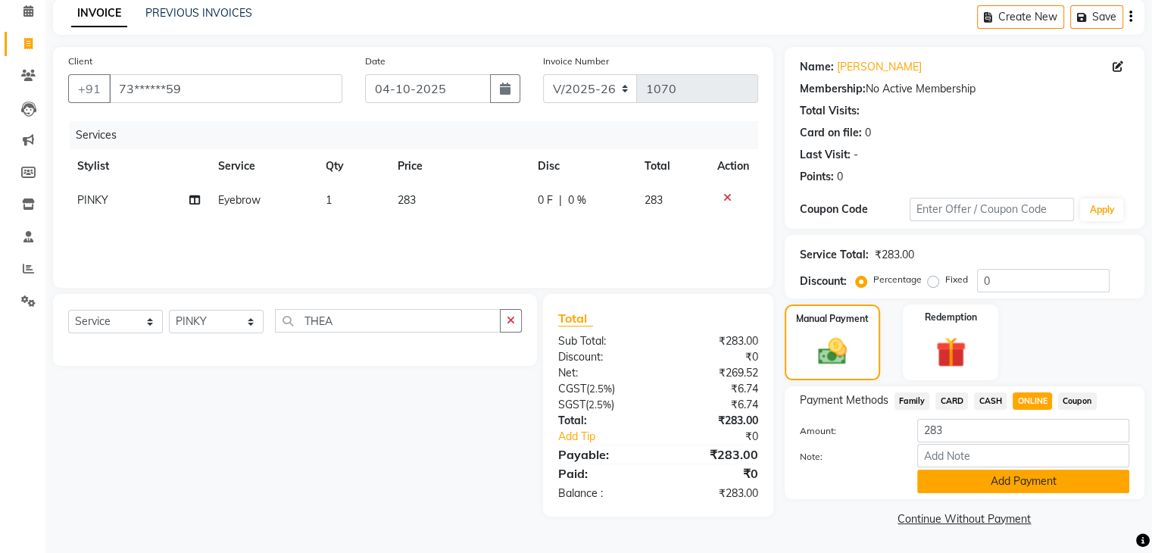
click at [1010, 486] on button "Add Payment" at bounding box center [1023, 481] width 212 height 23
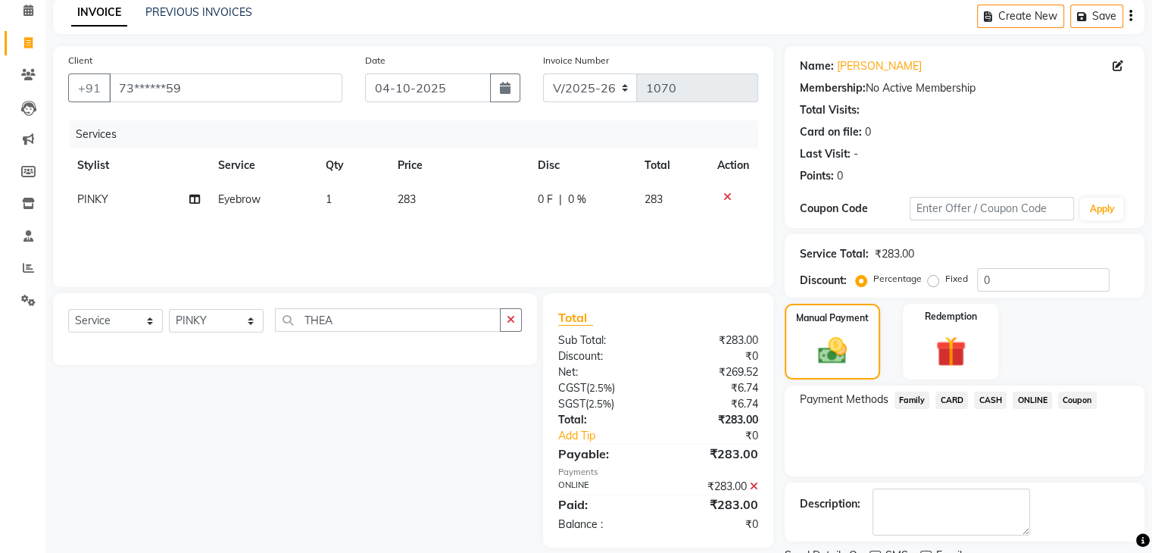
scroll to position [130, 0]
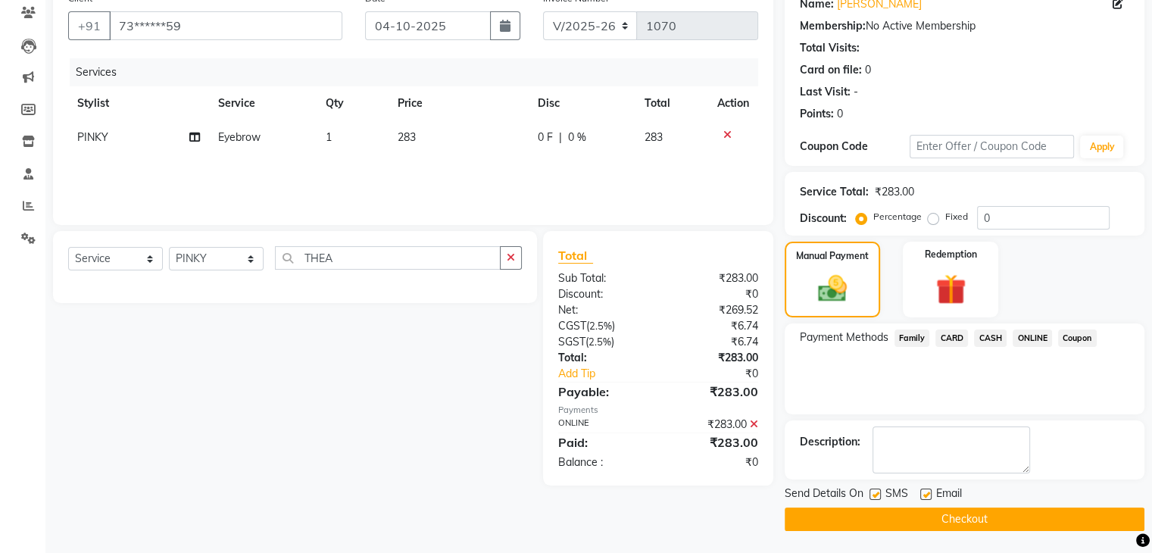
click at [993, 526] on button "Checkout" at bounding box center [965, 518] width 360 height 23
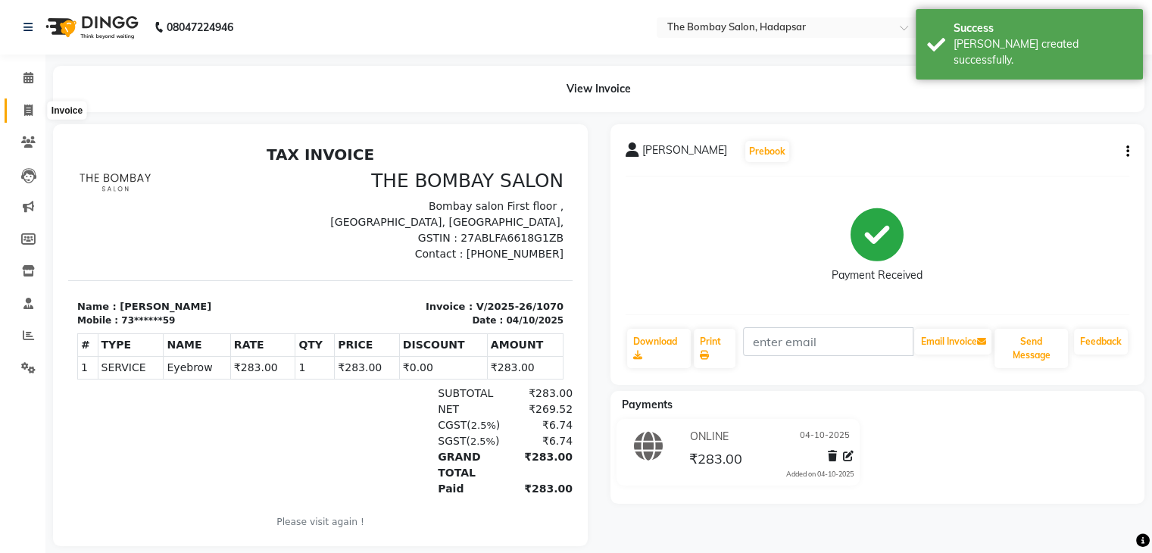
click at [30, 110] on icon at bounding box center [28, 110] width 8 height 11
select select "8374"
select select "service"
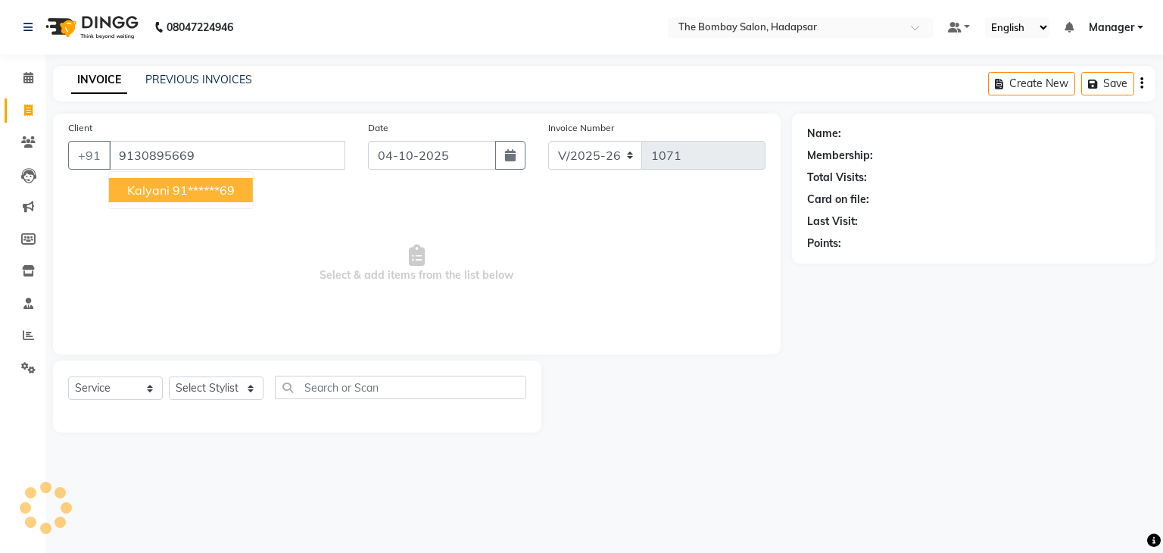
type input "9130895669"
select select "1: Object"
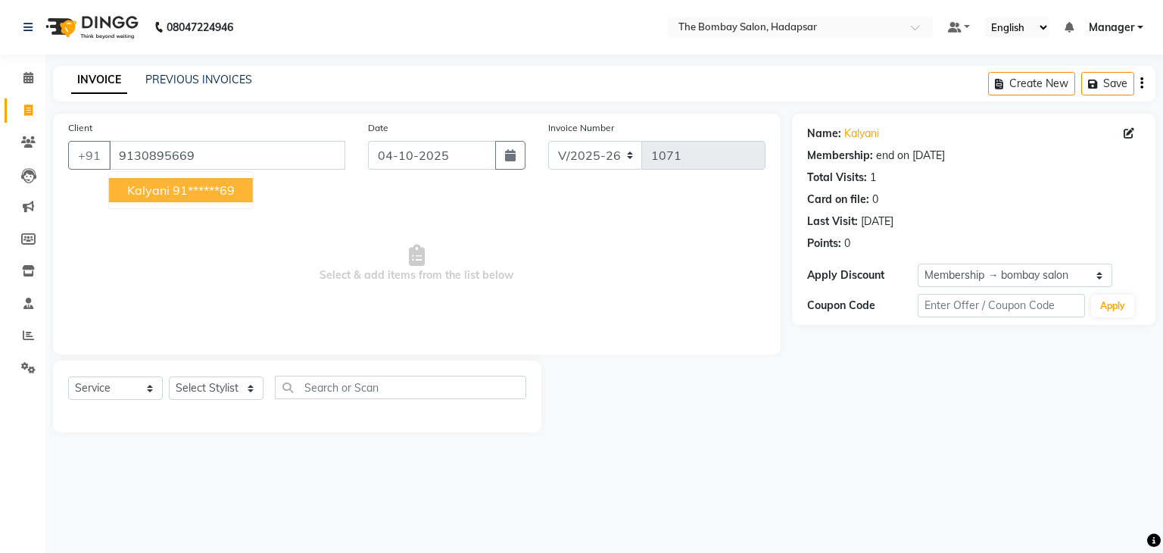
click at [194, 193] on ngb-highlight "91******69" at bounding box center [204, 190] width 62 height 15
type input "91******69"
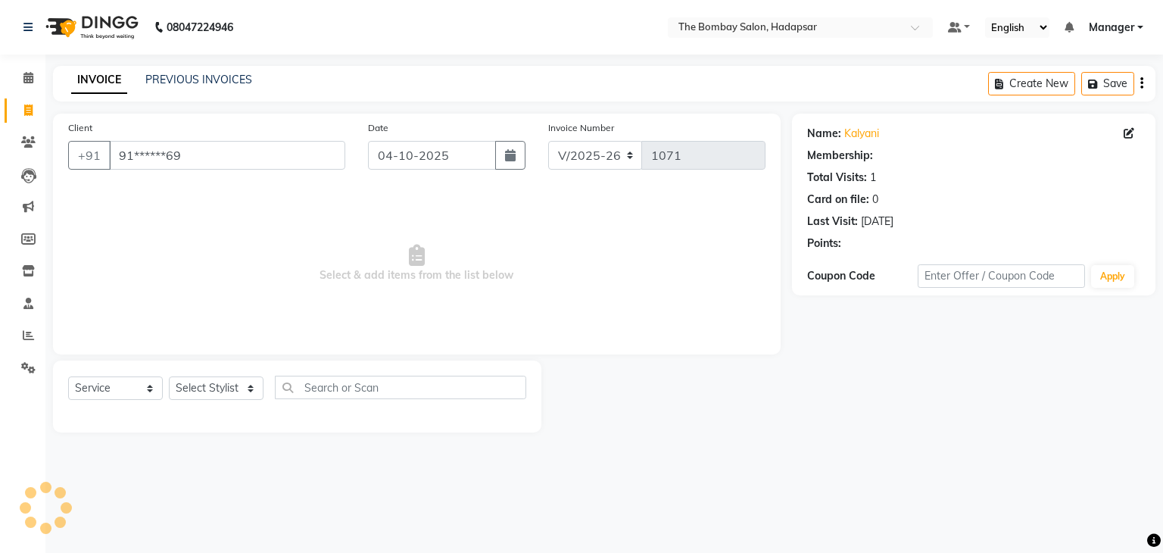
select select "1: Object"
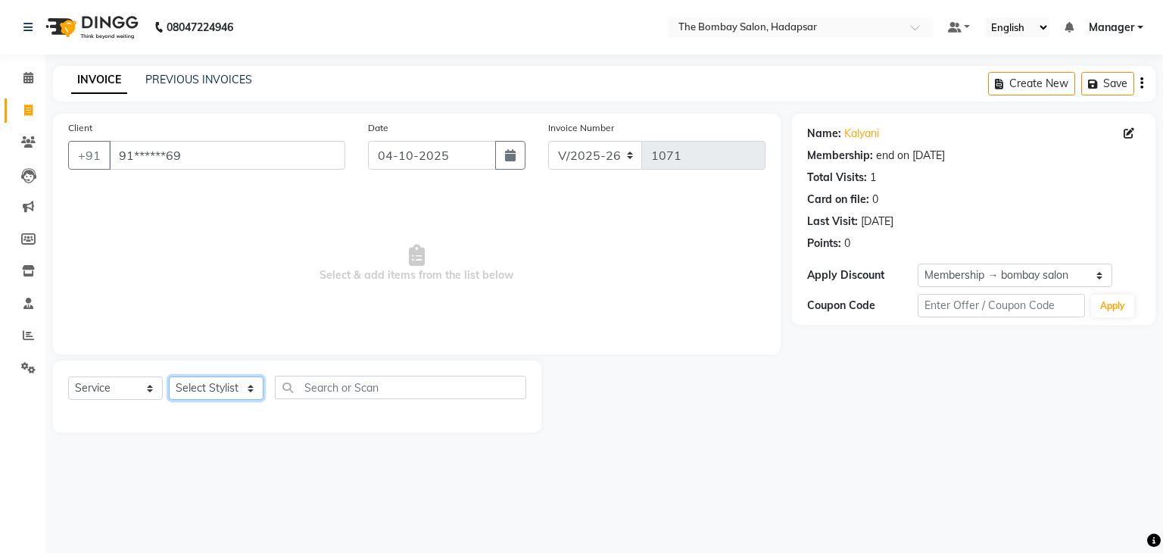
click at [236, 383] on select "Select Stylist [PERSON_NAME] hasn KASIF Manager [PERSON_NAME] MUKESH MUSARIK [P…" at bounding box center [216, 387] width 95 height 23
select select "84977"
click at [169, 377] on select "Select Stylist [PERSON_NAME] hasn KASIF Manager [PERSON_NAME] MUKESH MUSARIK [P…" at bounding box center [216, 387] width 95 height 23
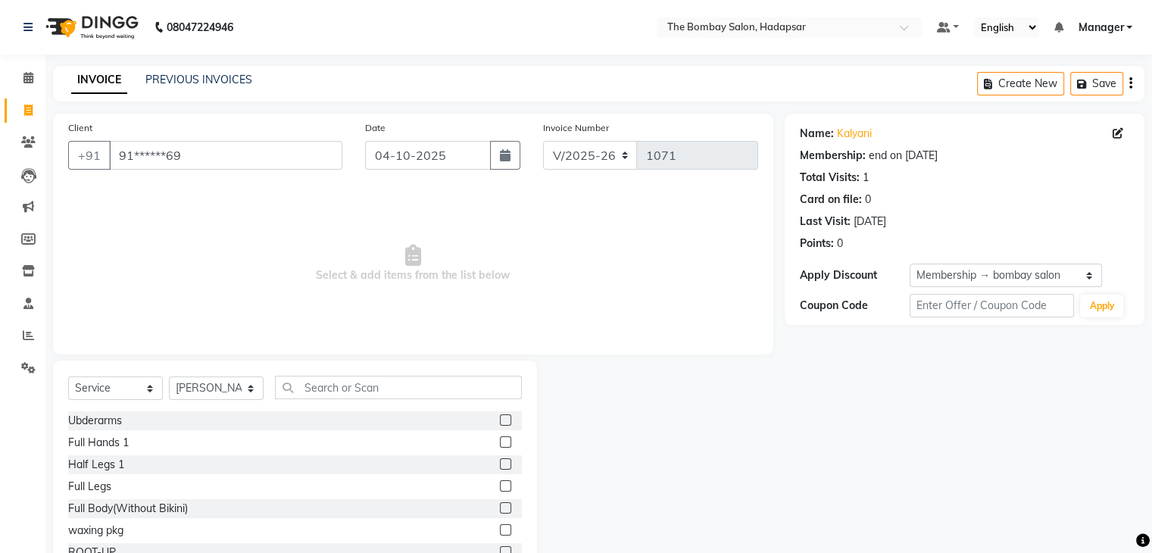
click at [309, 375] on div "Select Service Product Membership Package Voucher Prepaid Gift Card Select Styl…" at bounding box center [295, 472] width 484 height 223
click at [319, 386] on input "text" at bounding box center [398, 387] width 247 height 23
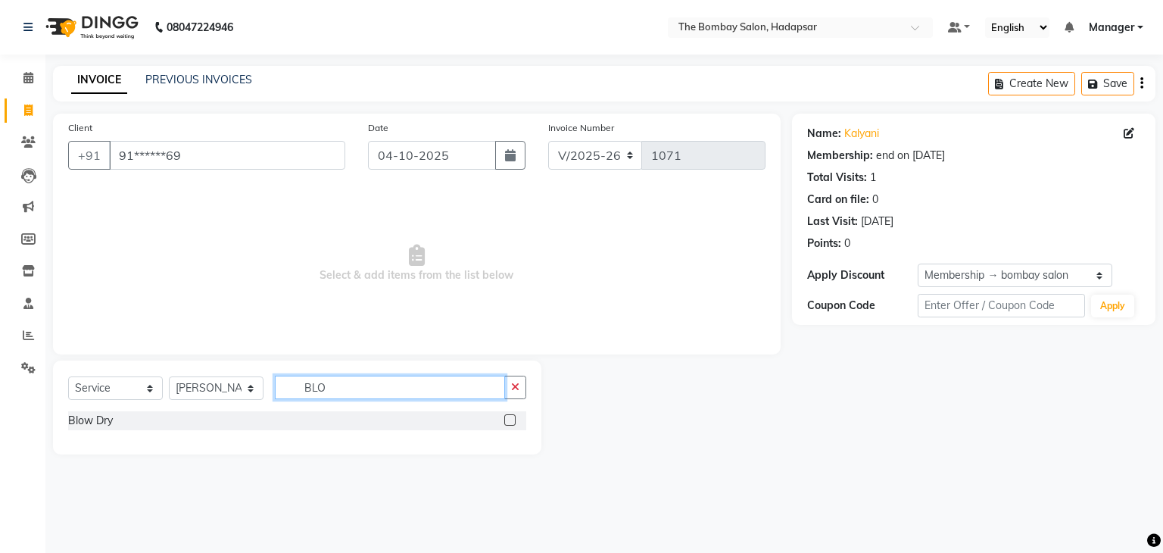
type input "BLO"
click at [507, 419] on label at bounding box center [509, 419] width 11 height 11
click at [507, 419] on input "checkbox" at bounding box center [509, 421] width 10 height 10
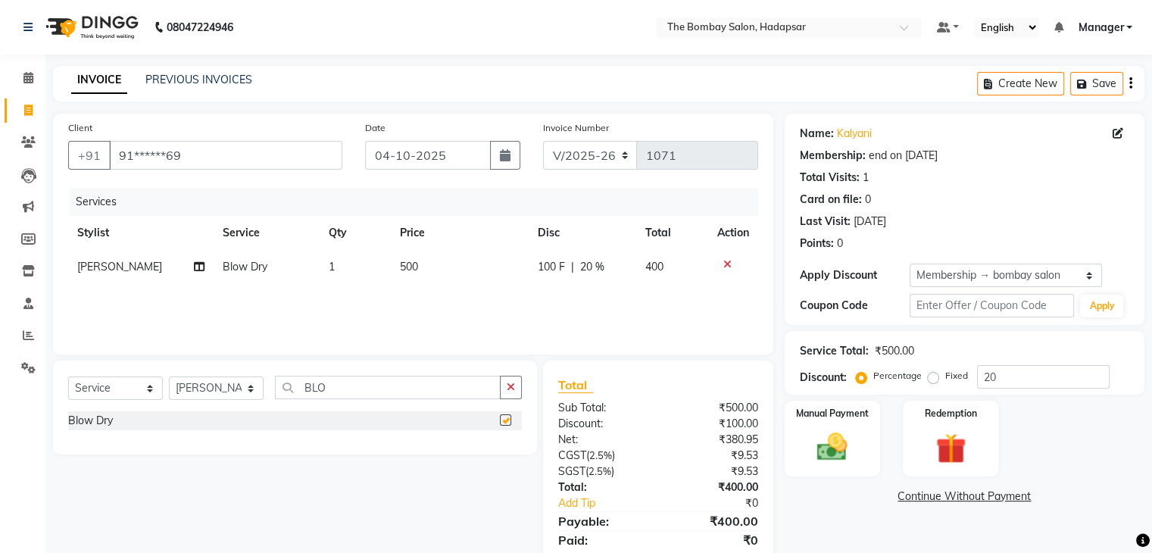
checkbox input "false"
click at [448, 273] on td "500" at bounding box center [460, 267] width 138 height 34
select select "84977"
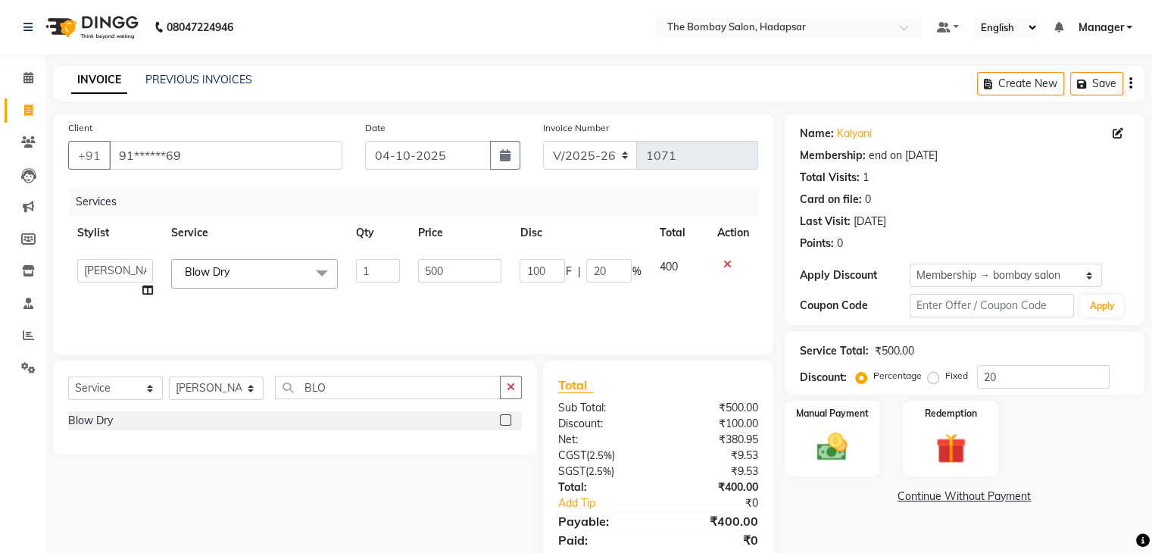
click at [448, 273] on input "500" at bounding box center [459, 270] width 83 height 23
type input "336"
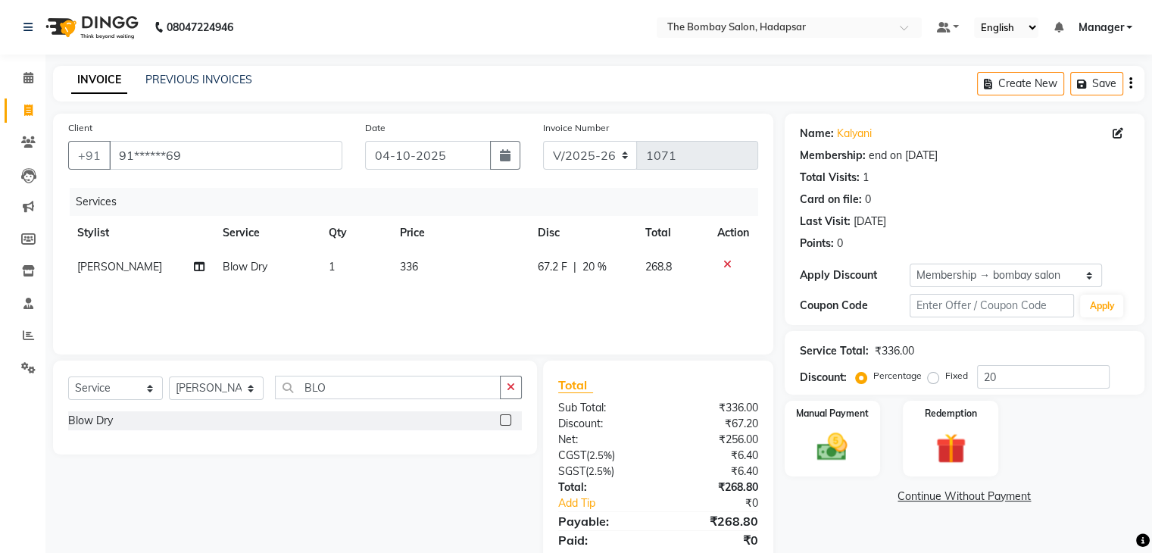
click at [556, 255] on td "67.2 F | 20 %" at bounding box center [583, 267] width 108 height 34
select select "84977"
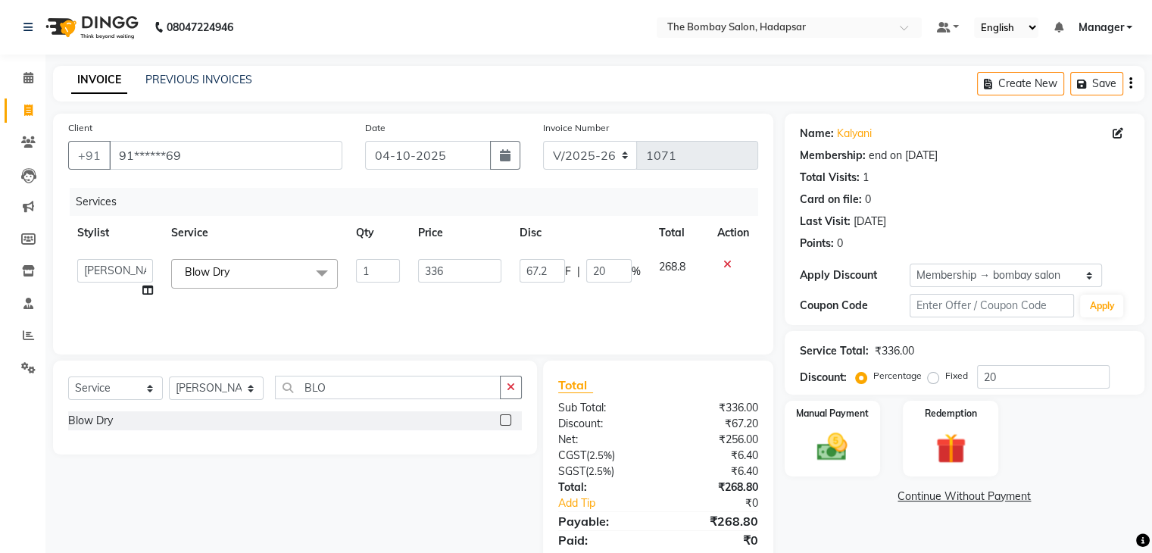
click at [556, 255] on td "67.2 F | 20 %" at bounding box center [580, 279] width 139 height 58
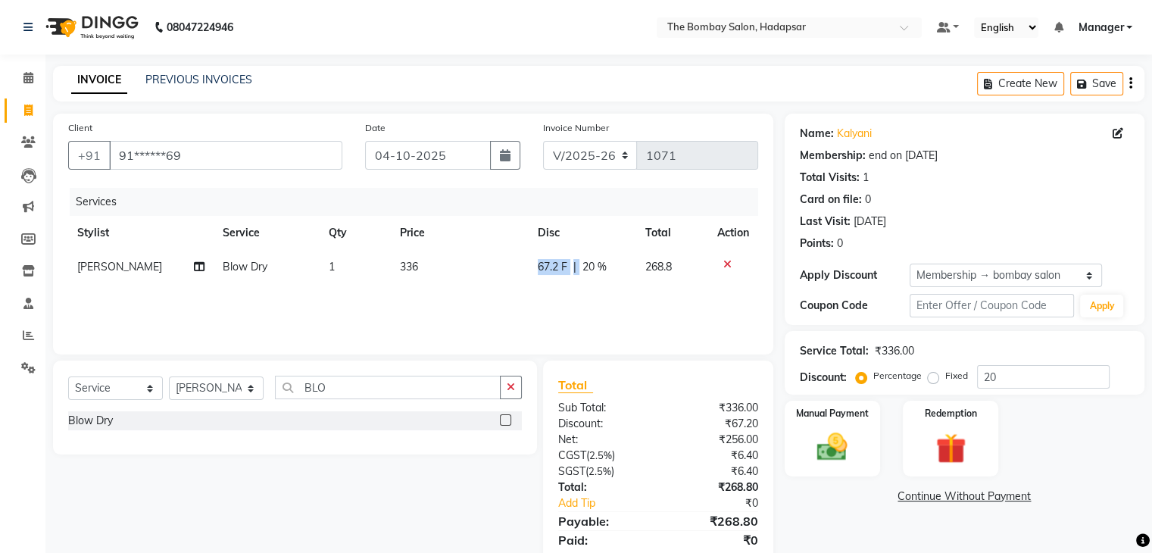
drag, startPoint x: 556, startPoint y: 255, endPoint x: 556, endPoint y: 268, distance: 12.9
click at [556, 268] on td "67.2 F | 20 %" at bounding box center [583, 267] width 108 height 34
select select "84977"
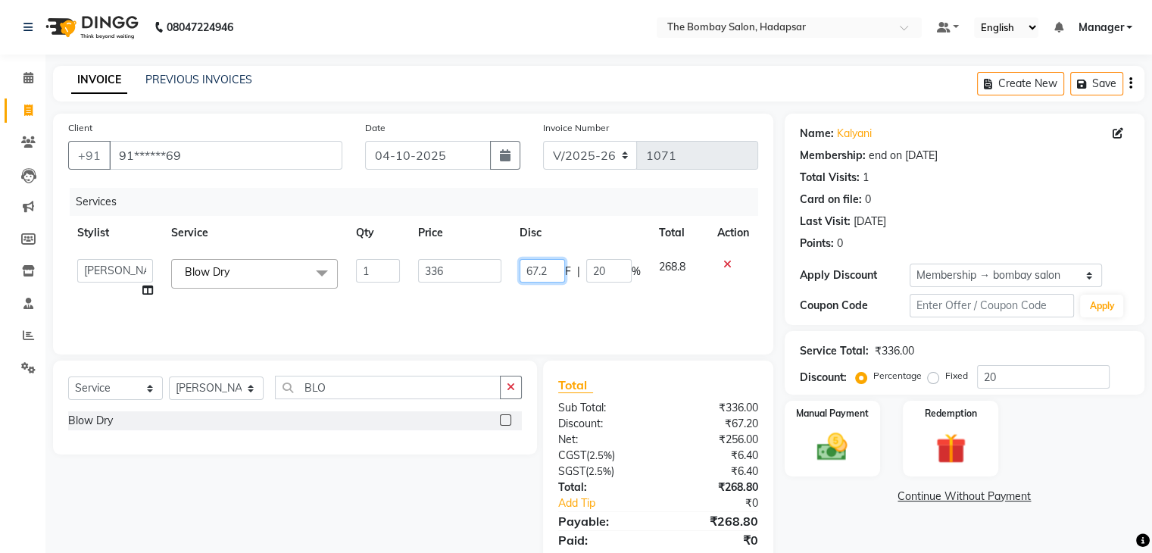
click at [556, 268] on input "67.2" at bounding box center [542, 270] width 45 height 23
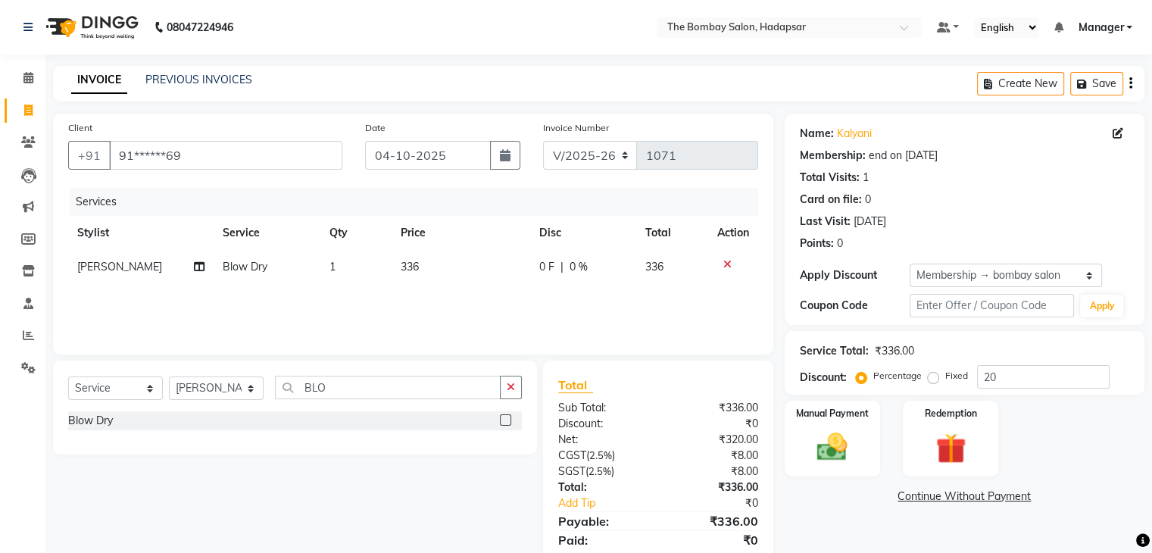
click at [515, 307] on div "Services Stylist Service Qty Price Disc Total Action [PERSON_NAME] Blow Dry 1 3…" at bounding box center [413, 263] width 690 height 151
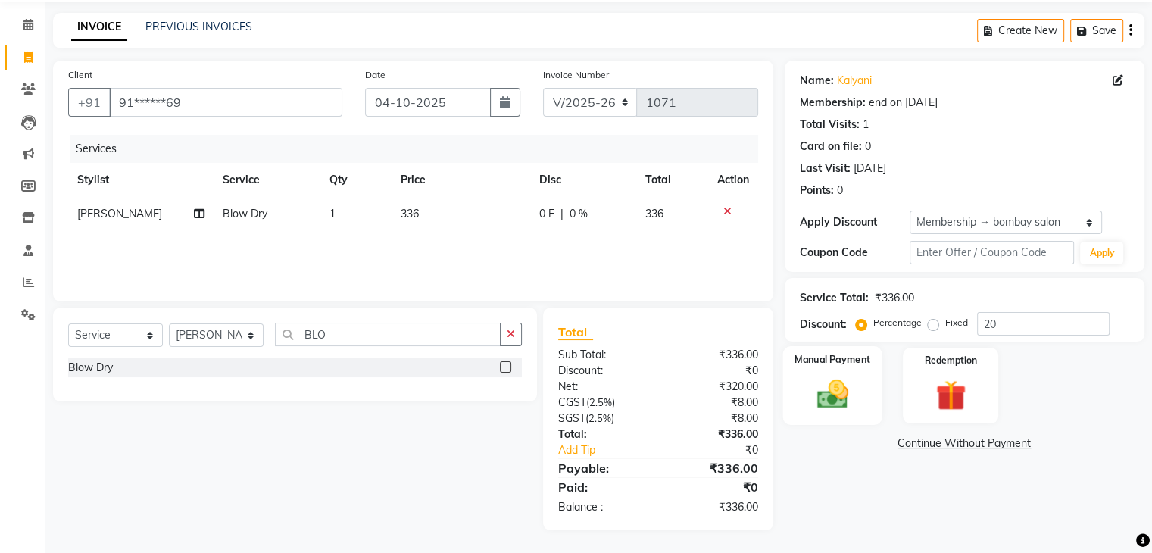
click at [860, 370] on div "Manual Payment" at bounding box center [831, 385] width 99 height 78
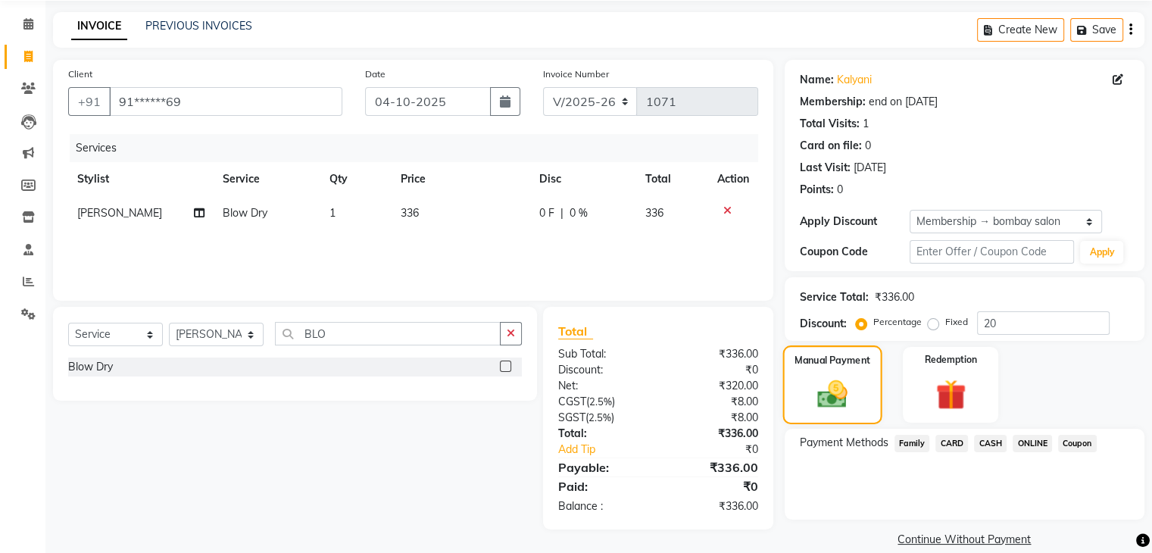
scroll to position [73, 0]
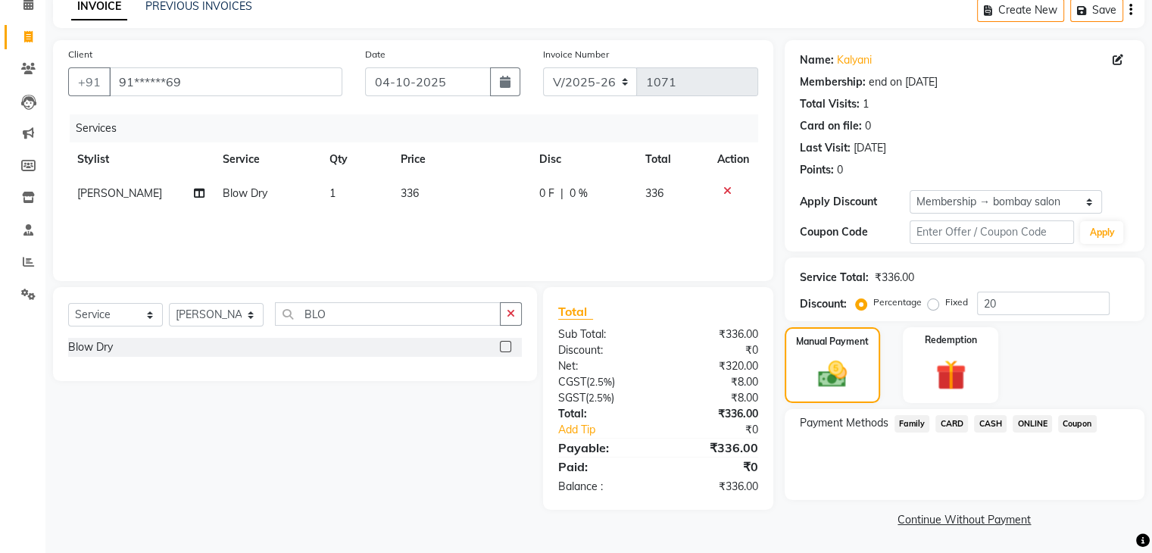
click at [1027, 423] on span "ONLINE" at bounding box center [1032, 423] width 39 height 17
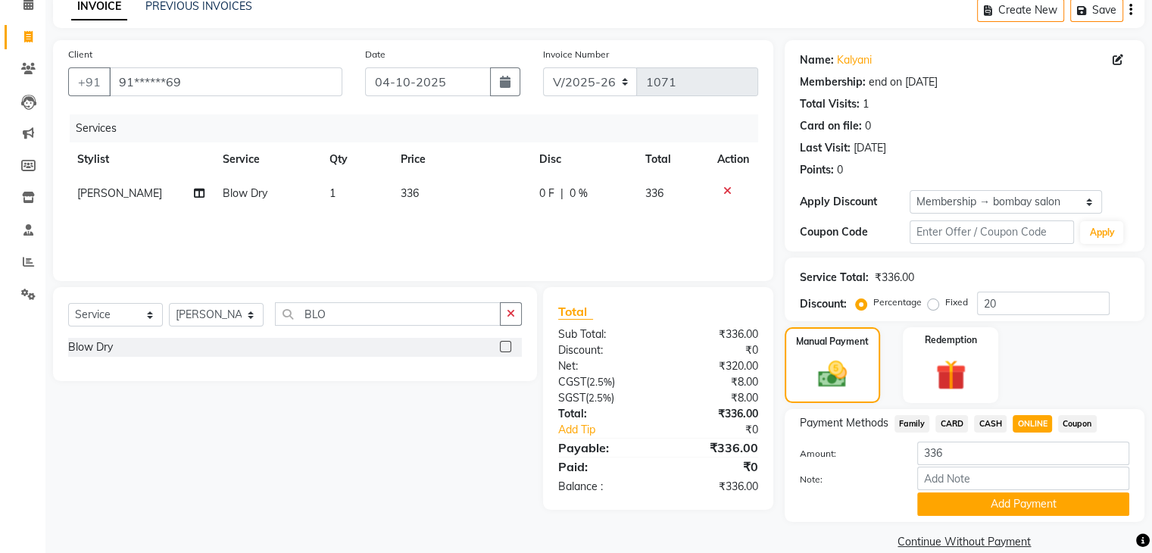
scroll to position [97, 0]
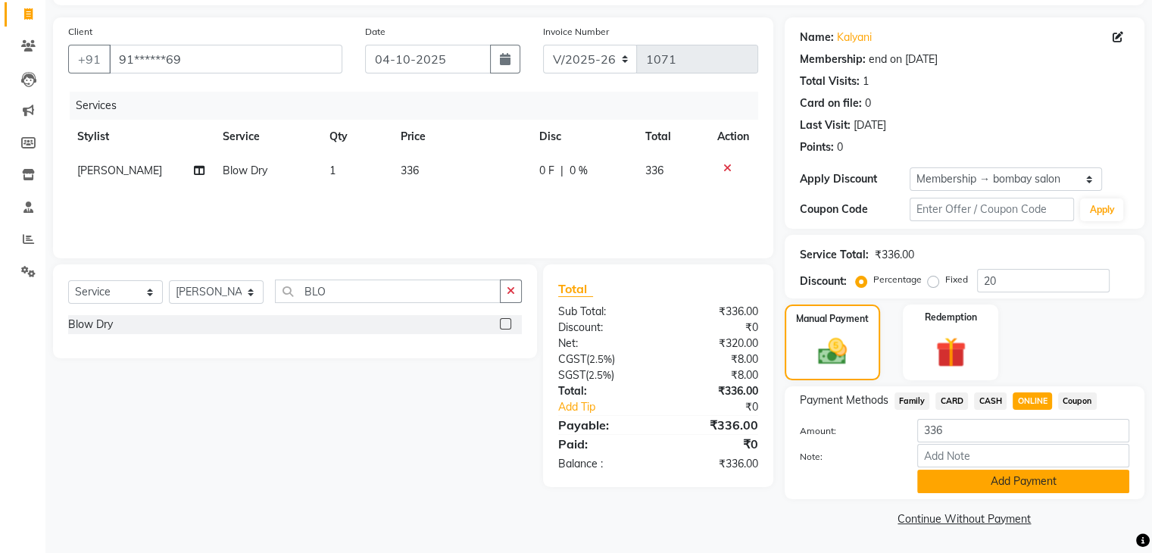
click at [991, 482] on button "Add Payment" at bounding box center [1023, 481] width 212 height 23
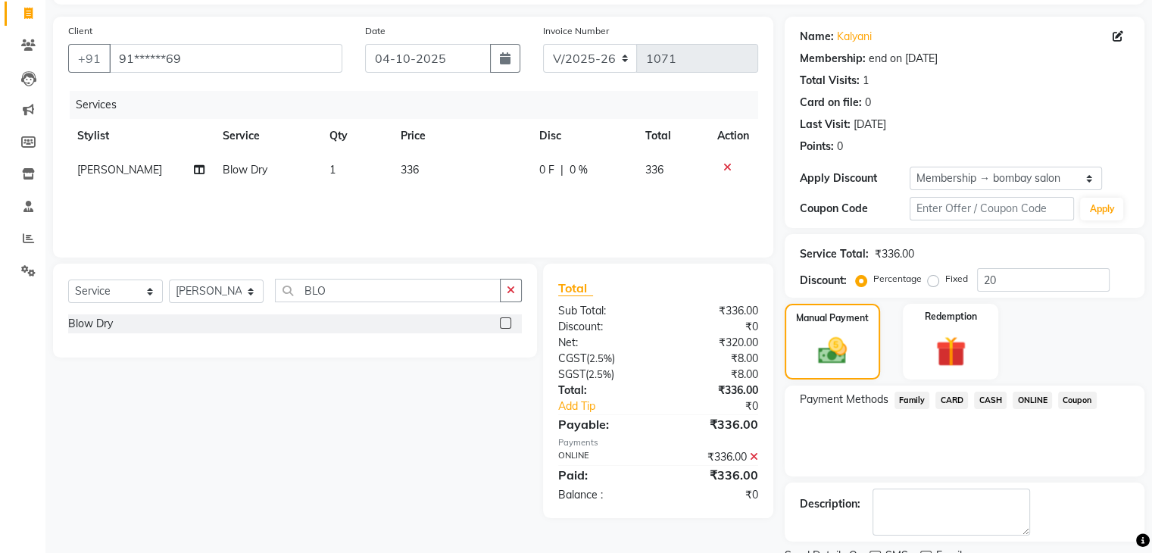
scroll to position [158, 0]
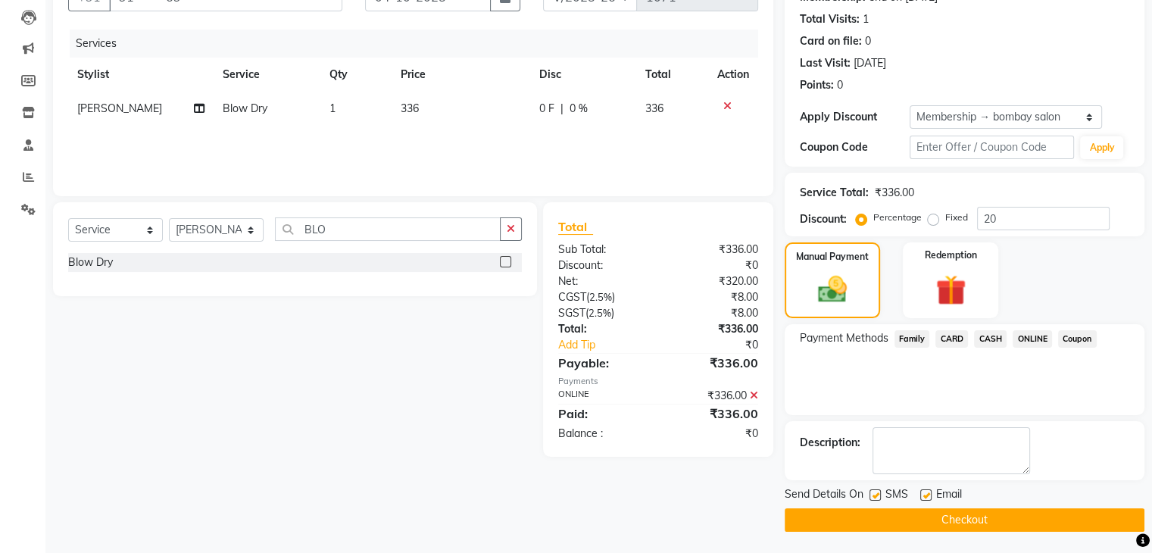
click at [979, 513] on button "Checkout" at bounding box center [965, 519] width 360 height 23
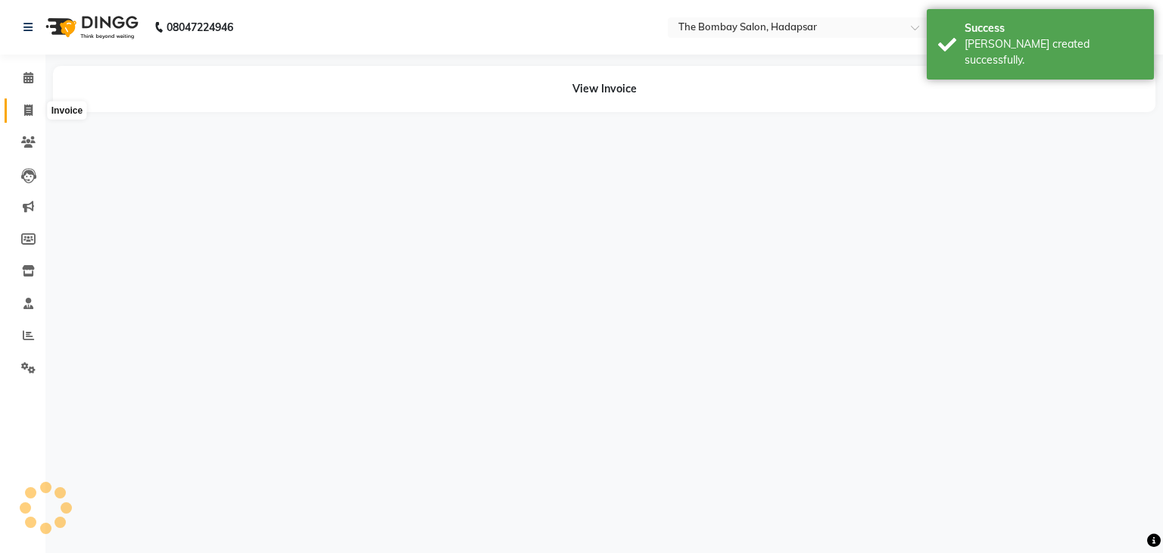
click at [29, 118] on span at bounding box center [28, 110] width 27 height 17
select select "service"
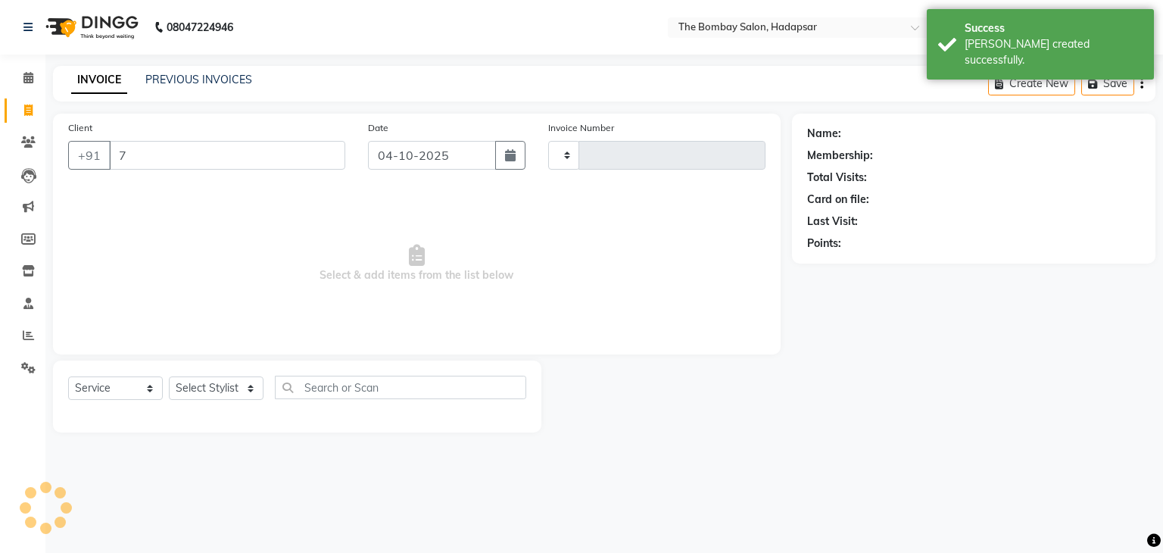
type input "75"
type input "1072"
select select "8374"
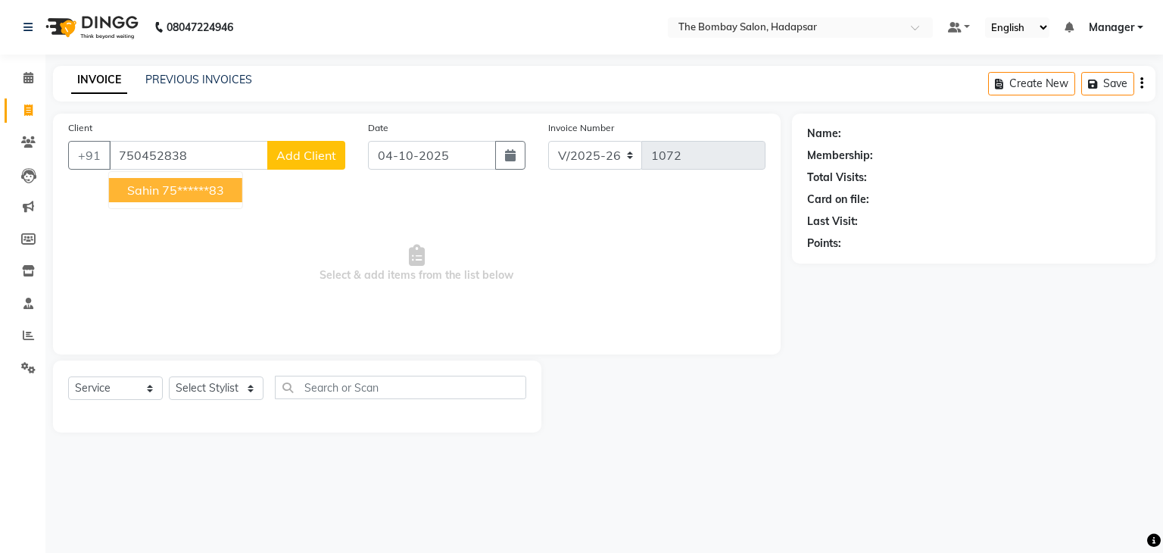
click at [155, 183] on span "sahin" at bounding box center [143, 190] width 32 height 15
type input "75******83"
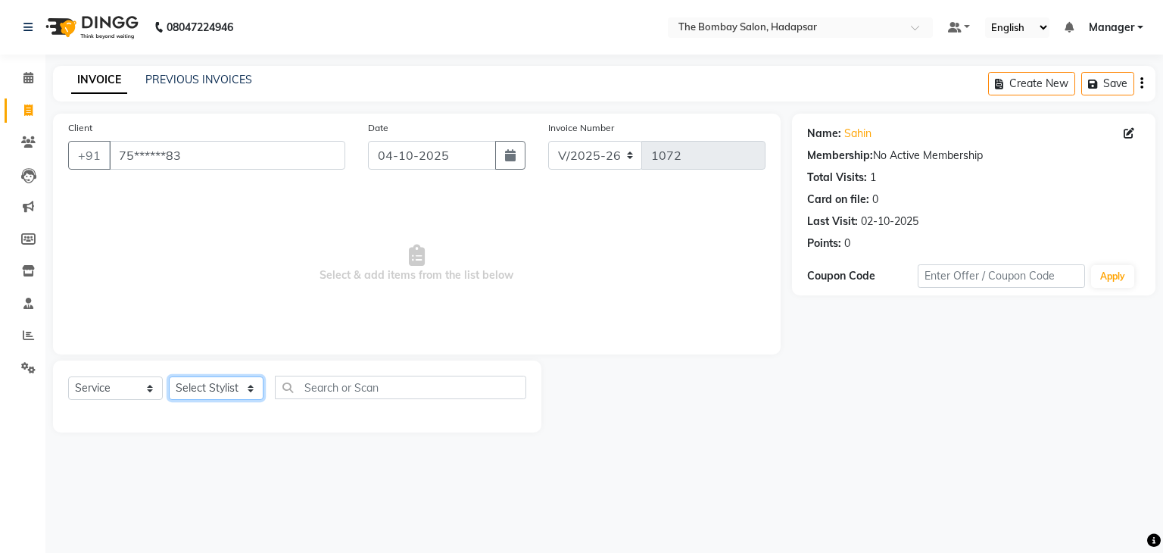
click at [170, 394] on select "Select Stylist [PERSON_NAME] hasn KASIF Manager [PERSON_NAME] MUKESH MUSARIK [P…" at bounding box center [216, 387] width 95 height 23
select select "88045"
click at [169, 377] on select "Select Stylist [PERSON_NAME] hasn KASIF Manager [PERSON_NAME] MUKESH MUSARIK [P…" at bounding box center [216, 387] width 95 height 23
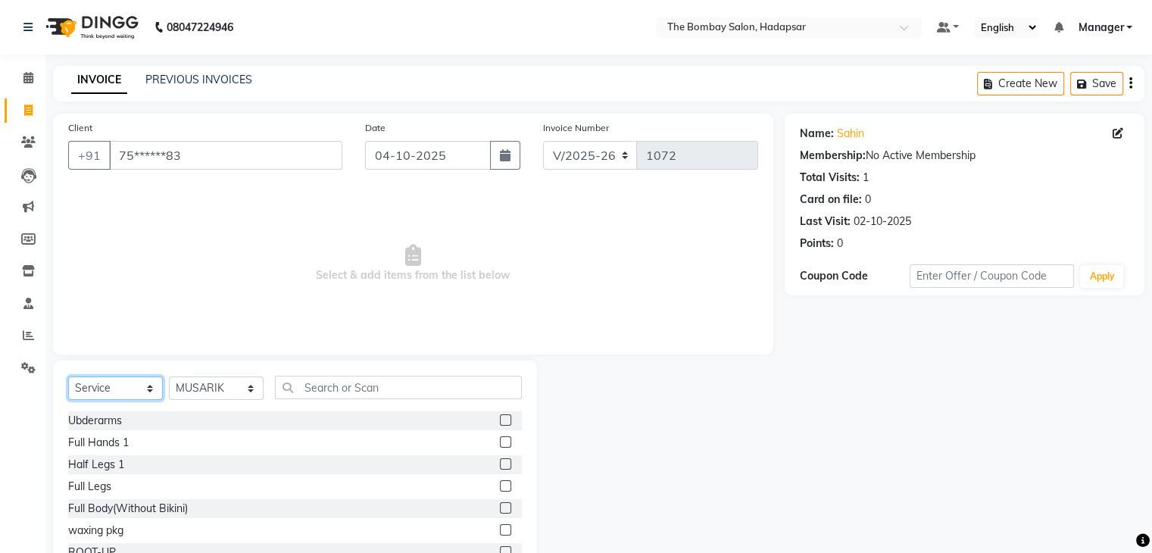
click at [112, 379] on select "Select Service Product Membership Package Voucher Prepaid Gift Card" at bounding box center [115, 387] width 95 height 23
select select "product"
click at [68, 377] on select "Select Service Product Membership Package Voucher Prepaid Gift Card" at bounding box center [115, 387] width 95 height 23
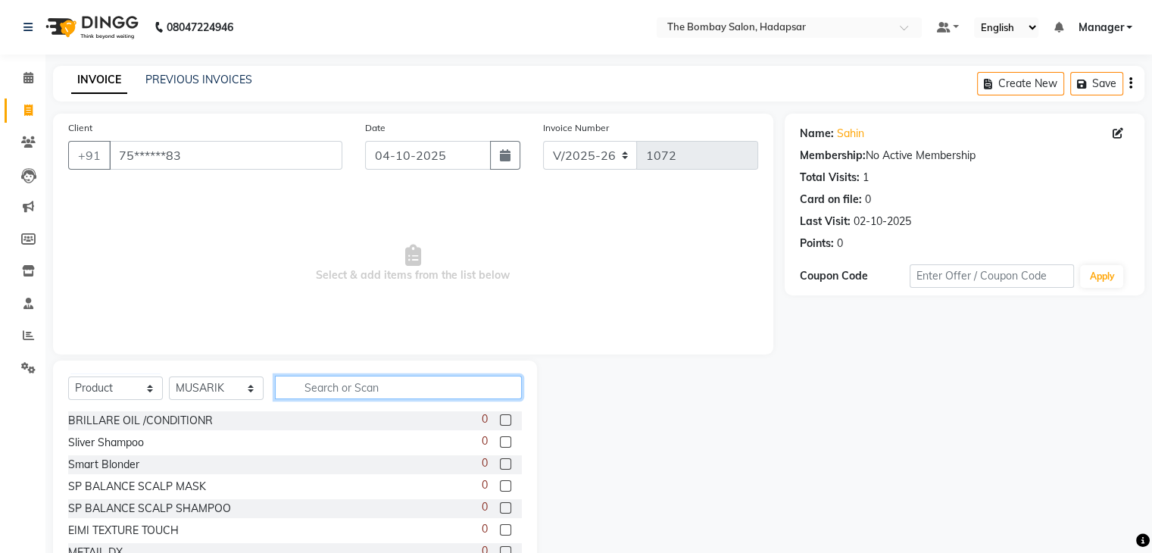
click at [354, 395] on input "text" at bounding box center [398, 387] width 247 height 23
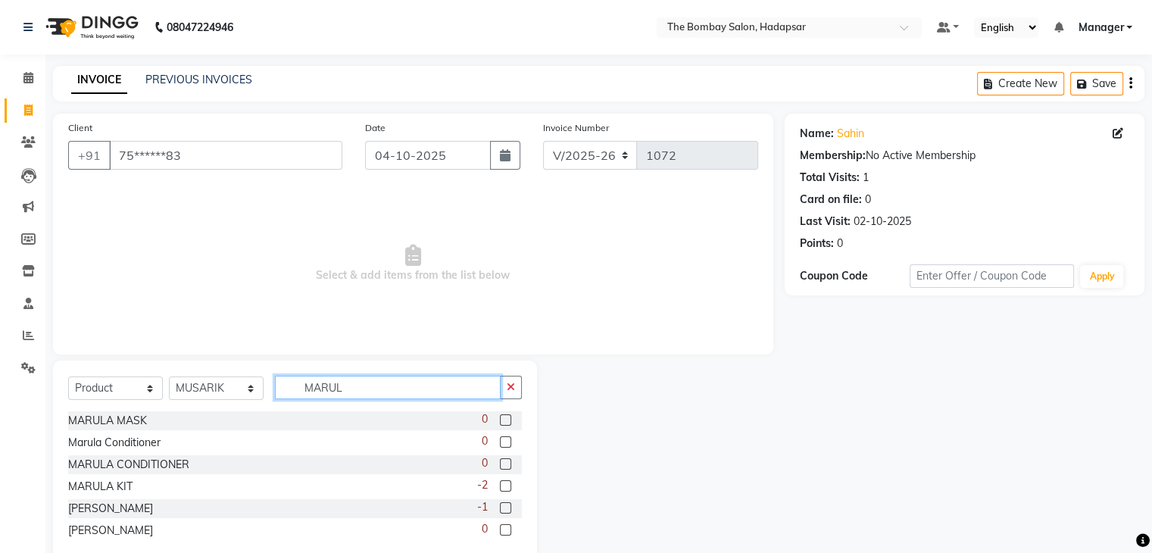
type input "MARUL"
click at [501, 489] on label at bounding box center [505, 485] width 11 height 11
click at [501, 489] on input "checkbox" at bounding box center [505, 487] width 10 height 10
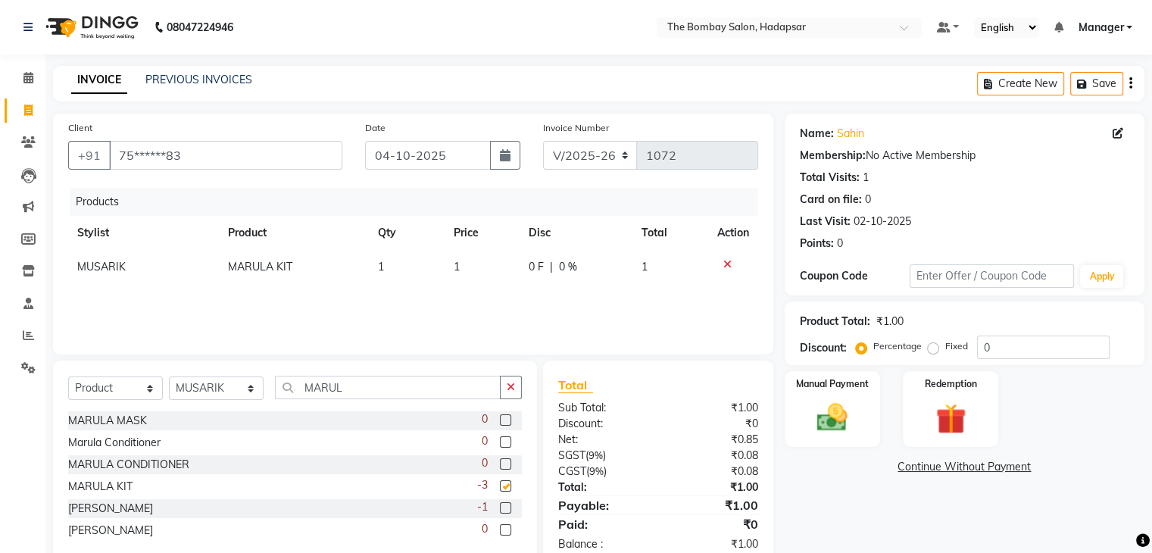
checkbox input "false"
click at [340, 393] on input "MARUL" at bounding box center [388, 387] width 226 height 23
type input "M"
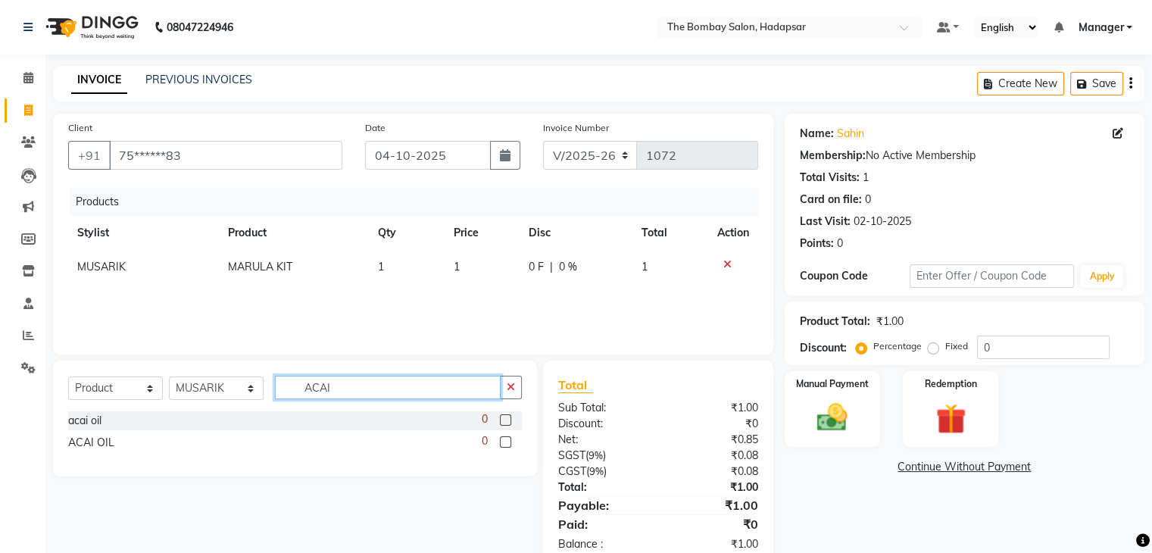
type input "ACAI"
click at [504, 440] on label at bounding box center [505, 441] width 11 height 11
click at [504, 440] on input "checkbox" at bounding box center [505, 443] width 10 height 10
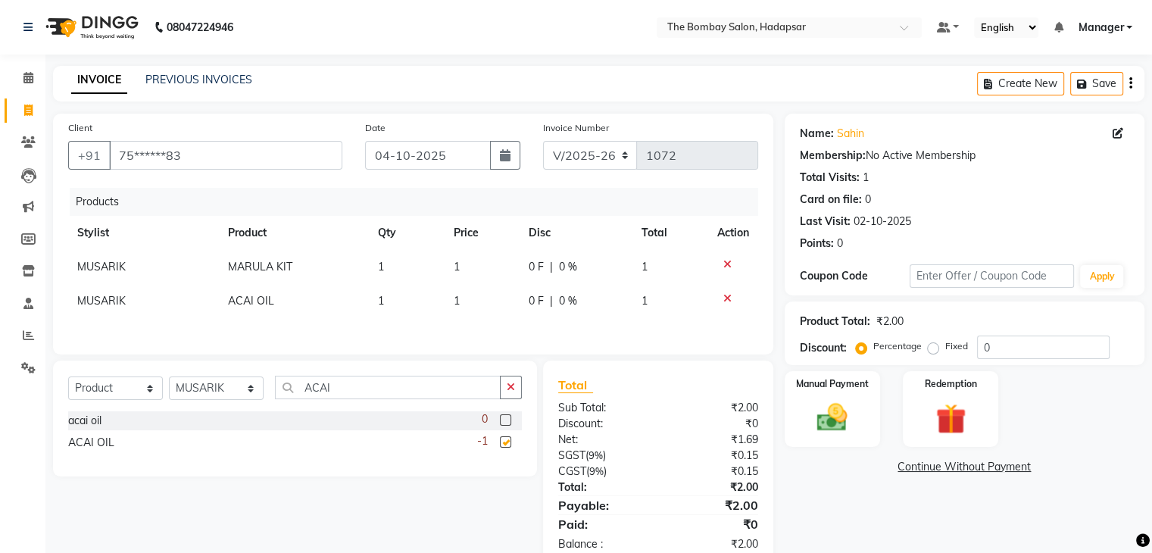
checkbox input "false"
click at [473, 279] on td "1" at bounding box center [483, 267] width 76 height 34
select select "88045"
click at [473, 279] on input "1" at bounding box center [461, 270] width 54 height 23
drag, startPoint x: 473, startPoint y: 279, endPoint x: 473, endPoint y: 307, distance: 28.0
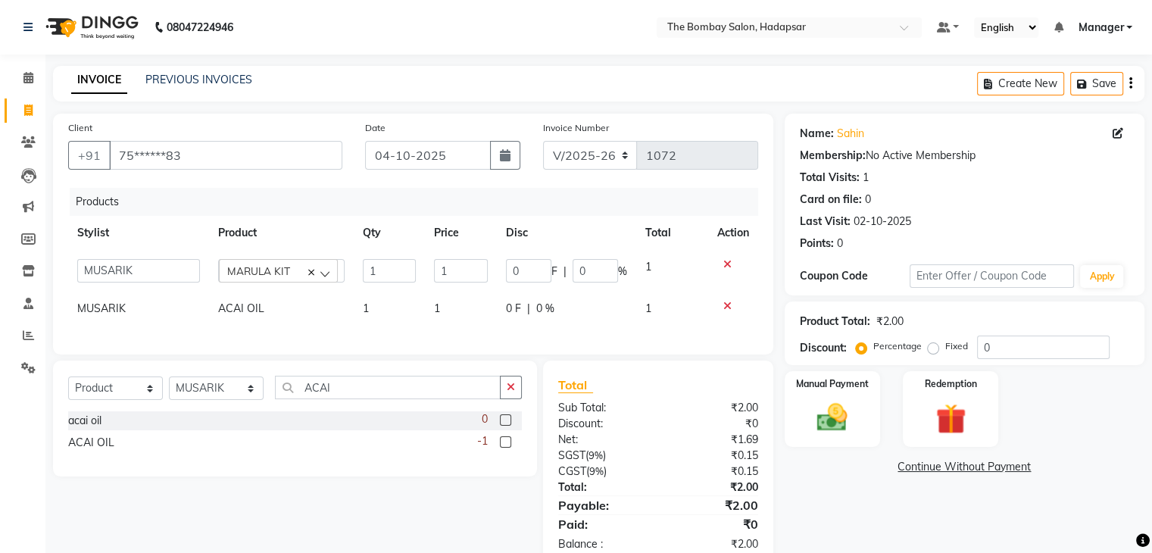
click at [473, 307] on tbody "[PERSON_NAME] hasn KASIF Manager [PERSON_NAME] MUKESH MUSARIK [PERSON_NAME] PIN…" at bounding box center [413, 288] width 690 height 76
click at [473, 307] on td "1" at bounding box center [483, 301] width 76 height 34
select select "88045"
click at [473, 307] on input "1" at bounding box center [460, 304] width 54 height 23
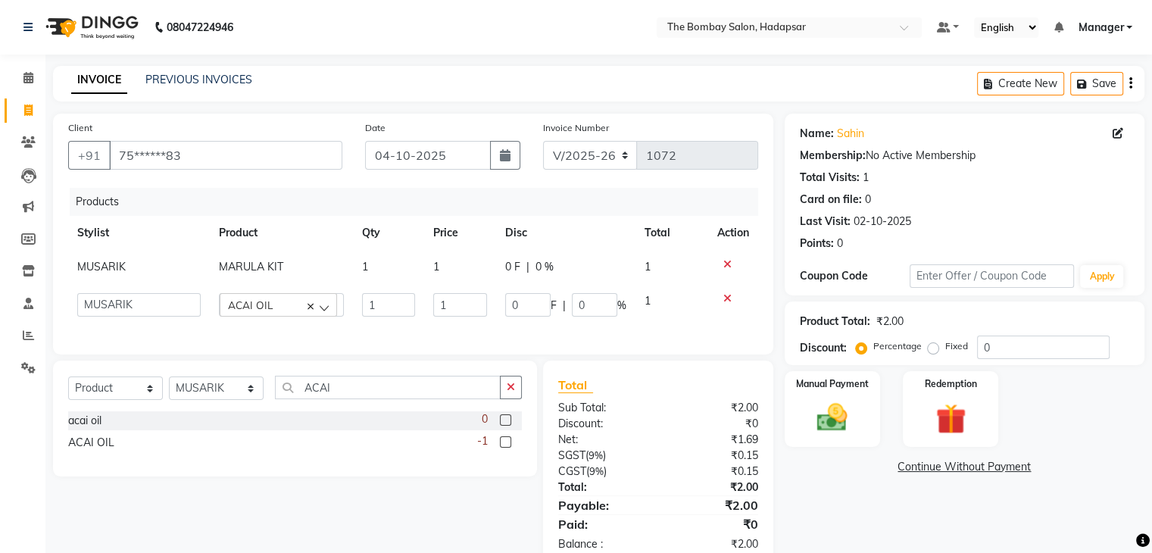
click at [473, 307] on input "1" at bounding box center [460, 304] width 54 height 23
type input "3300"
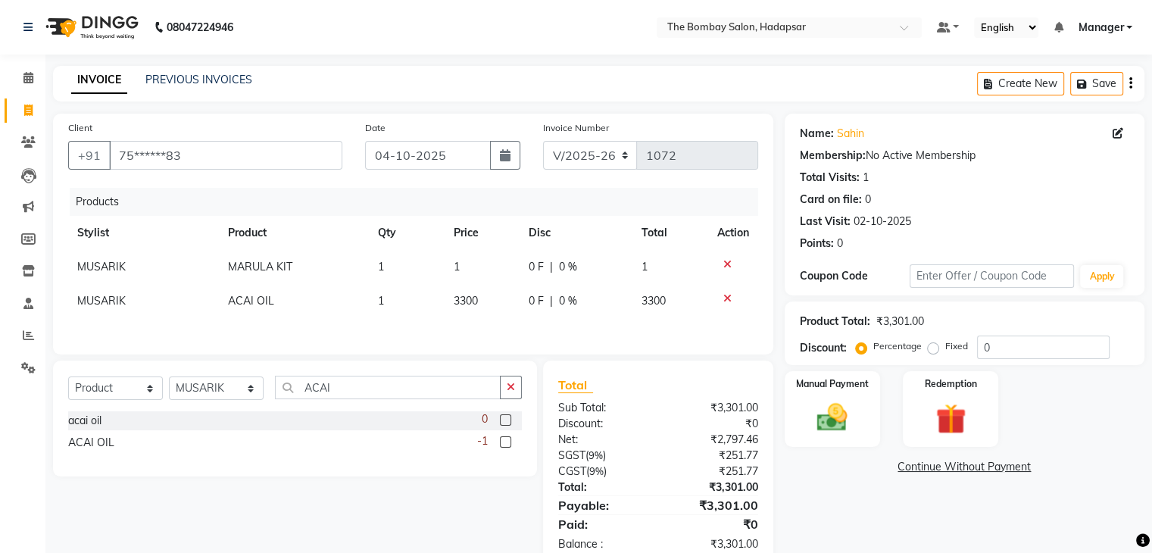
click at [464, 266] on td "1" at bounding box center [483, 267] width 76 height 34
select select "88045"
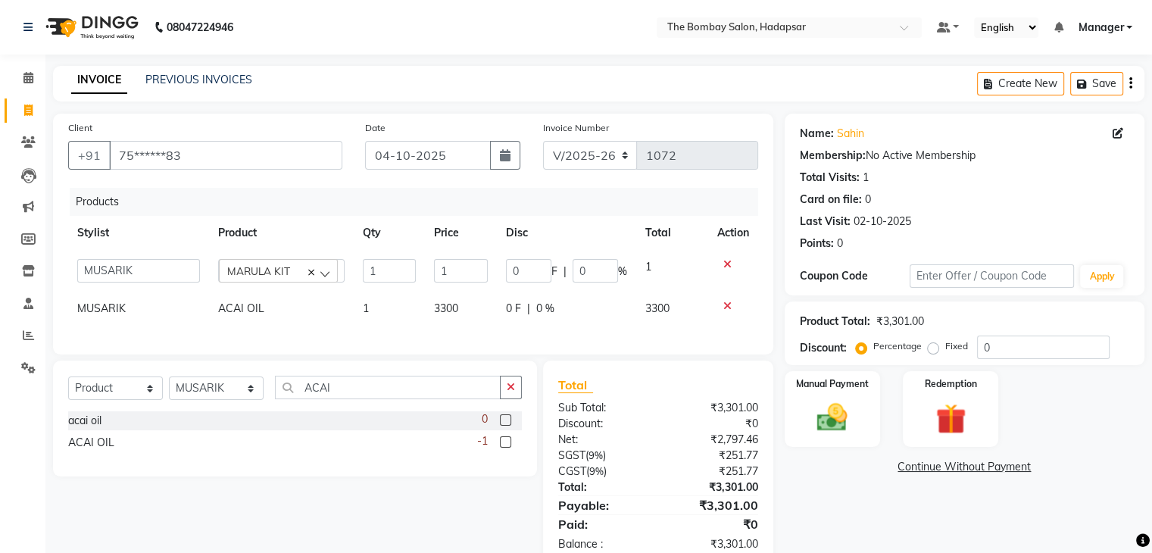
click at [464, 266] on input "1" at bounding box center [461, 270] width 54 height 23
type input "3400"
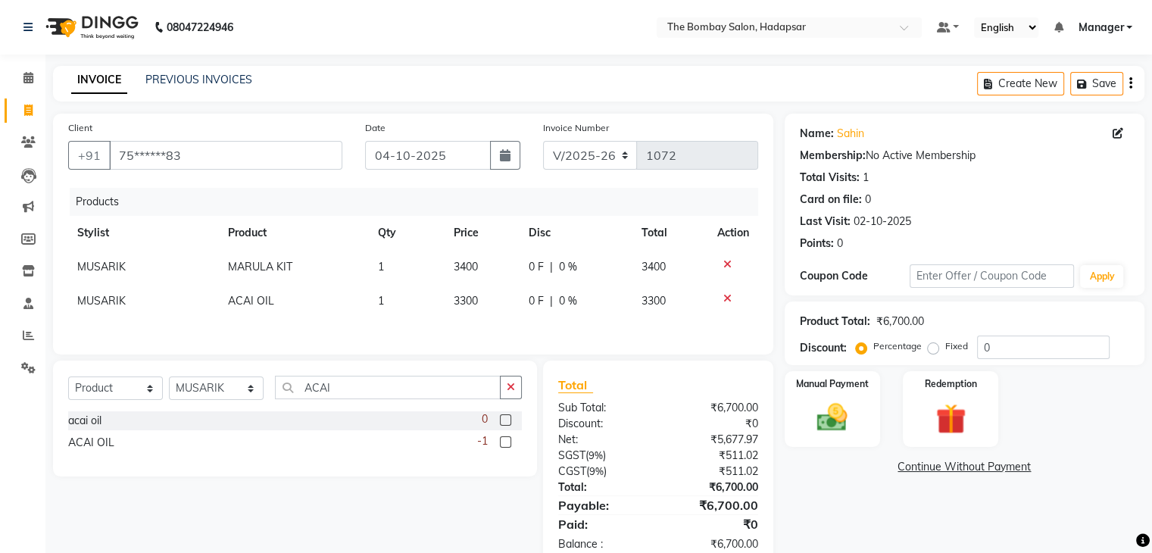
click at [484, 323] on div "Products Stylist Product Qty Price Disc Total Action MUSARIK MARULA KIT 1 3400 …" at bounding box center [413, 263] width 690 height 151
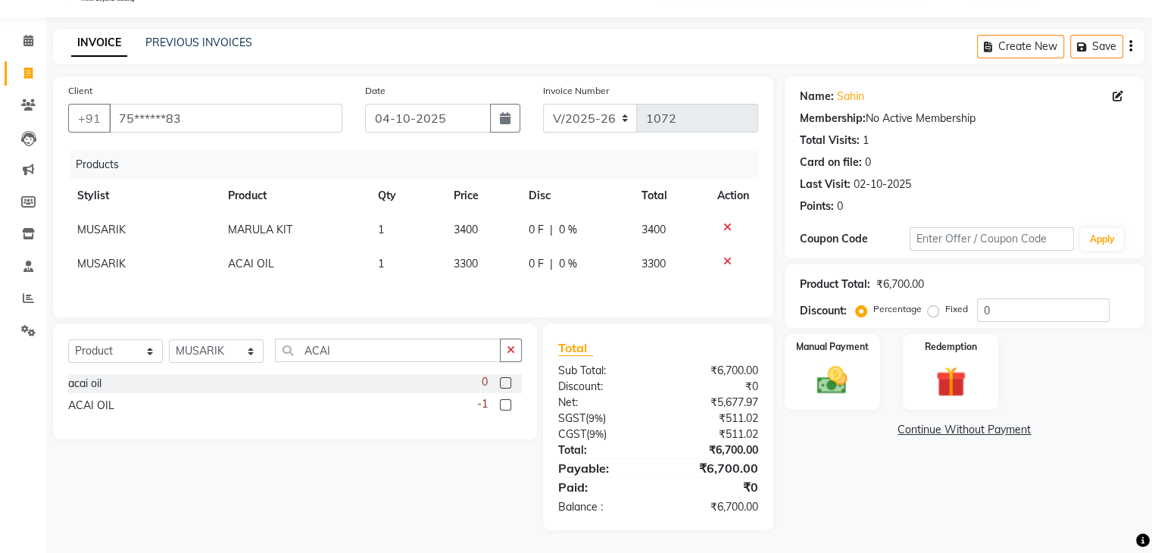
click at [489, 231] on td "3400" at bounding box center [483, 230] width 76 height 34
select select "88045"
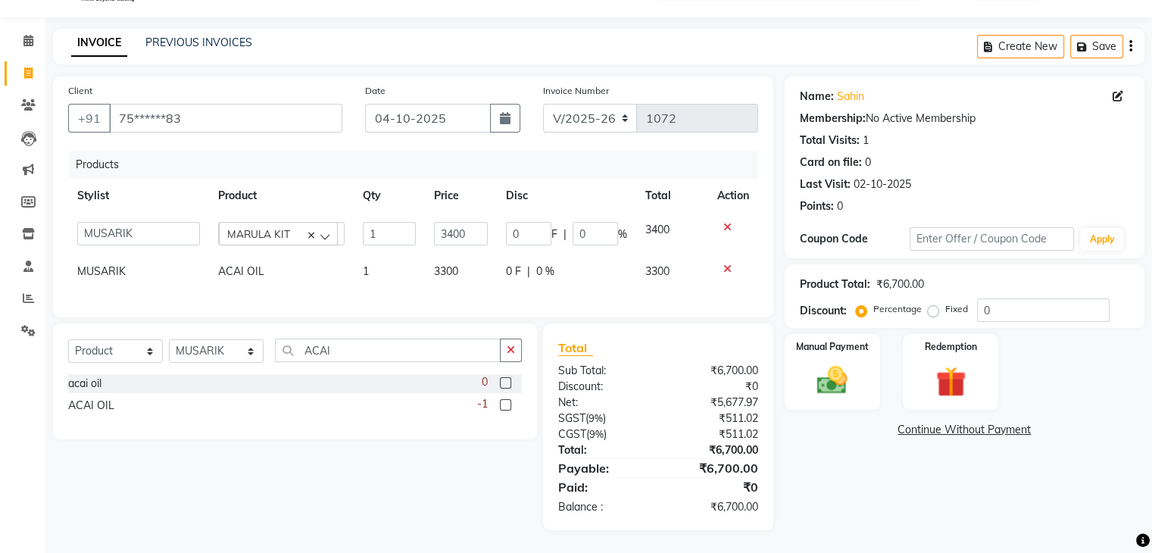
click at [489, 231] on td "3400" at bounding box center [461, 234] width 72 height 42
type input "1"
type input "2880"
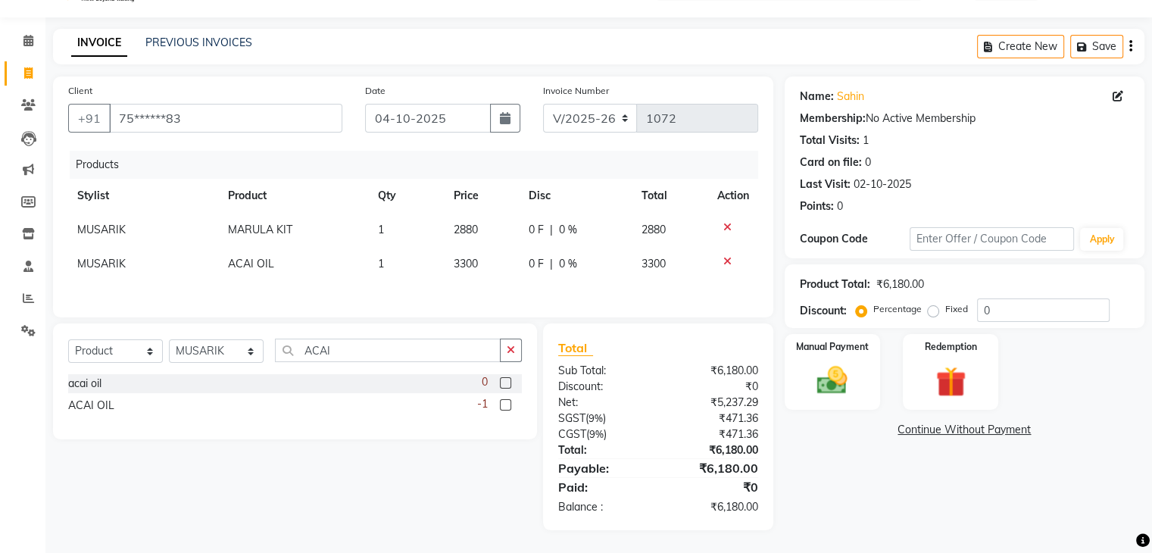
click at [501, 264] on tr "MUSARIK ACAI OIL 1 3300 0 F | 0 % 3300" at bounding box center [413, 264] width 690 height 34
click at [838, 354] on div "Manual Payment" at bounding box center [831, 372] width 99 height 78
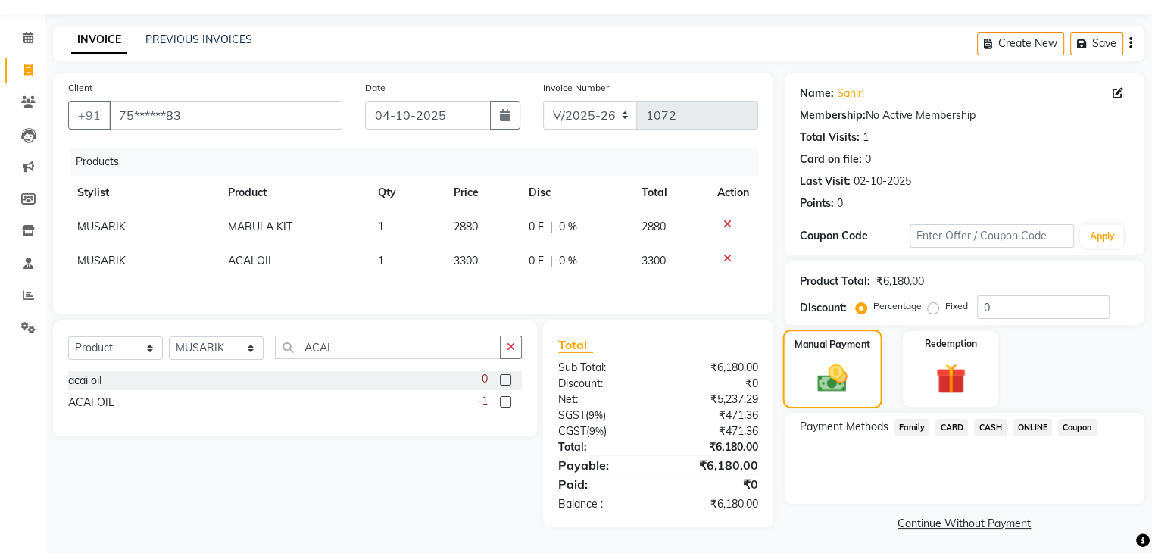
scroll to position [44, 0]
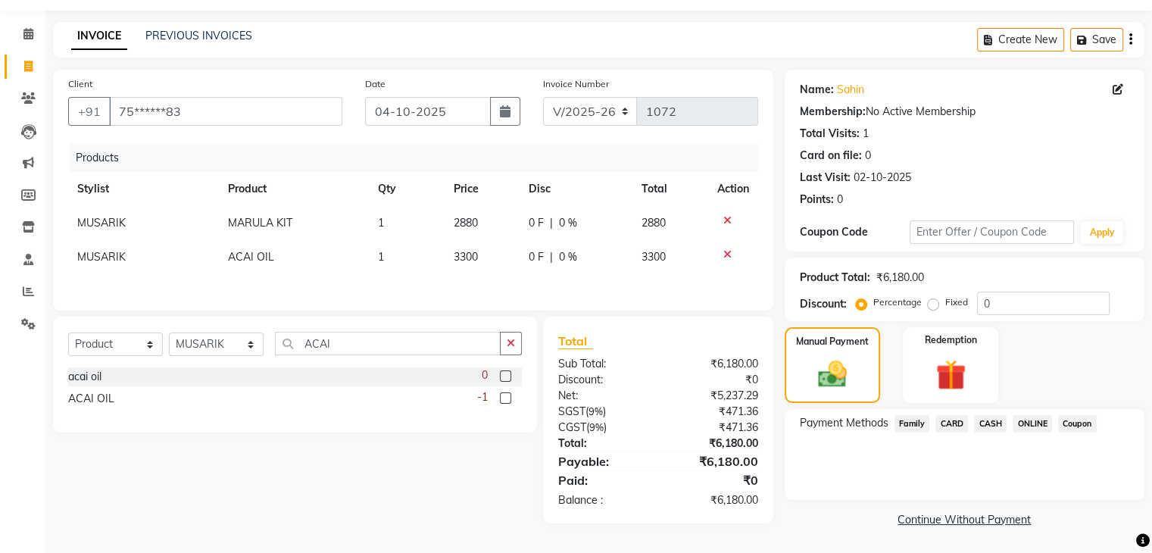
click at [1129, 39] on icon "button" at bounding box center [1130, 39] width 3 height 1
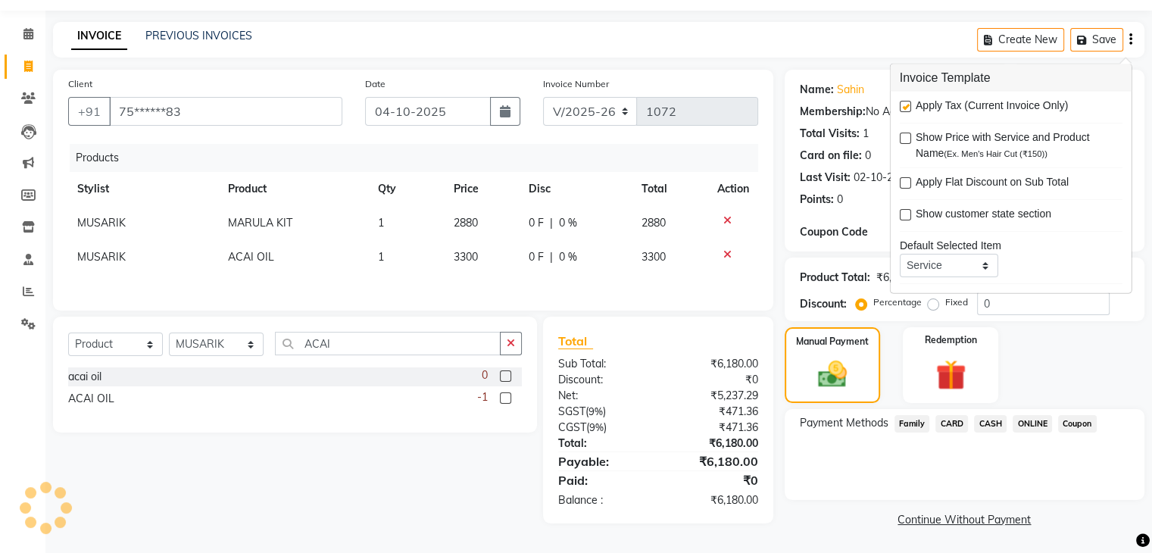
click at [906, 103] on label at bounding box center [905, 106] width 11 height 11
click at [906, 103] on input "checkbox" at bounding box center [905, 107] width 10 height 10
checkbox input "false"
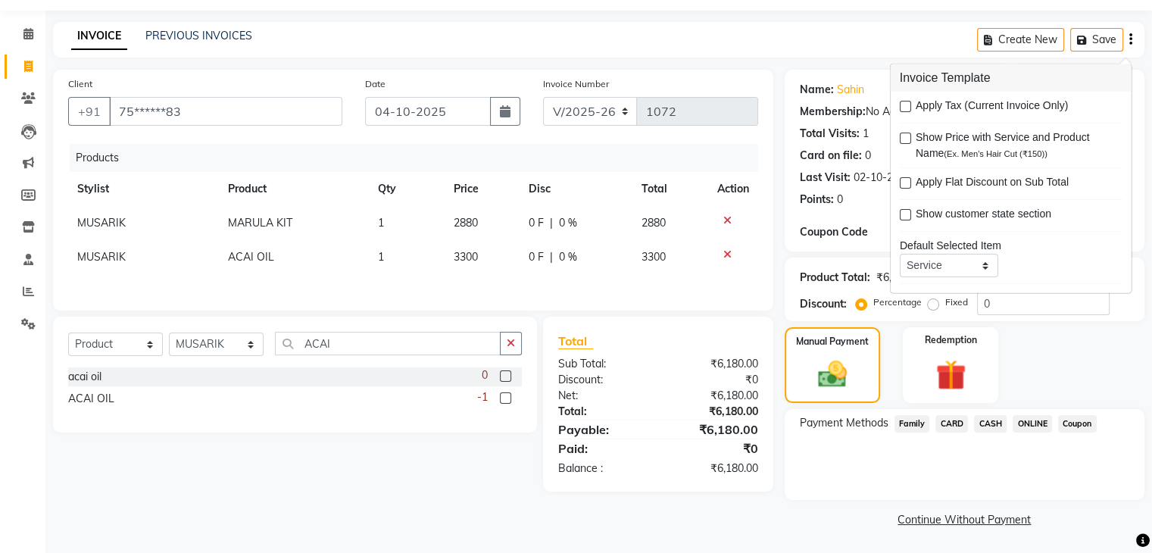
click at [1013, 423] on span "ONLINE" at bounding box center [1032, 423] width 39 height 17
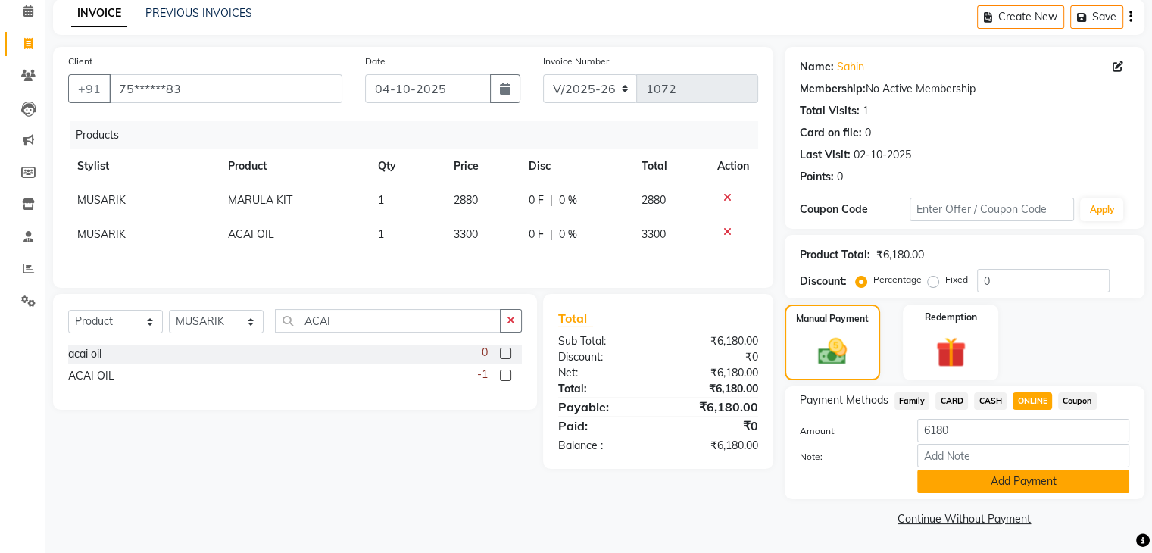
scroll to position [67, 0]
drag, startPoint x: 985, startPoint y: 489, endPoint x: 1042, endPoint y: 480, distance: 57.4
click at [1042, 480] on button "Add Payment" at bounding box center [1023, 481] width 212 height 23
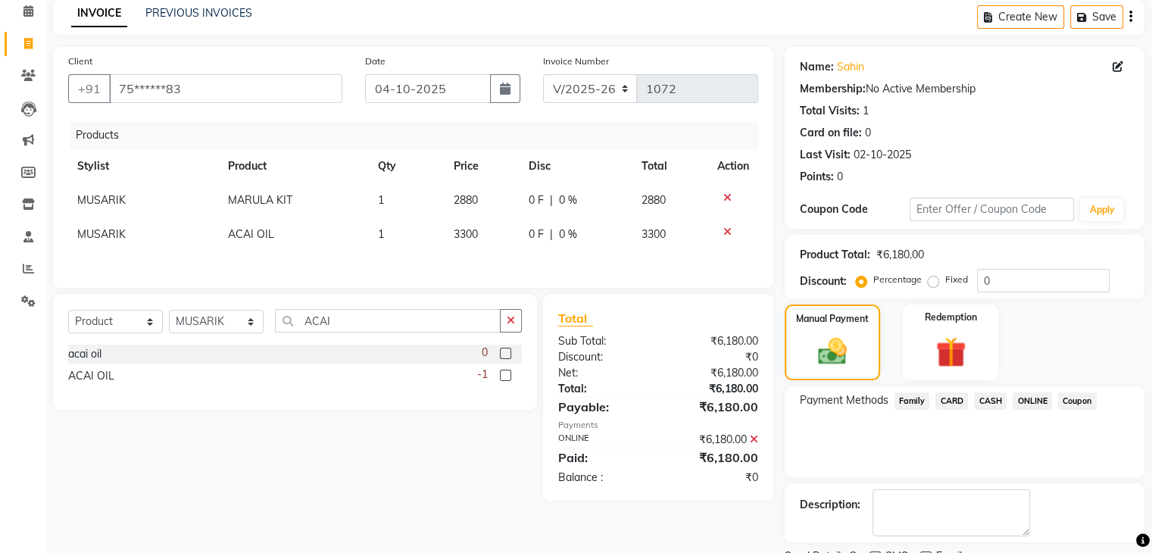
scroll to position [130, 0]
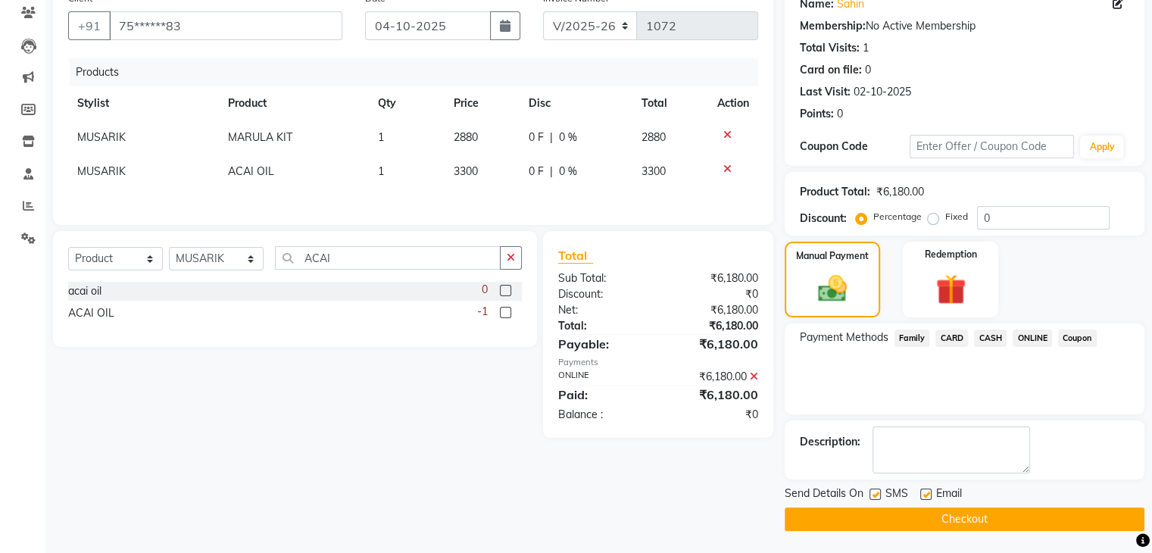
click at [945, 524] on button "Checkout" at bounding box center [965, 518] width 360 height 23
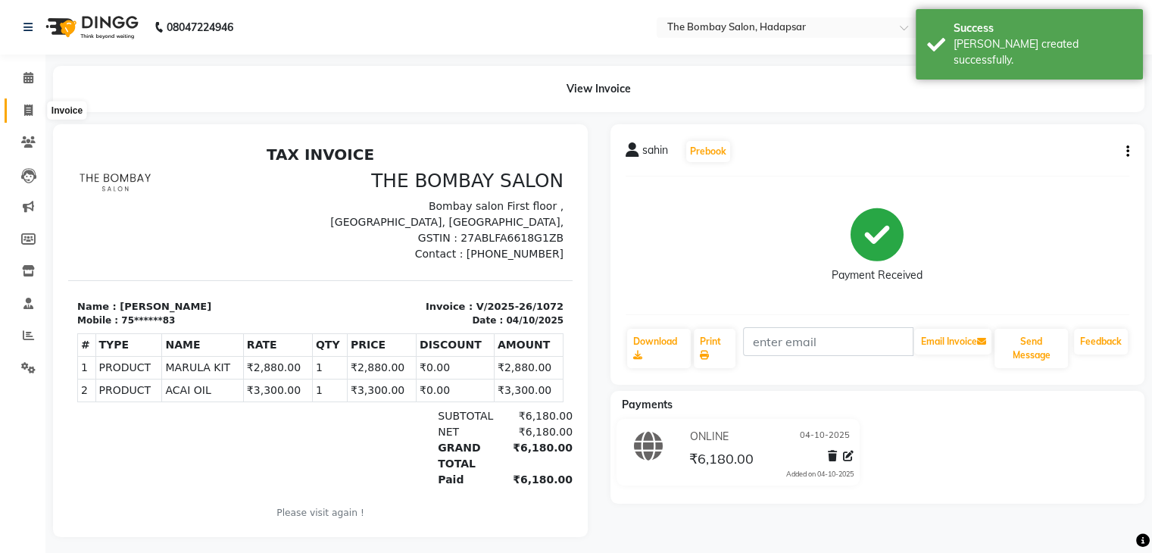
click at [30, 109] on icon at bounding box center [28, 110] width 8 height 11
select select "service"
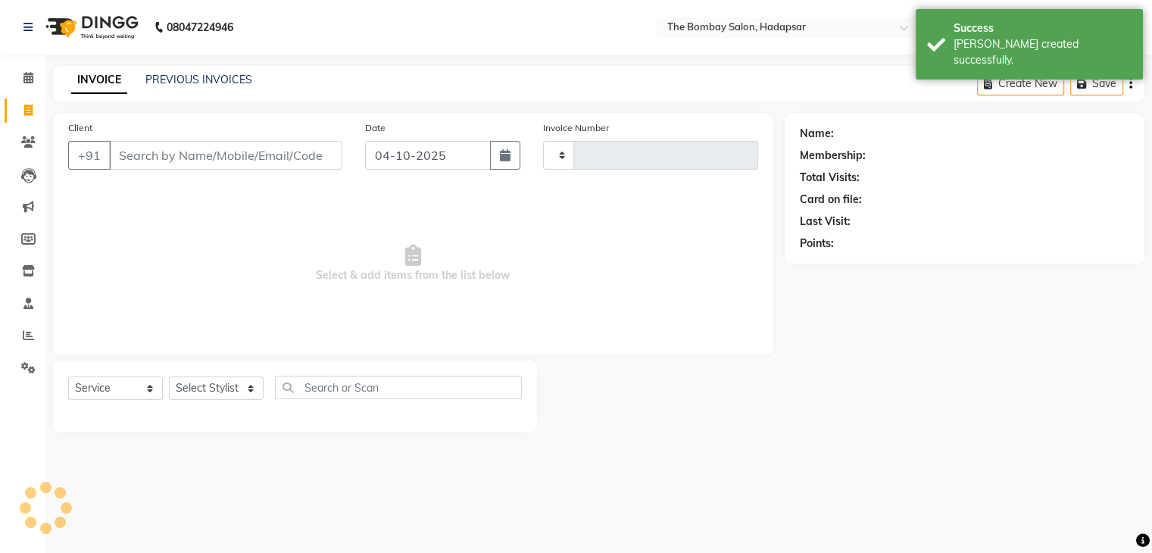
type input "1073"
select select "8374"
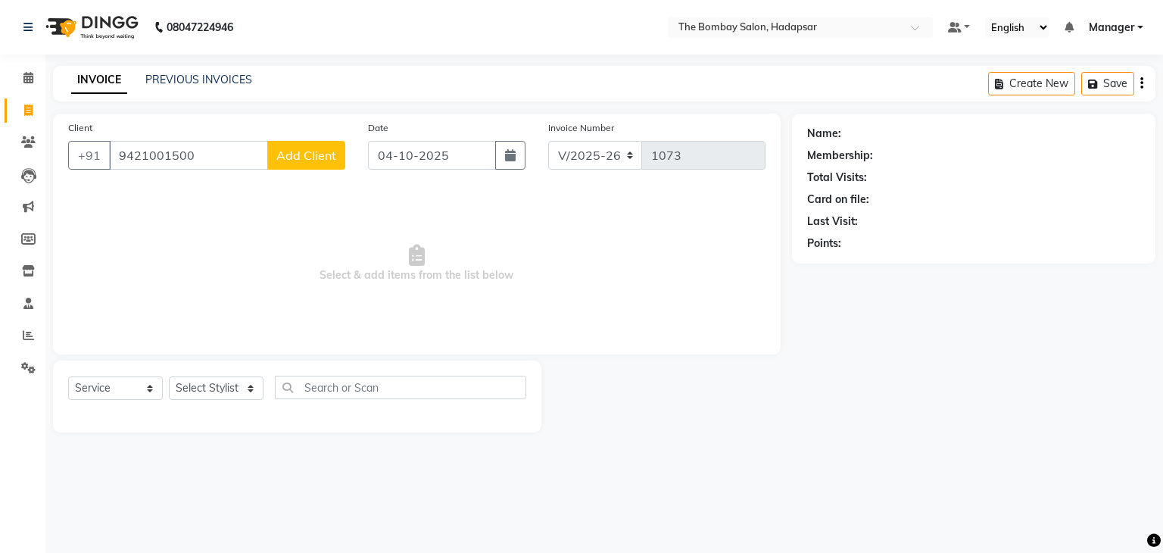
type input "9421001500"
click at [308, 175] on div "Client [PHONE_NUMBER] Add Client" at bounding box center [207, 151] width 300 height 62
click at [310, 166] on button "Add Client" at bounding box center [306, 155] width 78 height 29
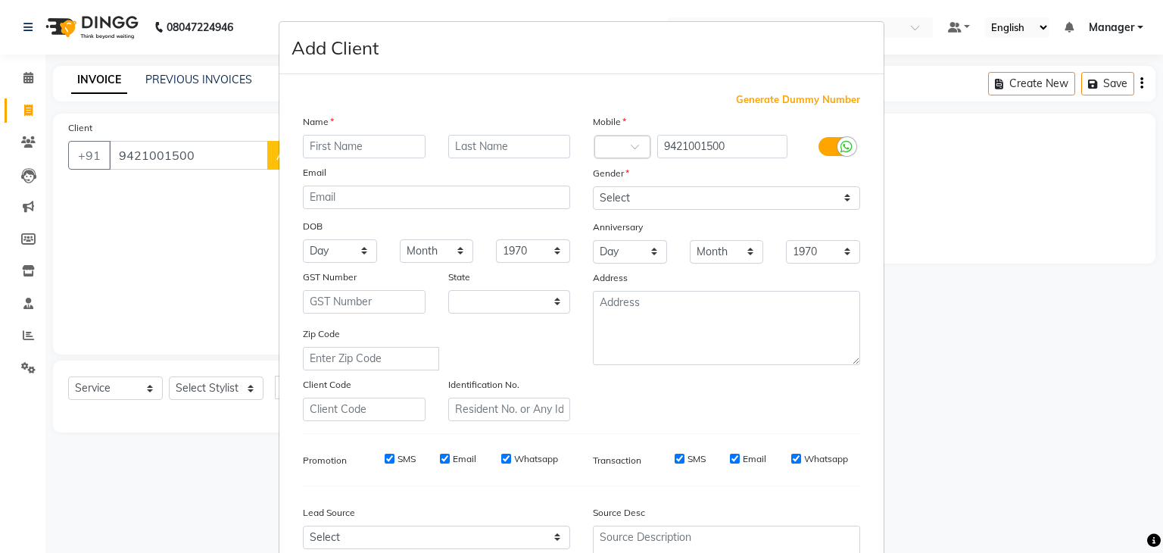
select select "22"
type input "[PERSON_NAME]"
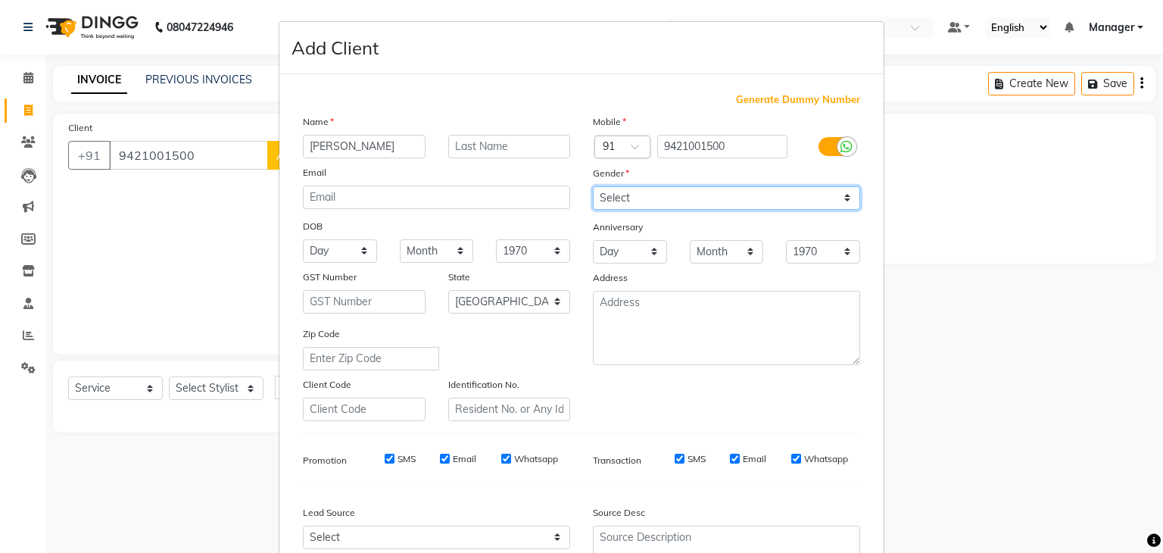
click at [783, 199] on select "Select [DEMOGRAPHIC_DATA] [DEMOGRAPHIC_DATA] Other Prefer Not To Say" at bounding box center [726, 197] width 267 height 23
select select "[DEMOGRAPHIC_DATA]"
click at [593, 187] on select "Select [DEMOGRAPHIC_DATA] [DEMOGRAPHIC_DATA] Other Prefer Not To Say" at bounding box center [726, 197] width 267 height 23
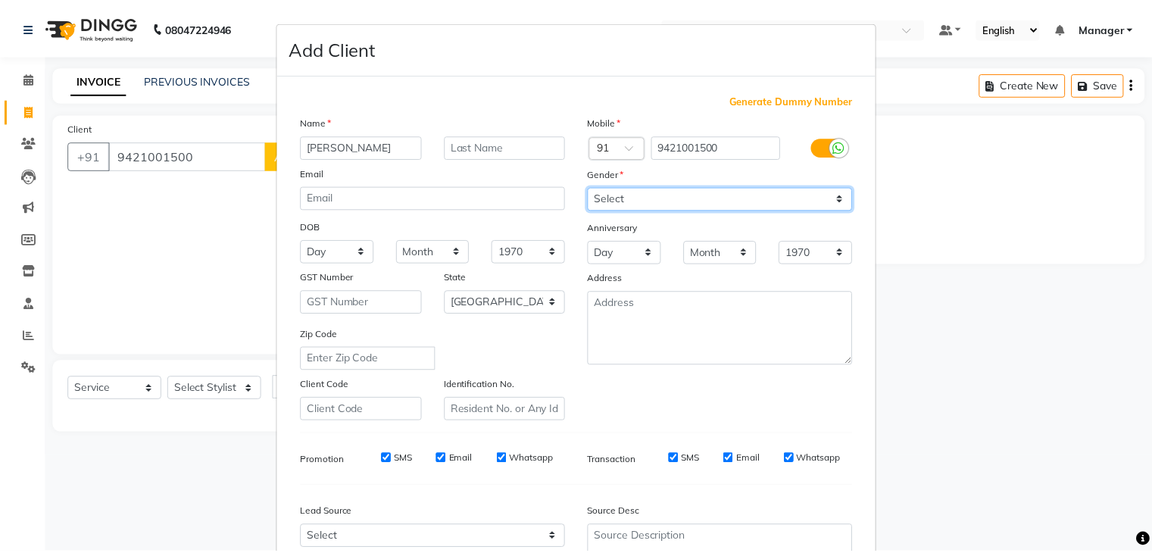
scroll to position [154, 0]
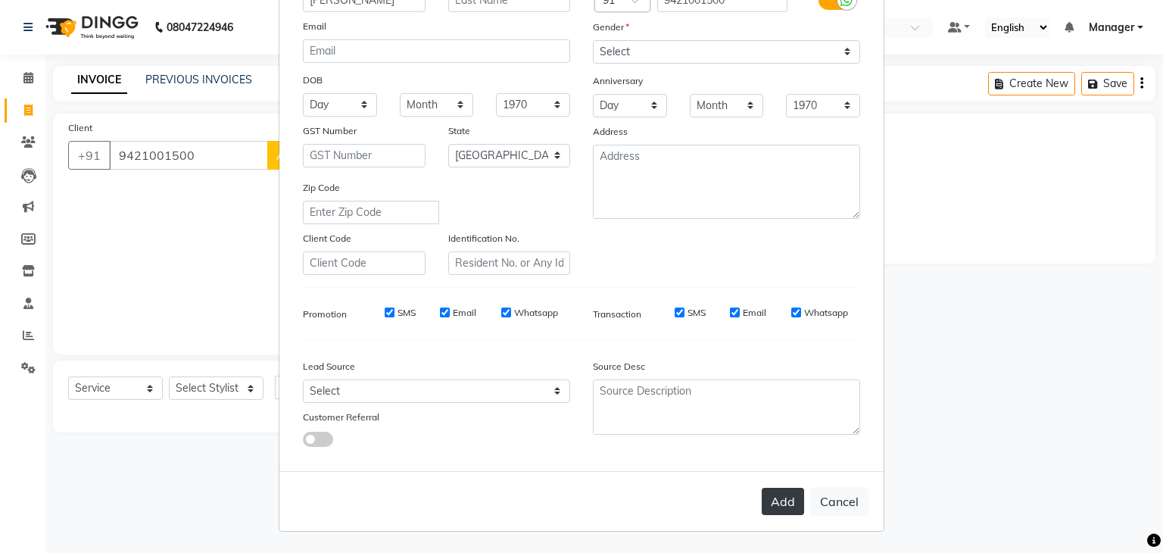
click at [774, 501] on button "Add" at bounding box center [783, 501] width 42 height 27
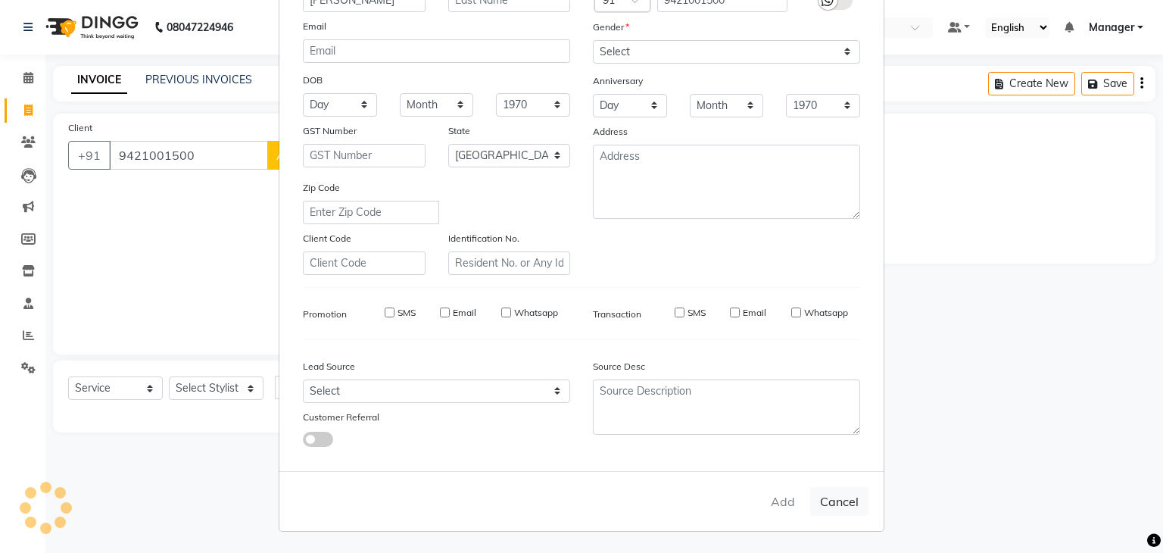
type input "94******00"
select select
select select "null"
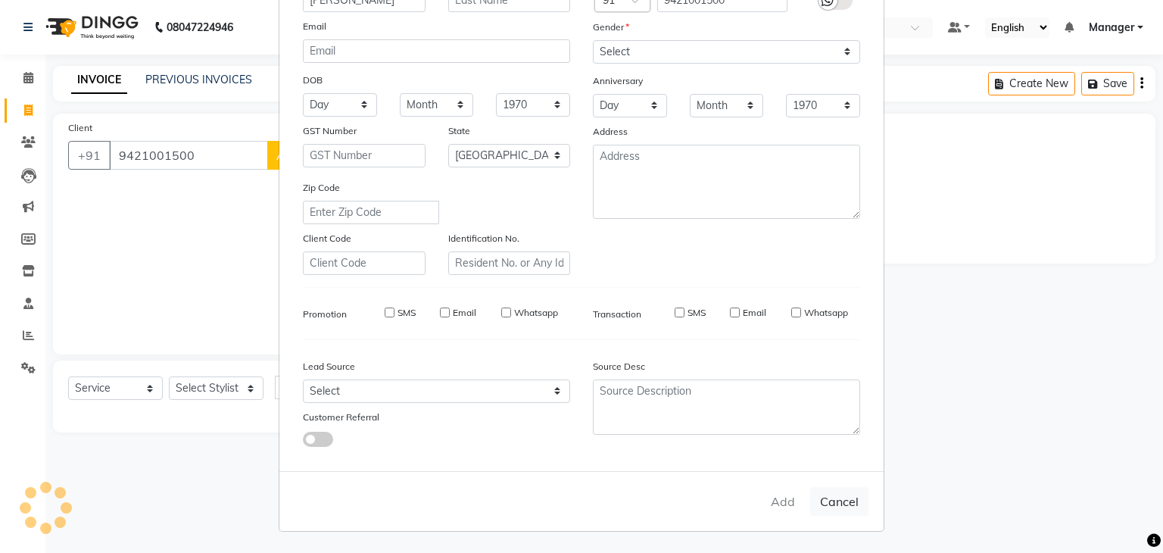
select select
checkbox input "false"
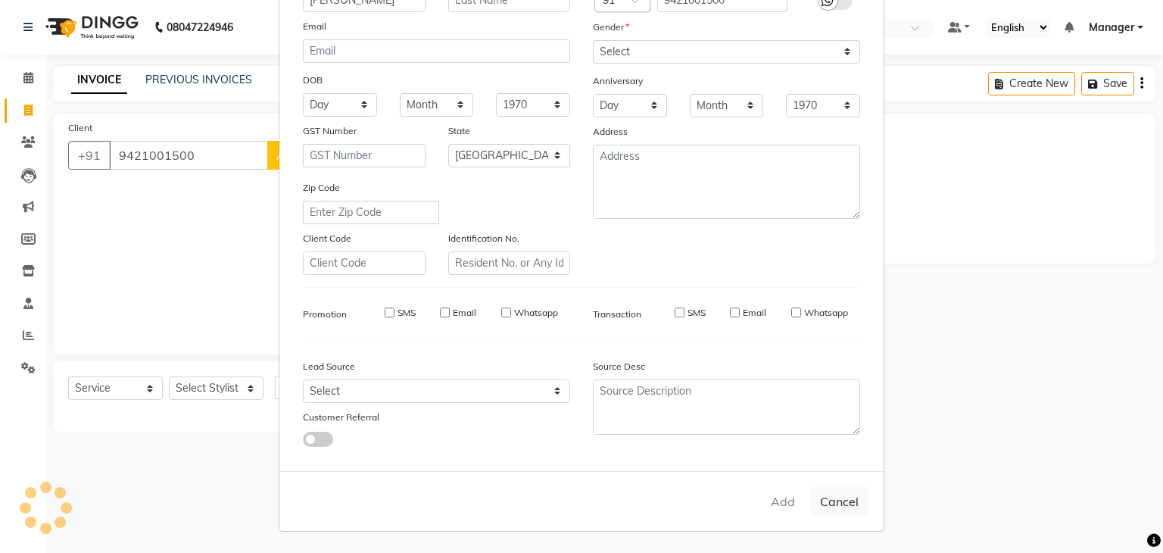
checkbox input "false"
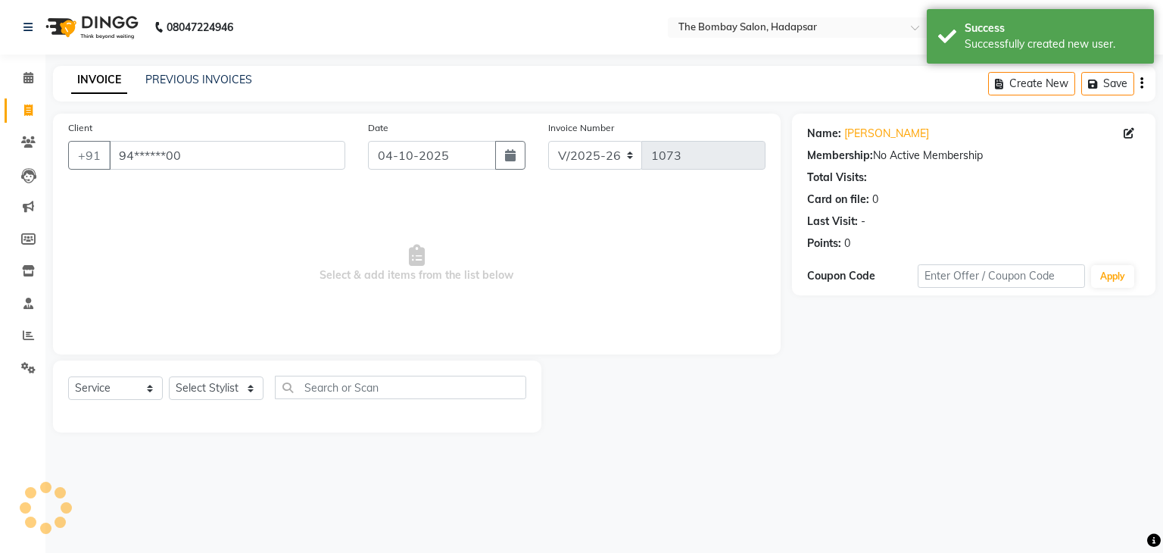
click at [264, 394] on div "Select Service Product Membership Package Voucher Prepaid Gift Card Select Styl…" at bounding box center [297, 394] width 458 height 36
click at [200, 379] on select "Select Stylist [PERSON_NAME] hasn KASIF Manager [PERSON_NAME] MUKESH MUSARIK [P…" at bounding box center [216, 387] width 95 height 23
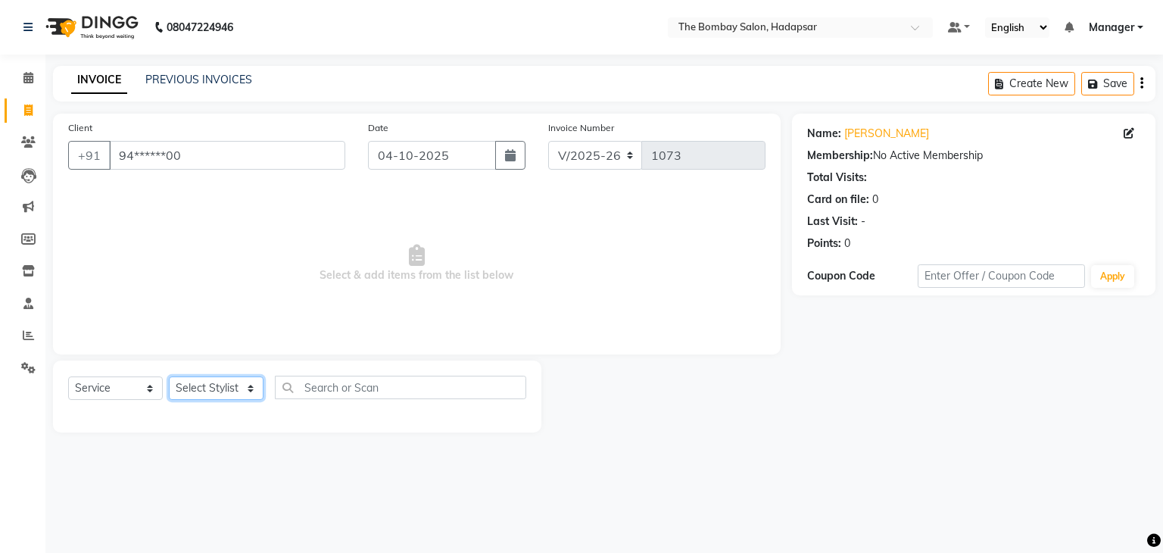
select select "93545"
click at [169, 377] on select "Select Stylist [PERSON_NAME] hasn KASIF Manager [PERSON_NAME] MUKESH MUSARIK [P…" at bounding box center [216, 387] width 95 height 23
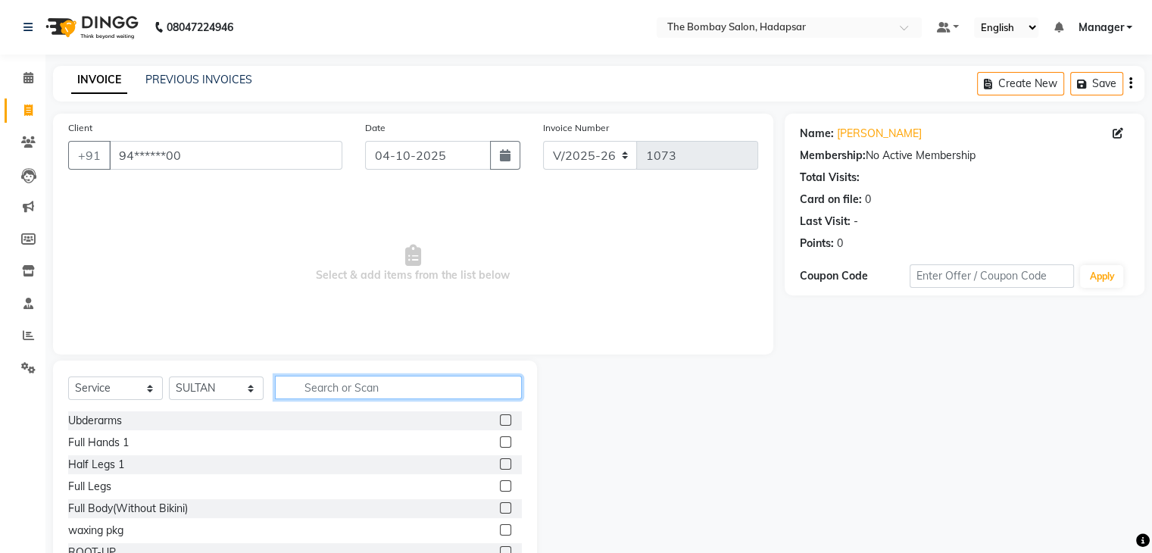
click at [295, 392] on input "text" at bounding box center [398, 387] width 247 height 23
type input "S"
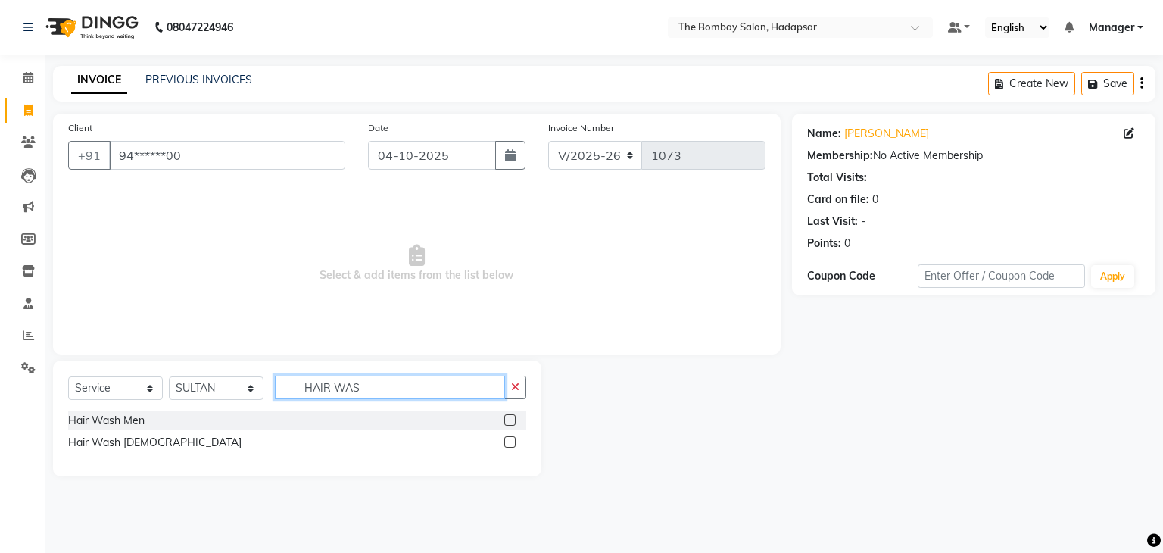
type input "HAIR WAS"
click at [507, 421] on label at bounding box center [509, 419] width 11 height 11
click at [507, 421] on input "checkbox" at bounding box center [509, 421] width 10 height 10
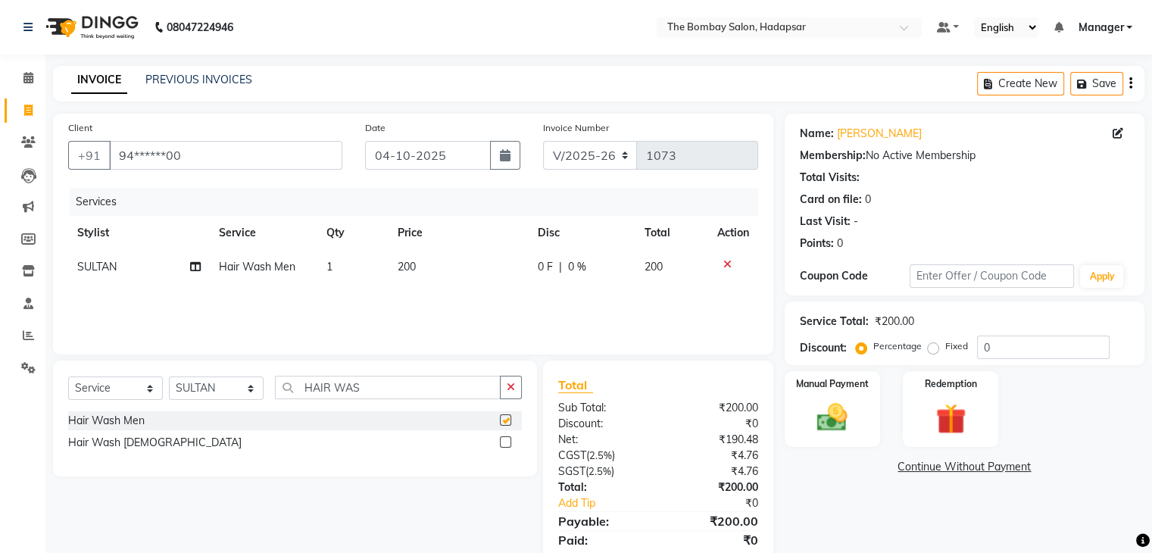
checkbox input "false"
click at [474, 252] on td "200" at bounding box center [459, 267] width 140 height 34
select select "93545"
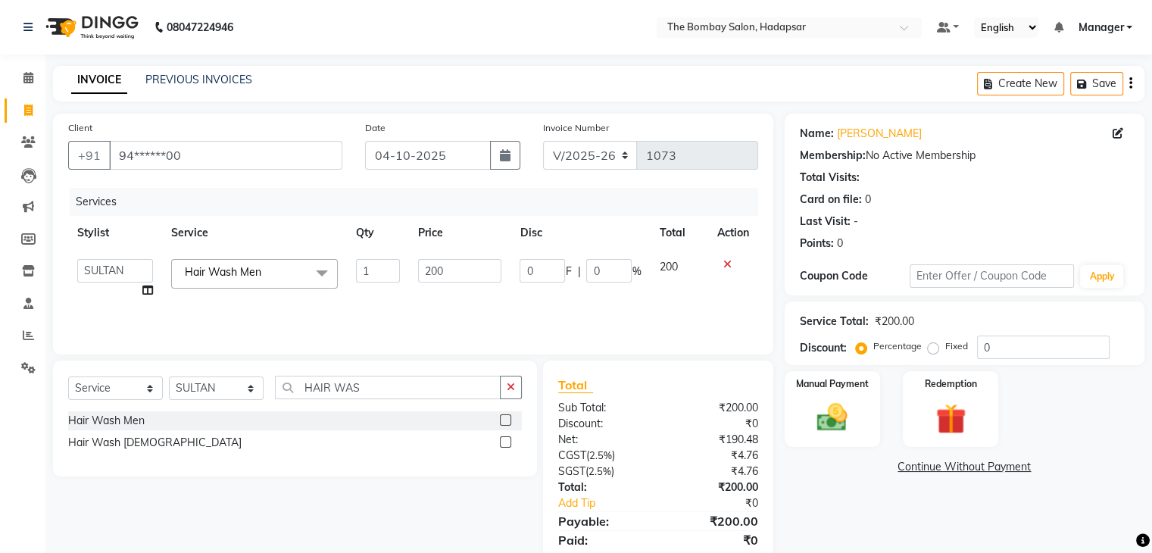
click at [474, 252] on td "200" at bounding box center [459, 279] width 101 height 58
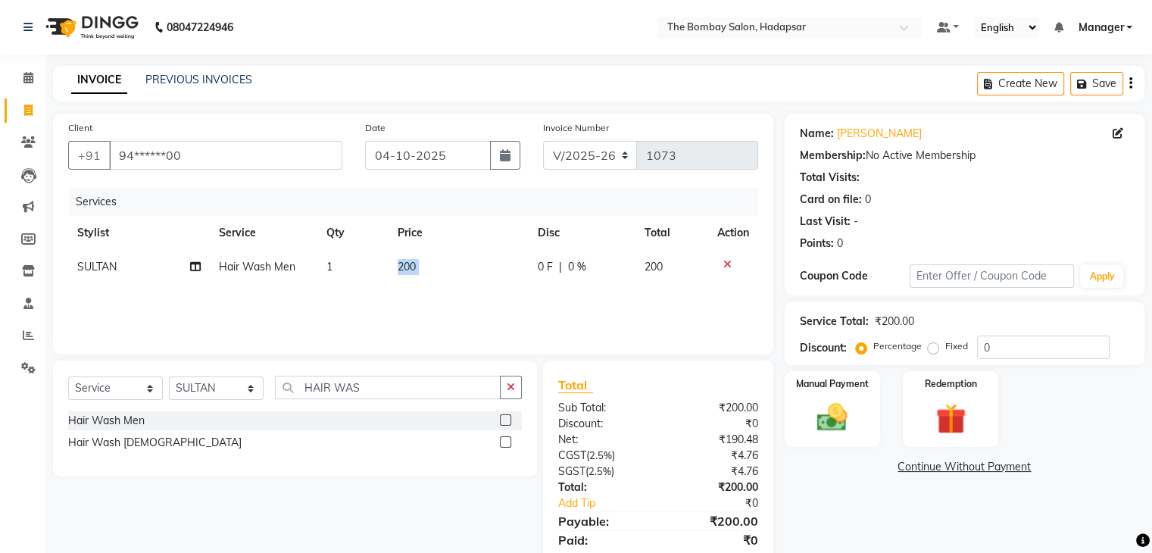
click at [474, 252] on td "200" at bounding box center [459, 267] width 140 height 34
select select "93545"
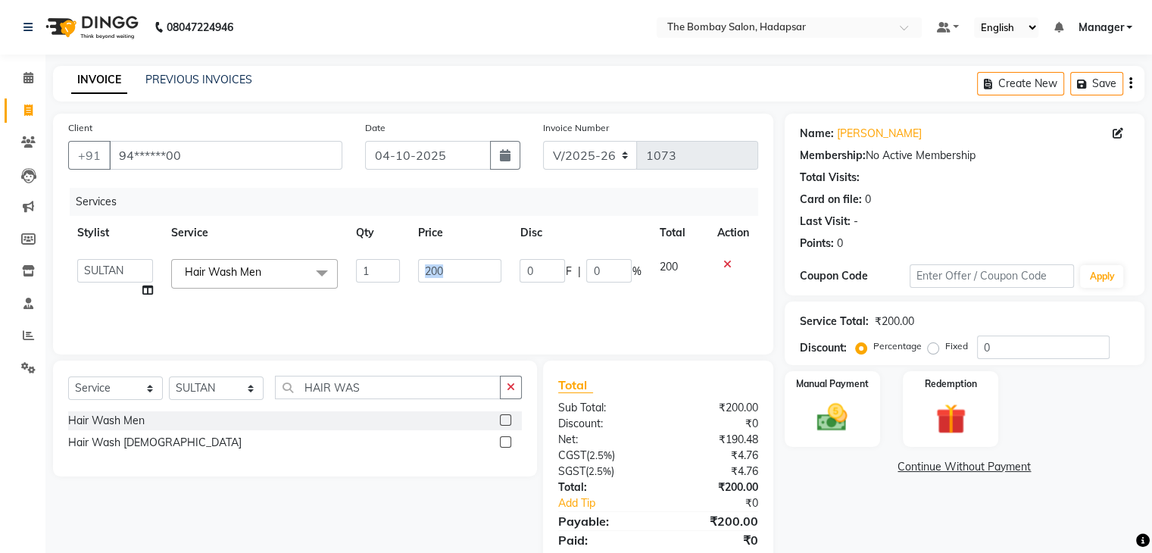
click at [474, 252] on td "200" at bounding box center [459, 279] width 101 height 58
click at [461, 267] on input "200" at bounding box center [459, 270] width 83 height 23
type input "210"
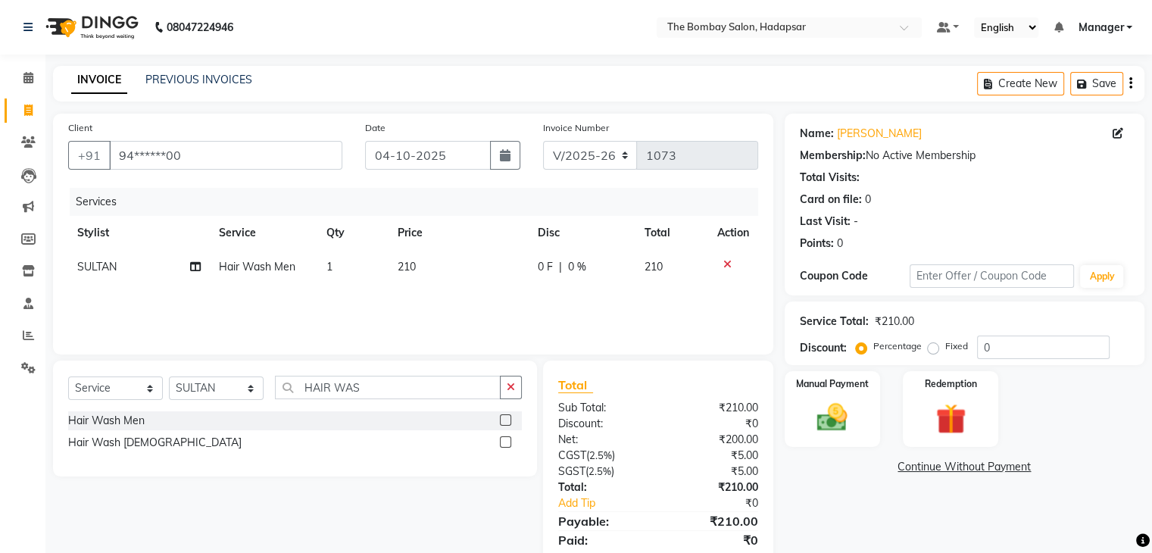
click at [479, 307] on div "Services Stylist Service Qty Price Disc Total Action SULTAN Hair Wash Men 1 210…" at bounding box center [413, 263] width 690 height 151
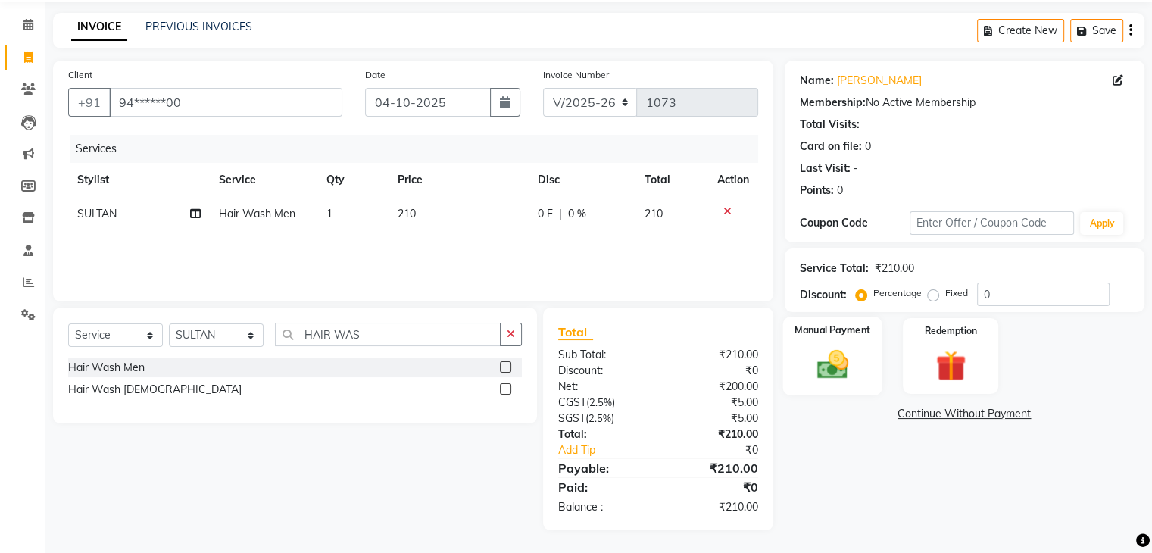
click at [824, 342] on div "Manual Payment" at bounding box center [831, 356] width 99 height 78
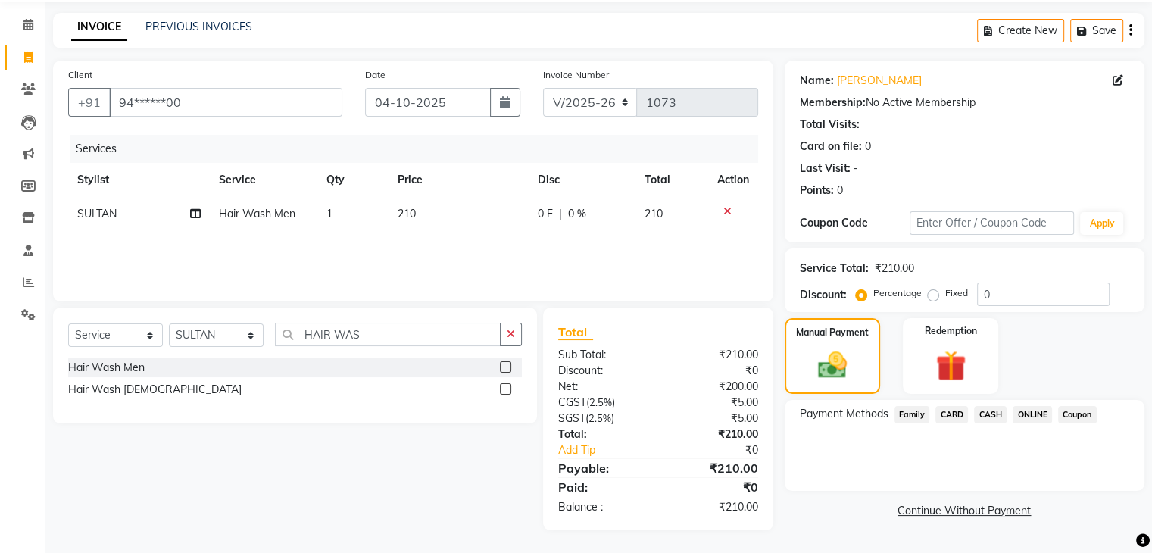
click at [1033, 408] on span "ONLINE" at bounding box center [1032, 414] width 39 height 17
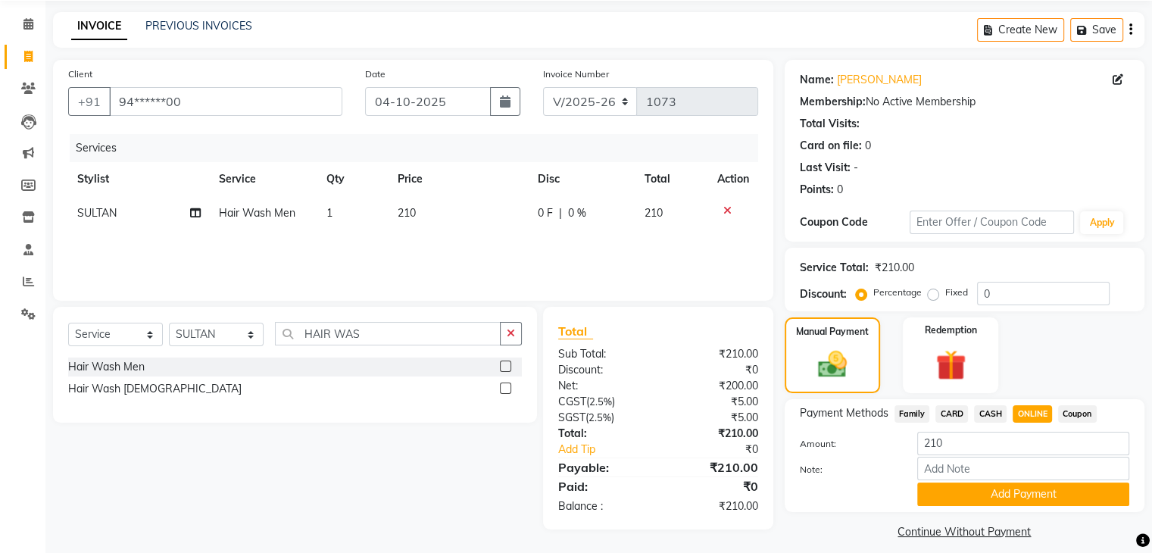
scroll to position [67, 0]
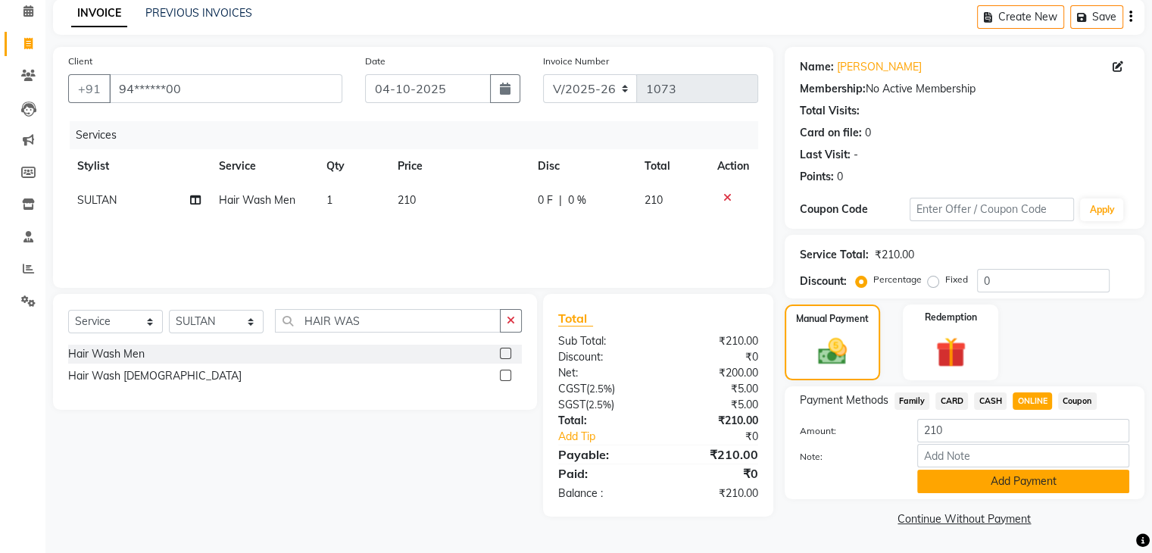
click at [999, 473] on button "Add Payment" at bounding box center [1023, 481] width 212 height 23
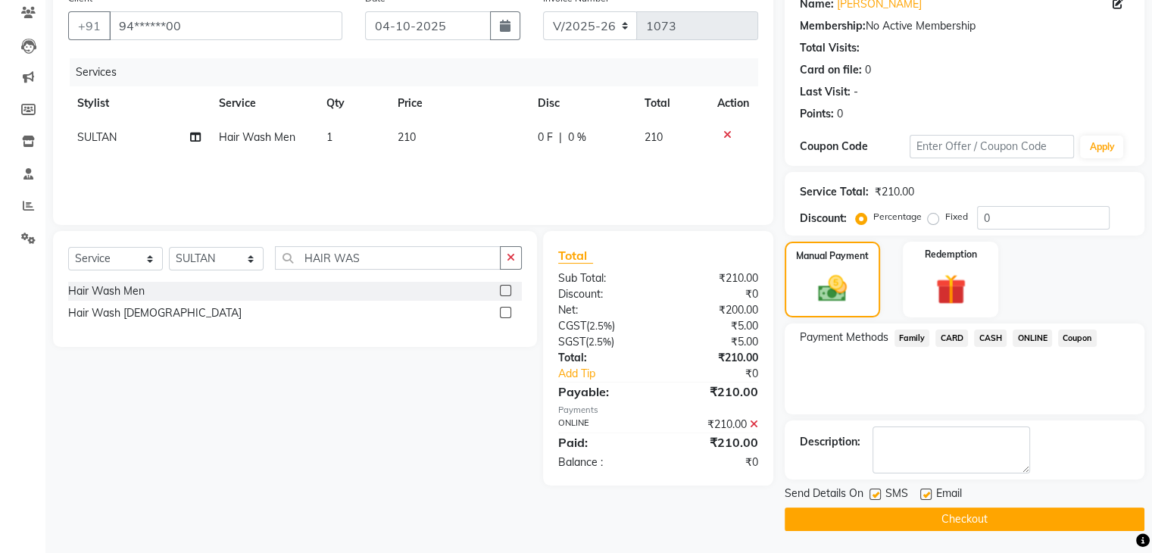
click at [979, 514] on button "Checkout" at bounding box center [965, 518] width 360 height 23
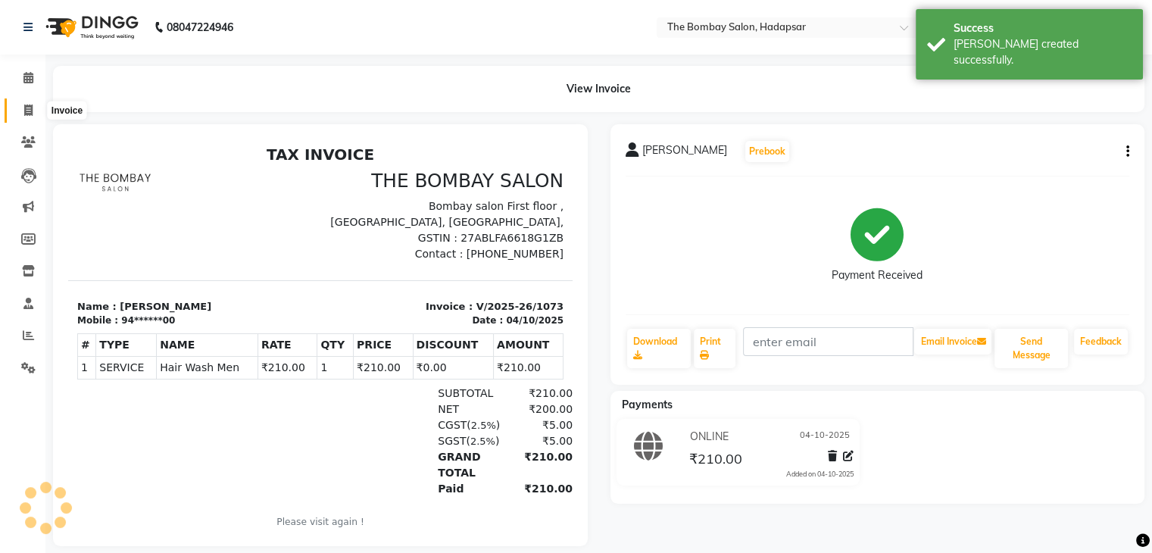
click at [27, 103] on span at bounding box center [28, 110] width 27 height 17
select select "8374"
select select "service"
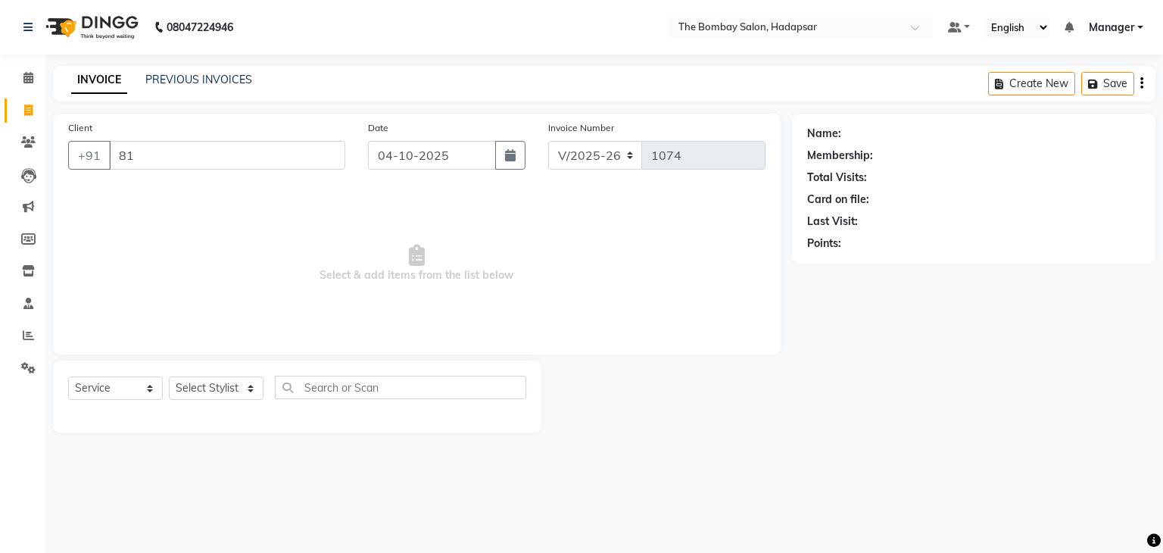
type input "8"
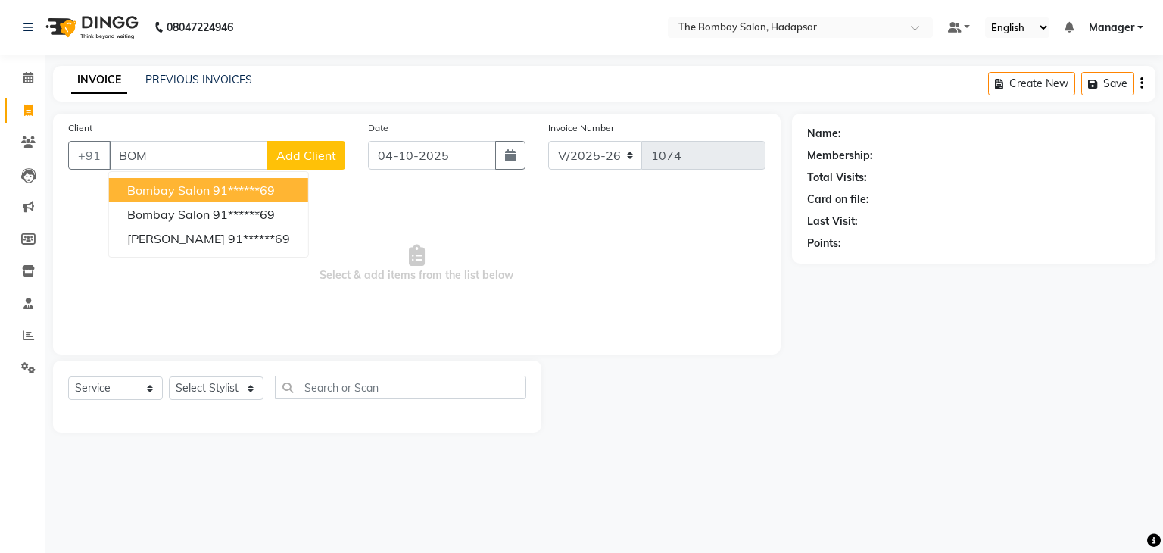
click at [190, 201] on button "bombay salon 91******69" at bounding box center [208, 190] width 199 height 24
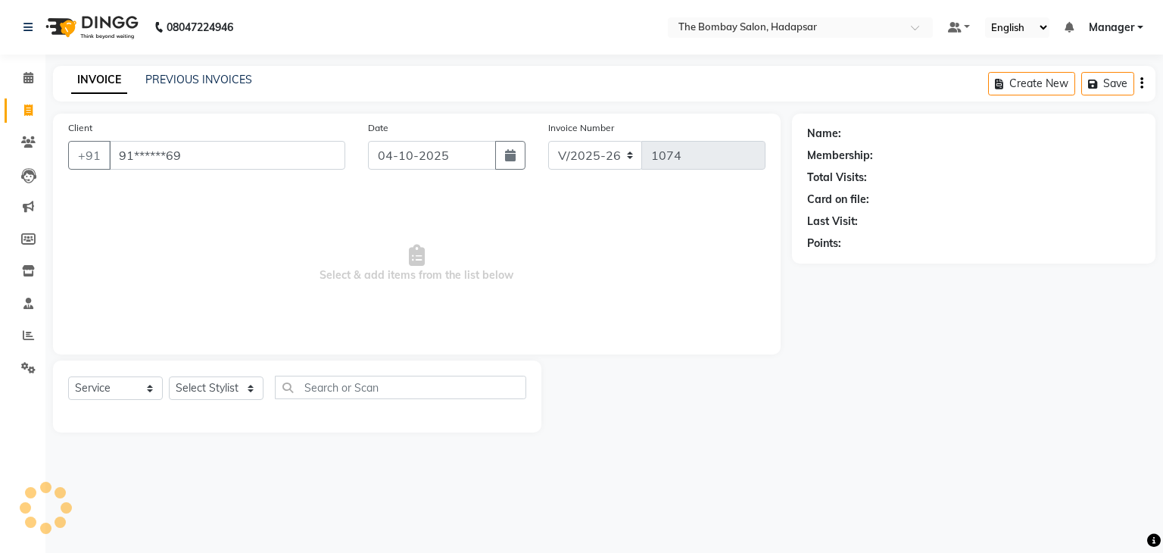
type input "91******69"
select select "1: Object"
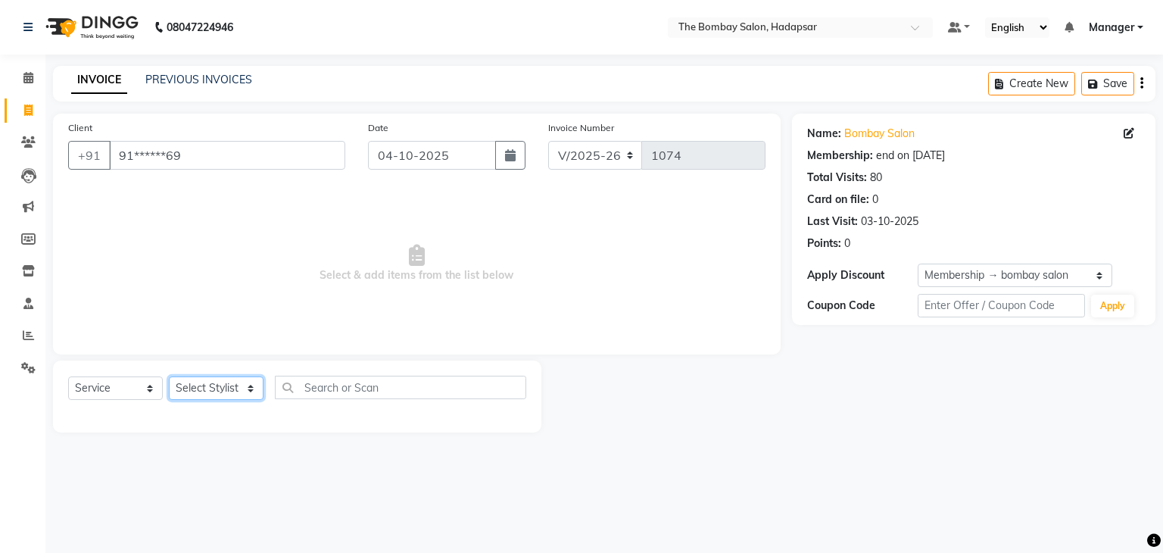
click at [213, 386] on select "Select Stylist [PERSON_NAME] hasn KASIF Manager [PERSON_NAME] MUKESH MUSARIK [P…" at bounding box center [216, 387] width 95 height 23
select select "91682"
click at [169, 377] on select "Select Stylist [PERSON_NAME] hasn KASIF Manager [PERSON_NAME] MUKESH MUSARIK [P…" at bounding box center [216, 387] width 95 height 23
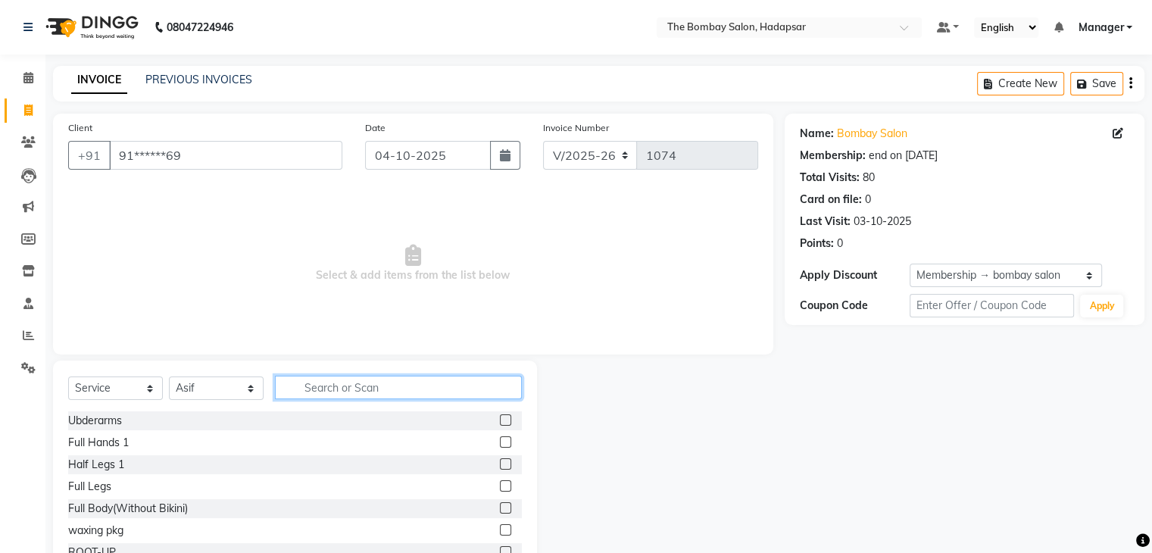
click at [311, 381] on input "text" at bounding box center [398, 387] width 247 height 23
type input "SPA"
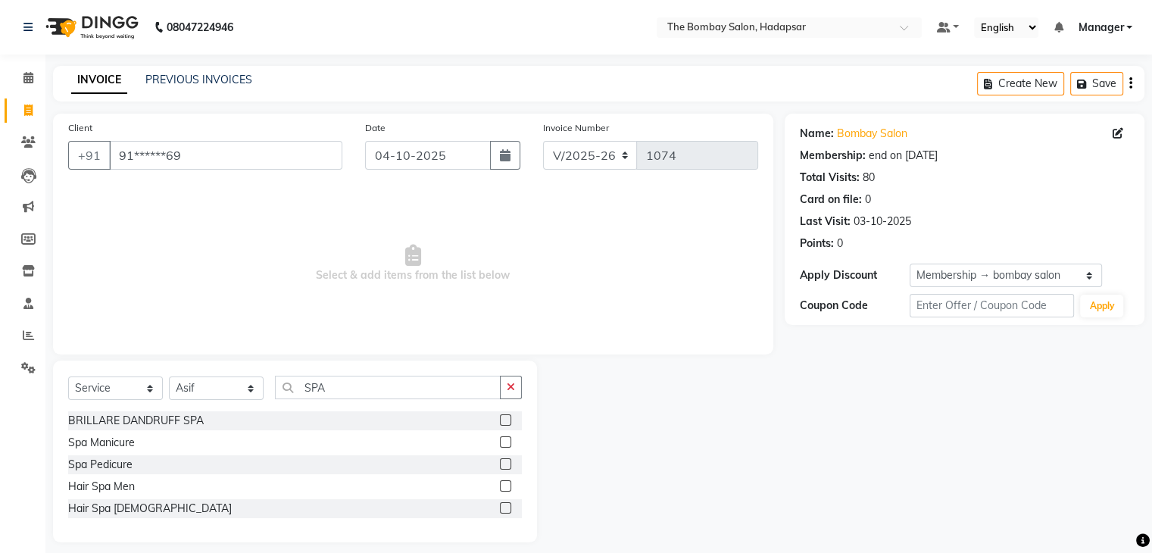
click at [502, 507] on label at bounding box center [505, 507] width 11 height 11
click at [502, 507] on input "checkbox" at bounding box center [505, 509] width 10 height 10
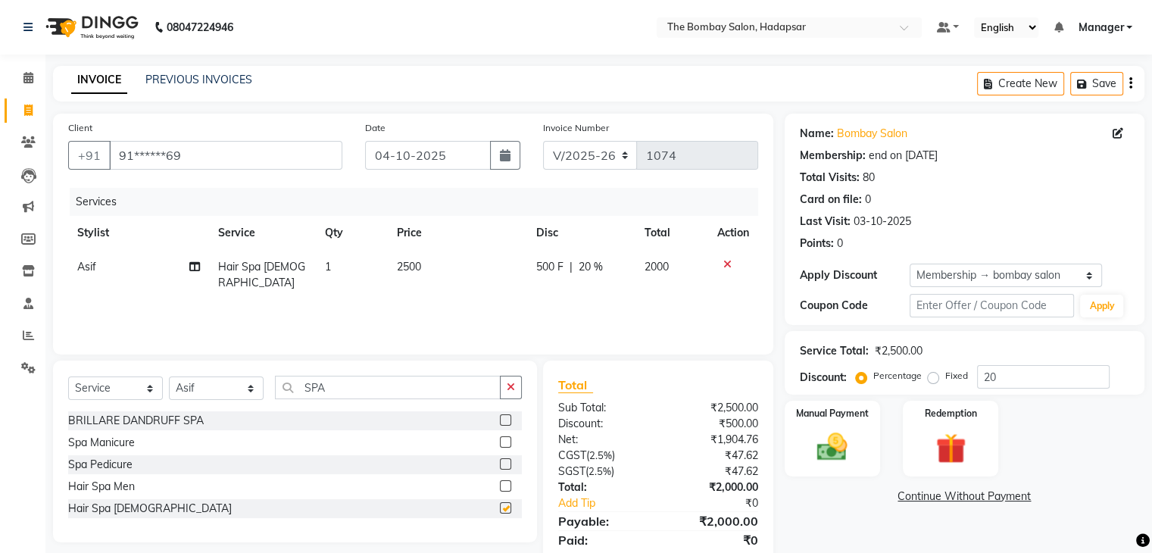
checkbox input "false"
click at [459, 273] on td "2500" at bounding box center [458, 275] width 140 height 50
select select "91682"
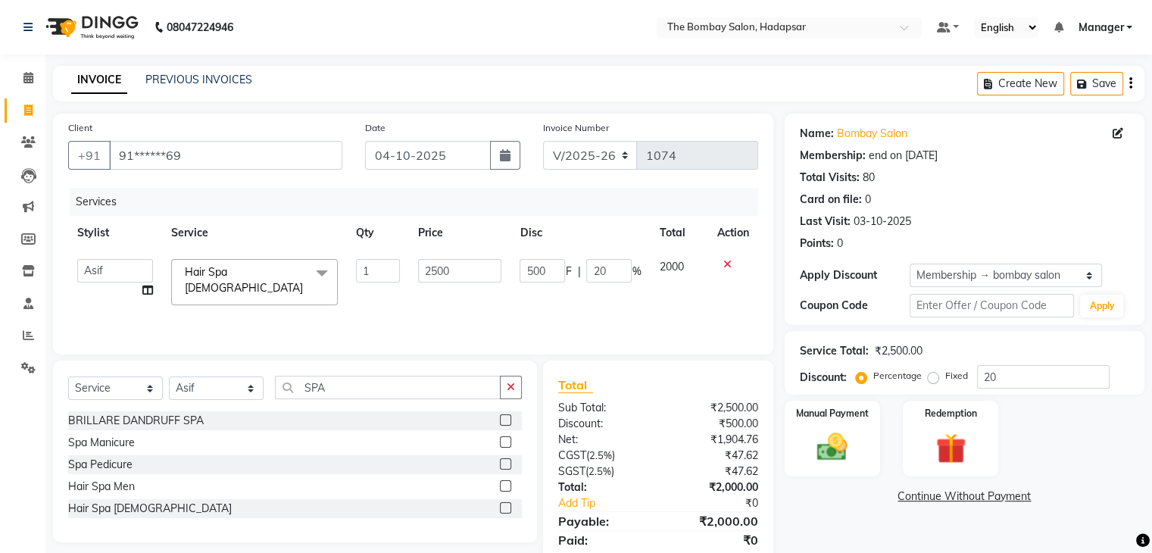
click at [459, 273] on input "2500" at bounding box center [459, 270] width 83 height 23
type input "1995"
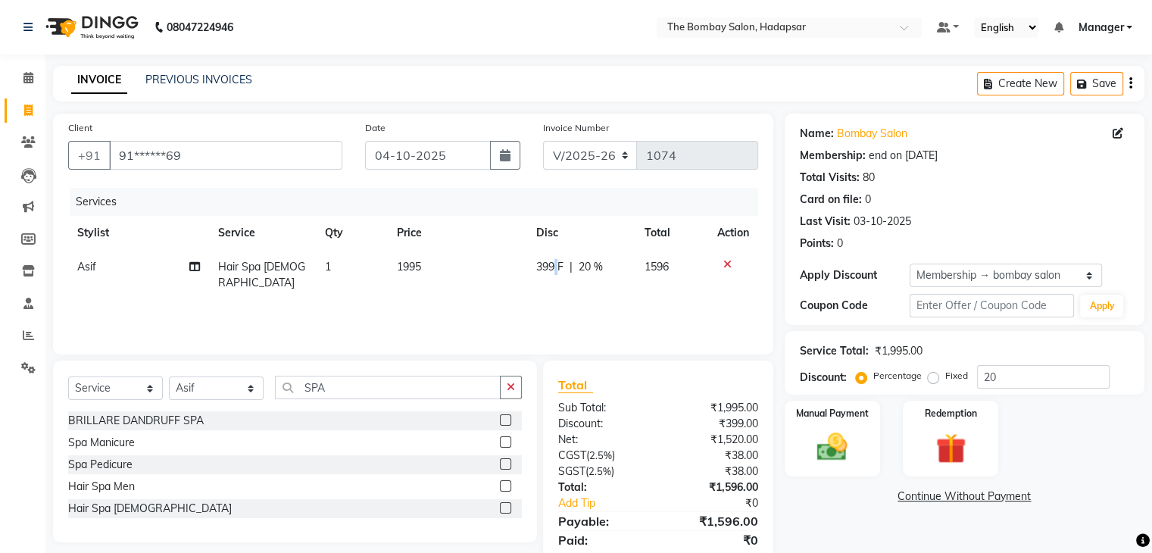
click at [551, 264] on span "399 F" at bounding box center [549, 267] width 27 height 16
select select "91682"
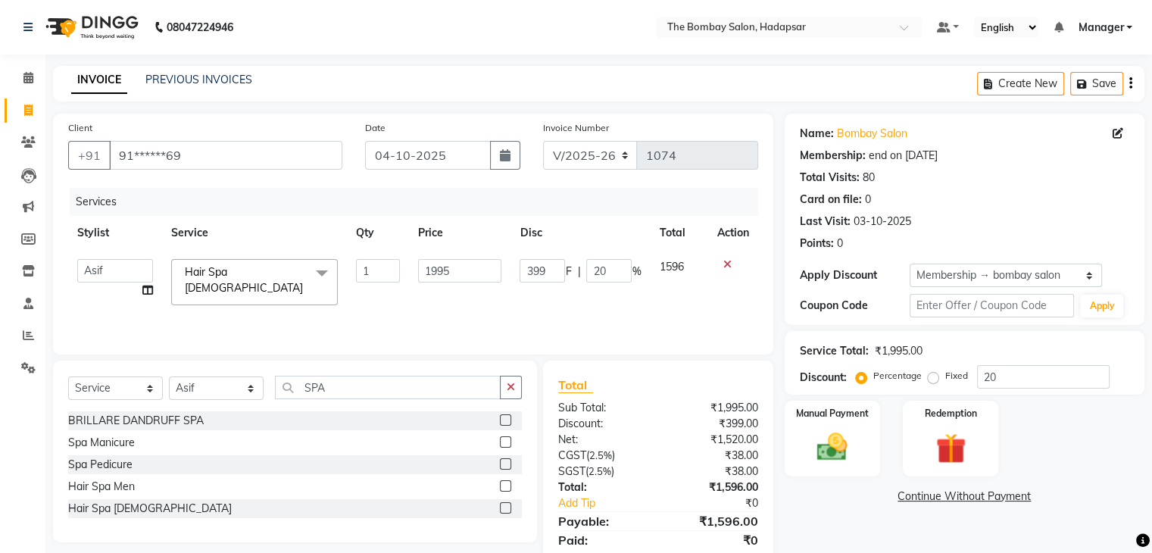
click at [551, 264] on input "399" at bounding box center [542, 270] width 45 height 23
click at [542, 318] on div "Services Stylist Service Qty Price Disc Total Action [PERSON_NAME] BHAGWANTU ha…" at bounding box center [413, 263] width 690 height 151
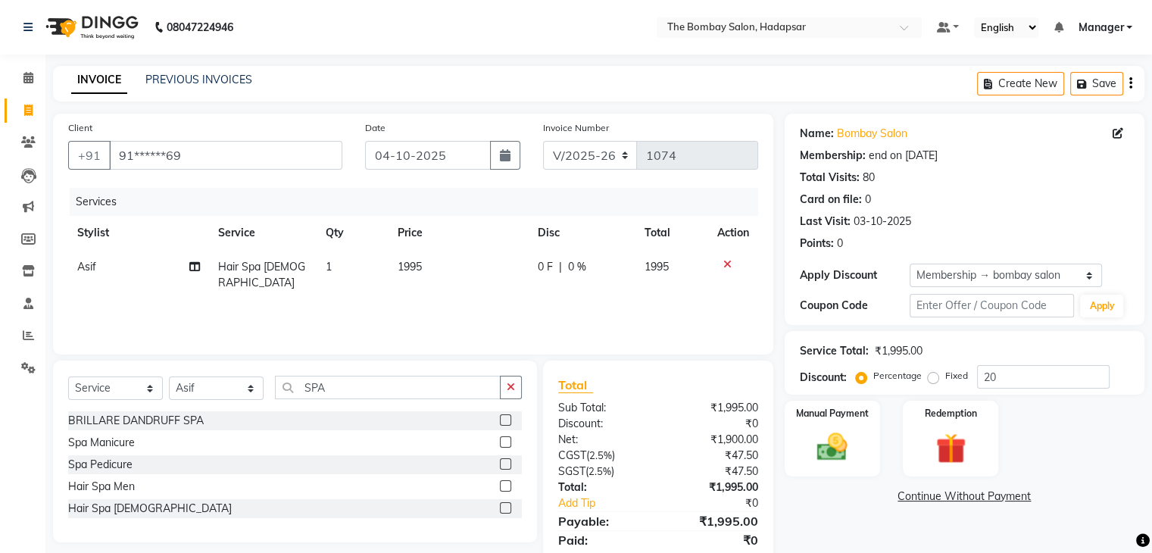
scroll to position [54, 0]
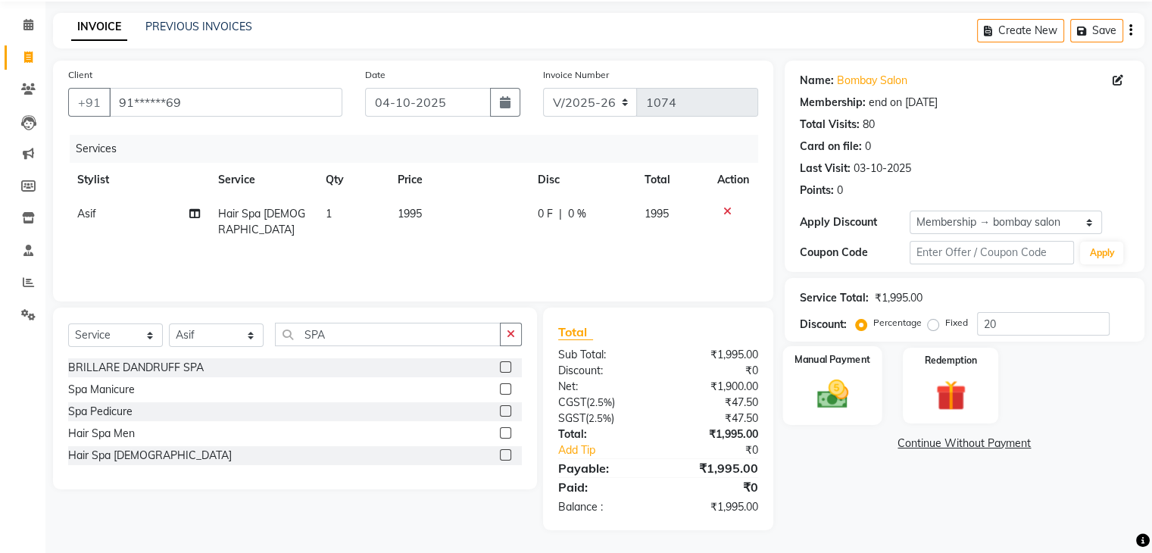
click at [817, 383] on img at bounding box center [832, 394] width 51 height 36
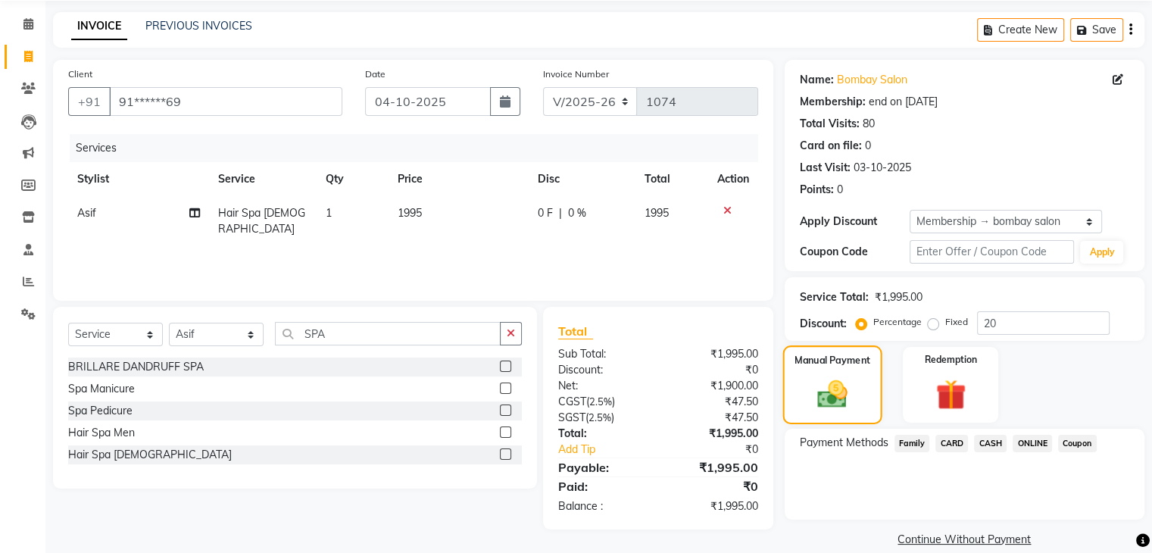
scroll to position [73, 0]
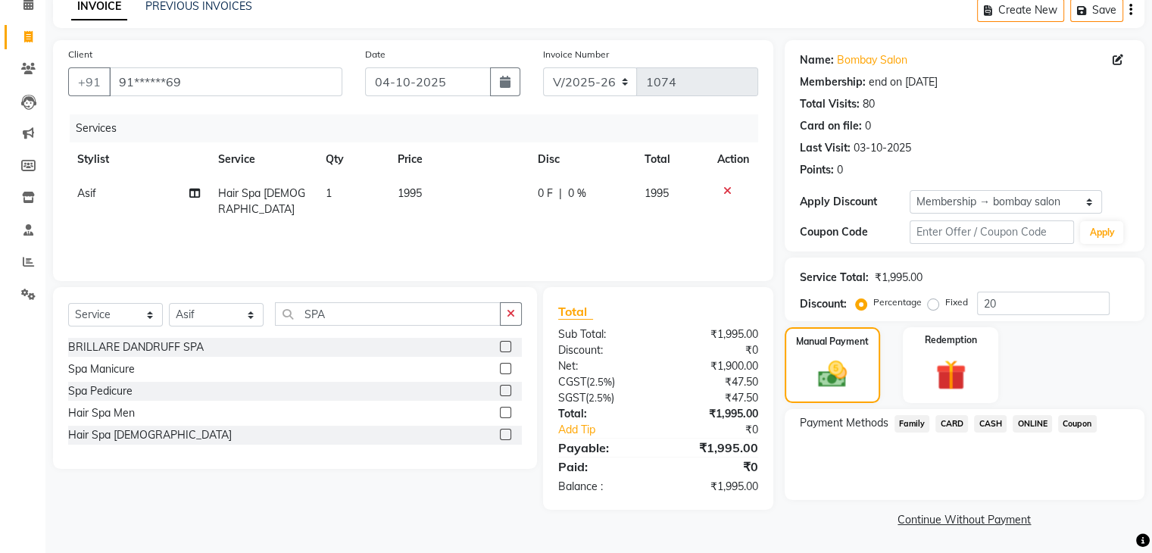
click at [1025, 426] on span "ONLINE" at bounding box center [1032, 423] width 39 height 17
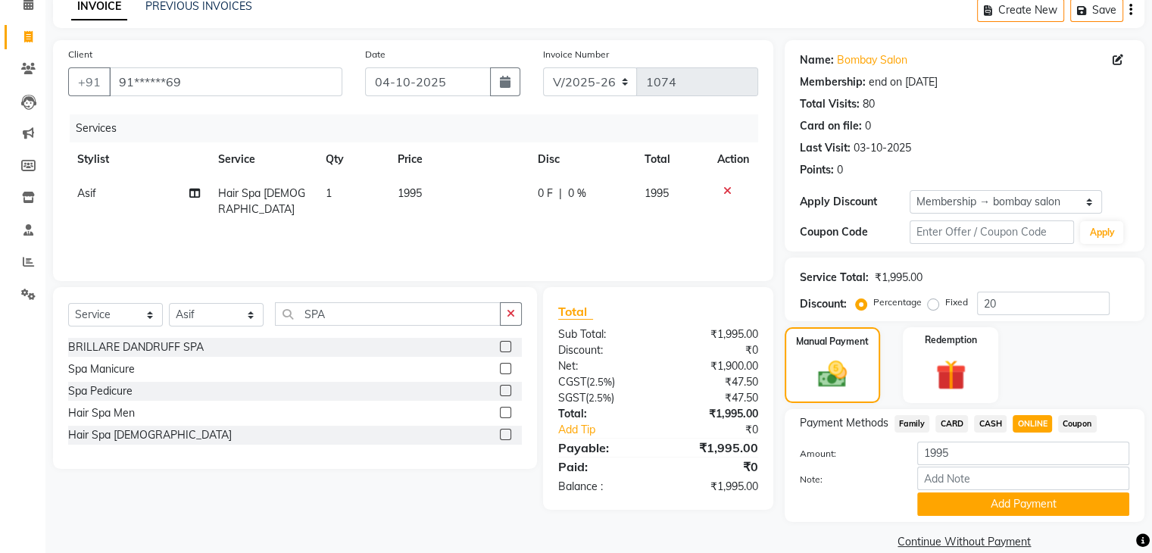
scroll to position [97, 0]
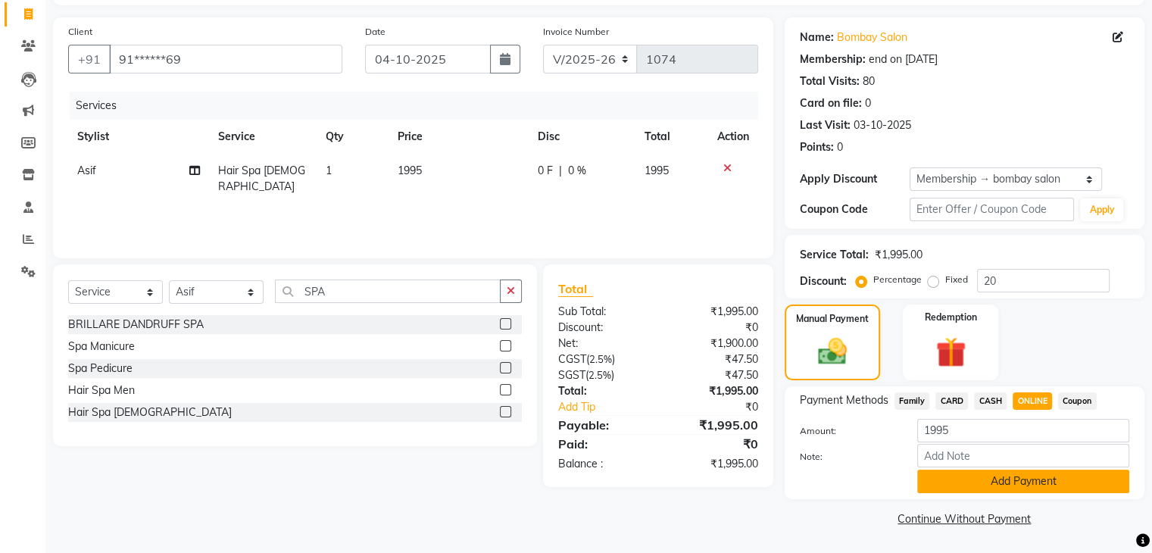
click at [1002, 471] on button "Add Payment" at bounding box center [1023, 481] width 212 height 23
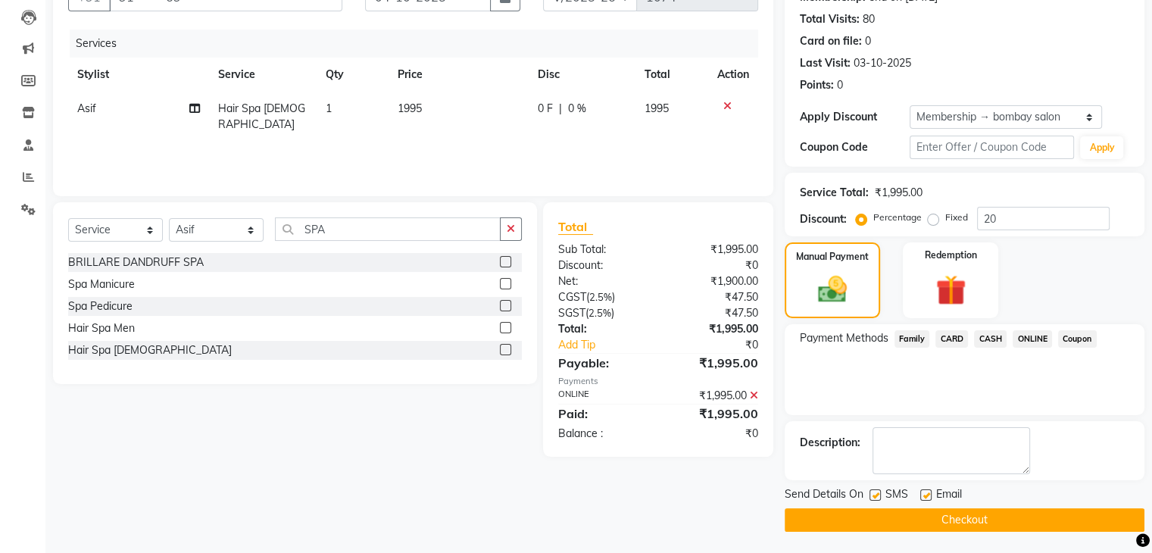
click at [967, 517] on button "Checkout" at bounding box center [965, 519] width 360 height 23
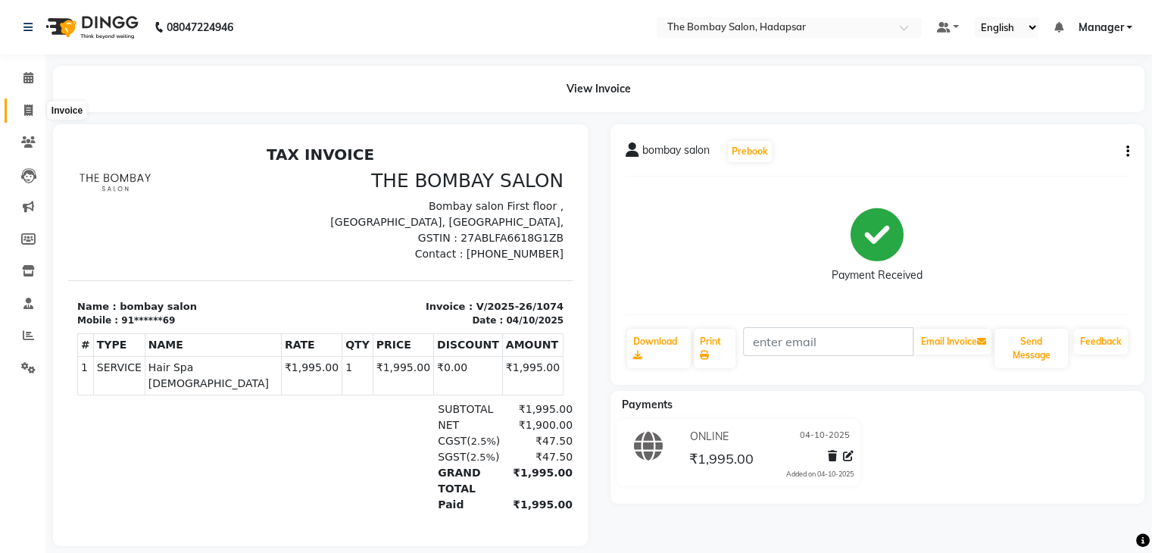
click at [29, 108] on icon at bounding box center [28, 110] width 8 height 11
select select "service"
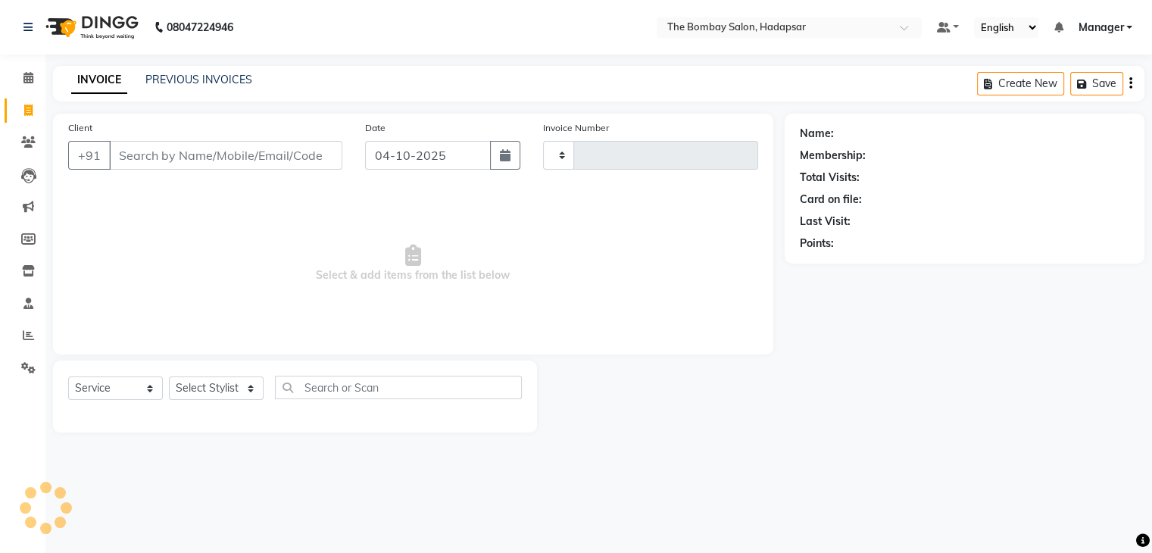
type input "1075"
select select "8374"
click at [217, 77] on link "PREVIOUS INVOICES" at bounding box center [198, 80] width 107 height 14
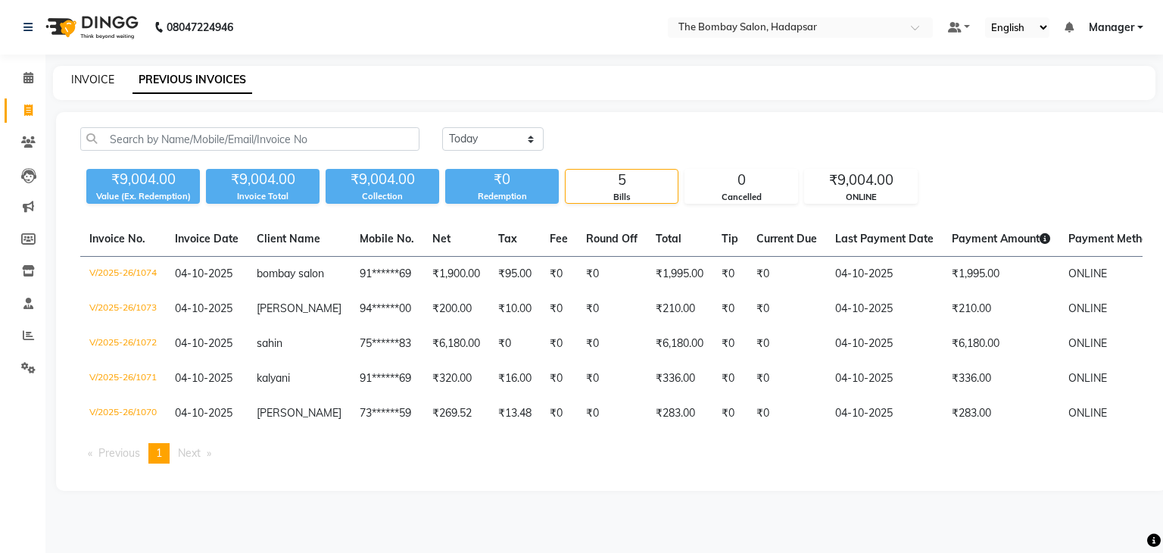
click at [85, 77] on link "INVOICE" at bounding box center [92, 80] width 43 height 14
select select "8374"
select select "service"
